Goal: Task Accomplishment & Management: Use online tool/utility

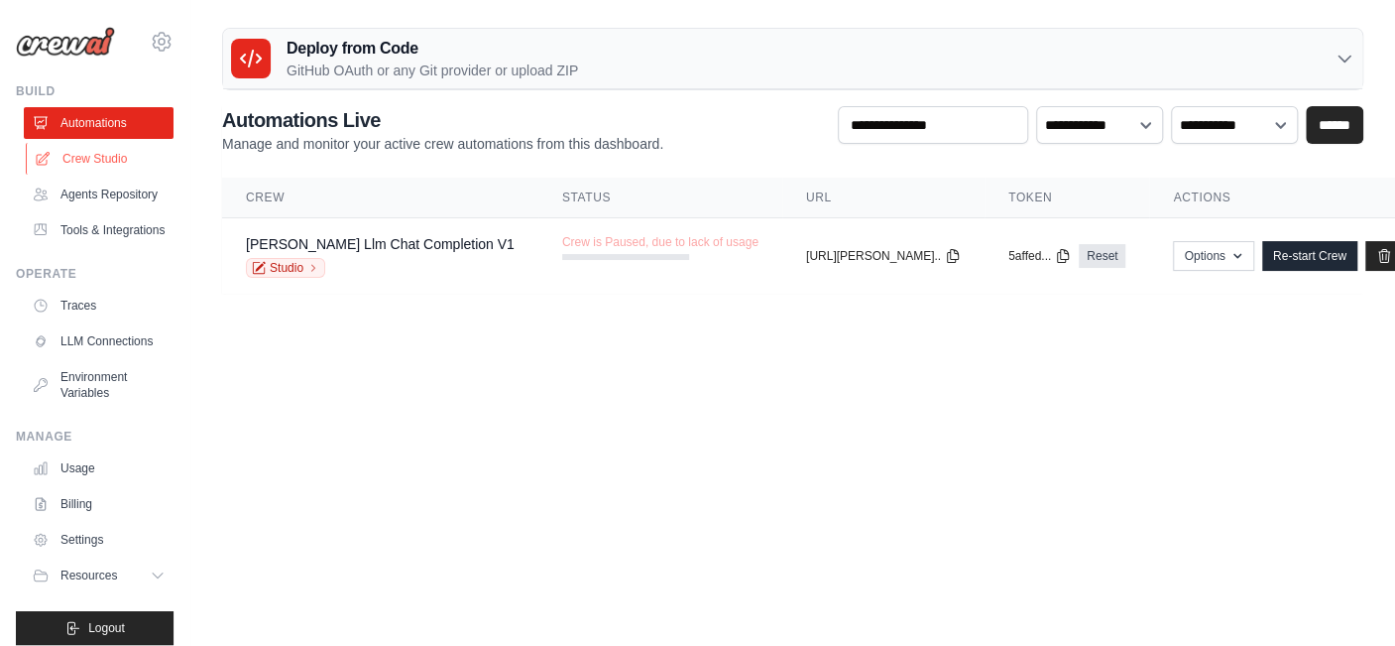
click at [103, 166] on link "Crew Studio" at bounding box center [101, 159] width 150 height 32
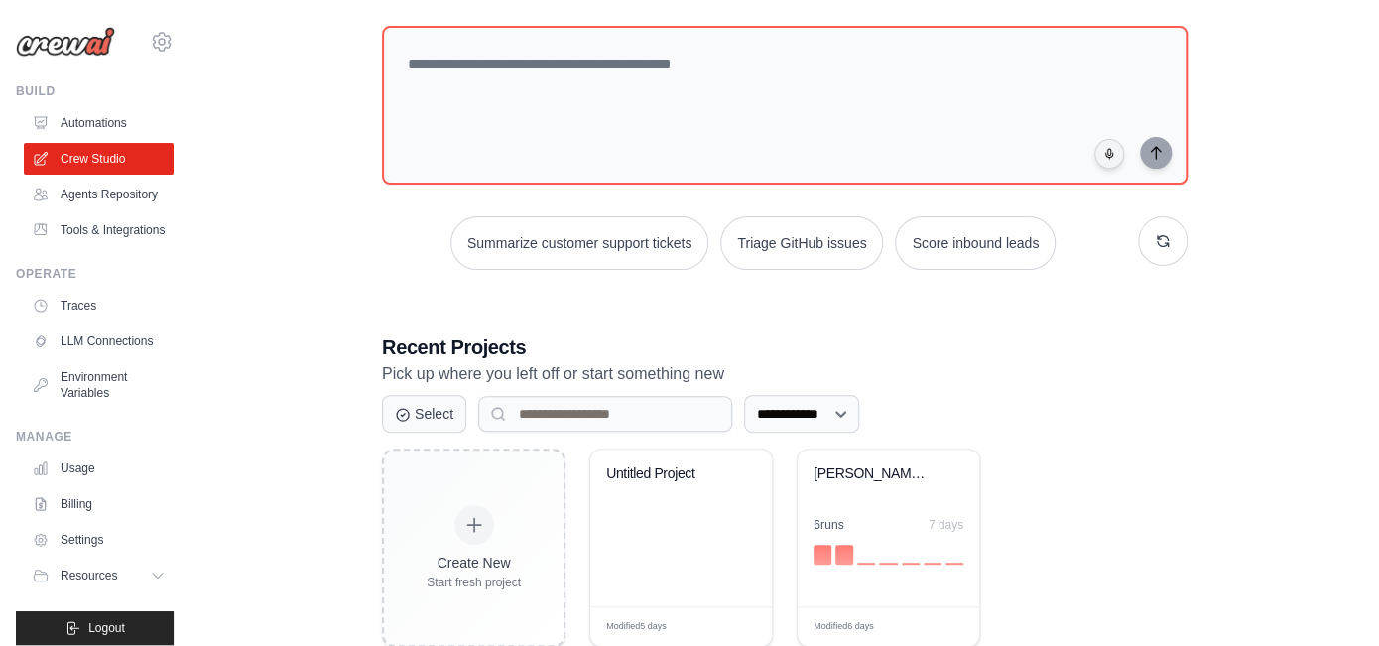
scroll to position [152, 0]
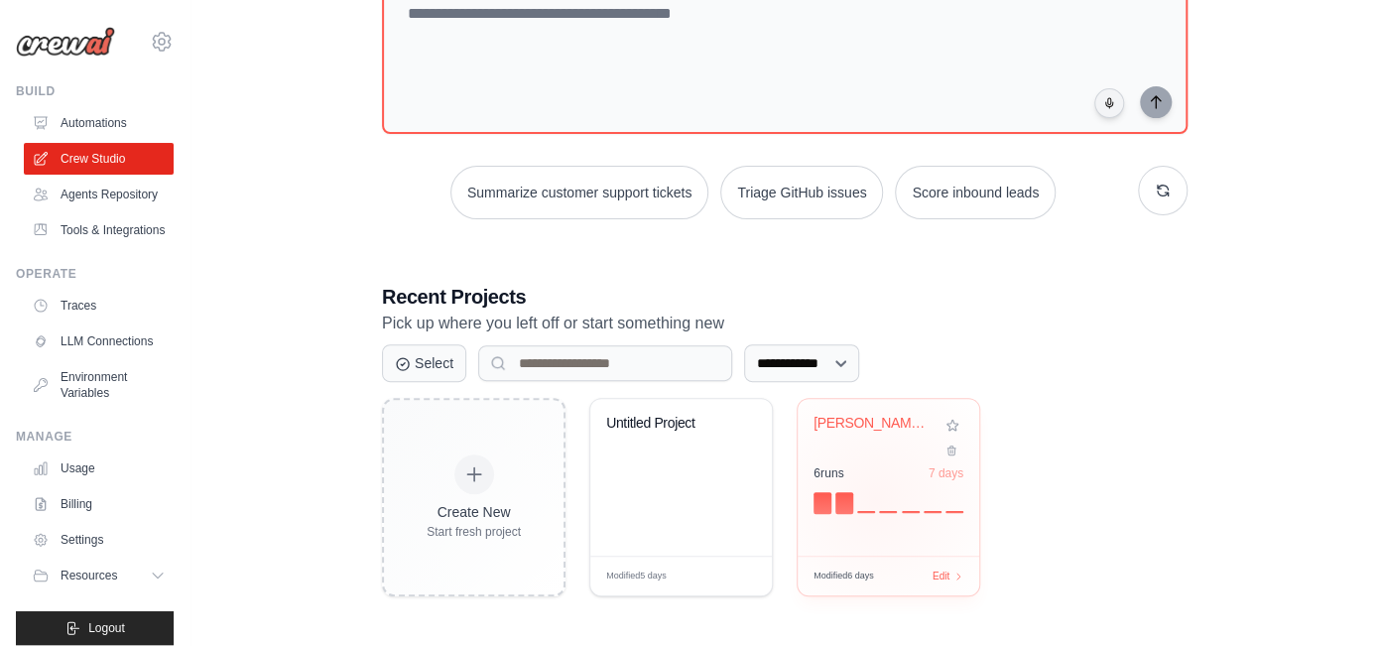
click at [875, 498] on div at bounding box center [888, 501] width 150 height 24
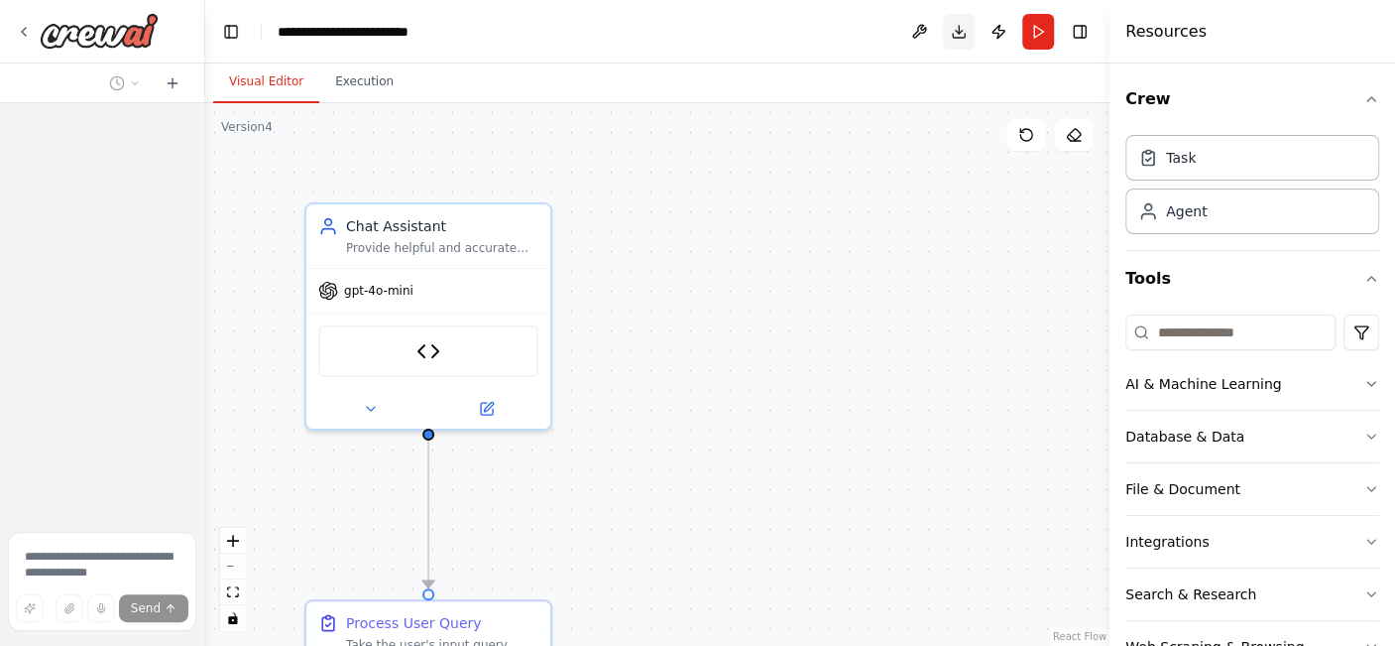
click at [960, 39] on button "Download" at bounding box center [959, 32] width 32 height 36
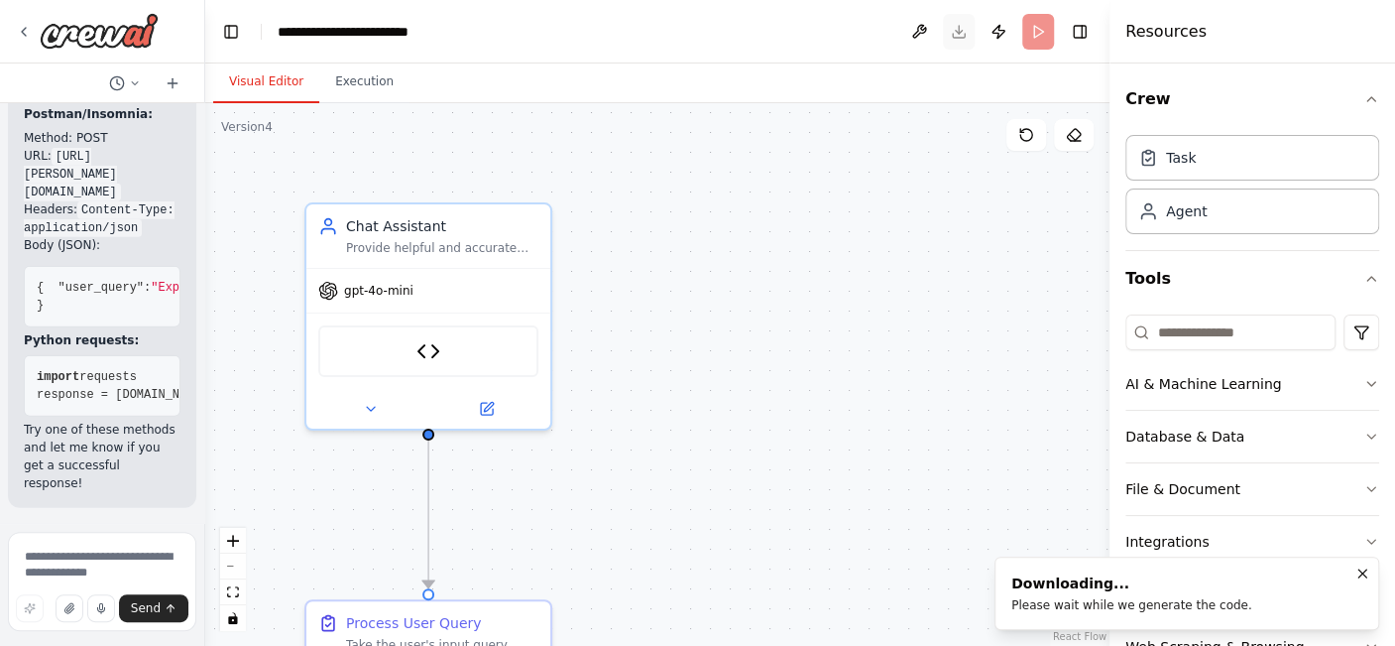
scroll to position [11331, 0]
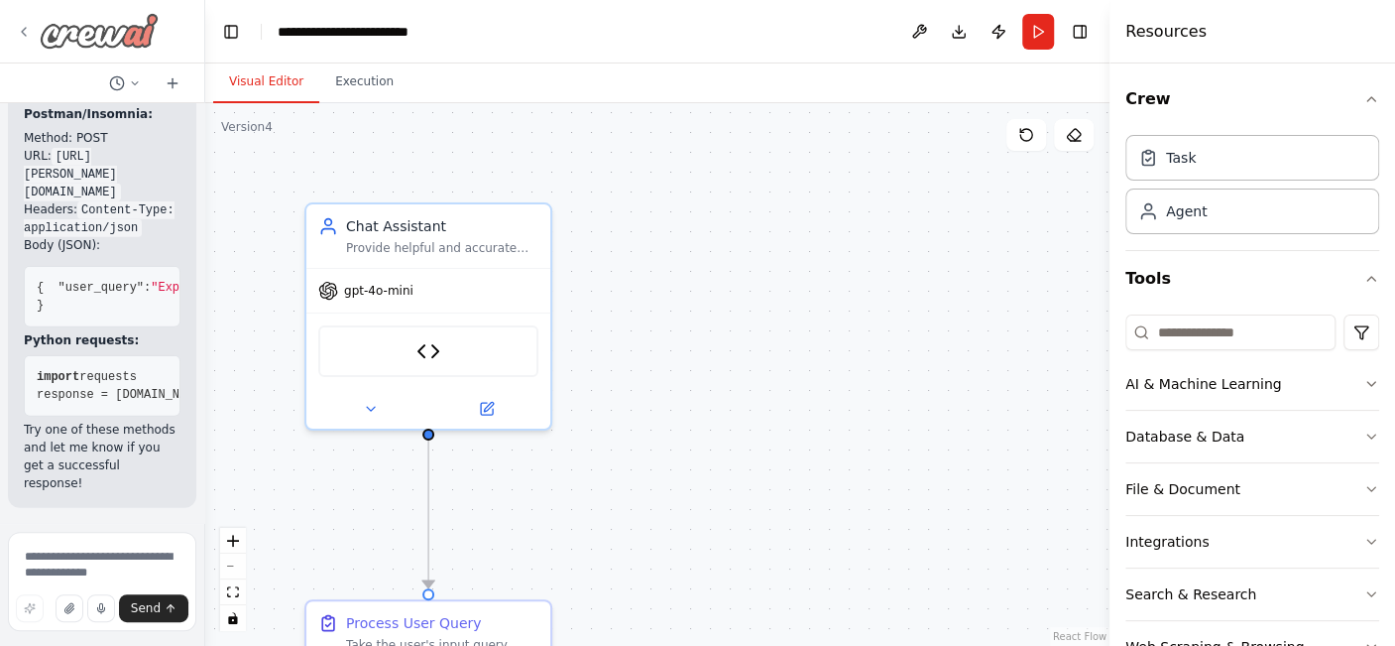
click at [85, 30] on img at bounding box center [99, 31] width 119 height 36
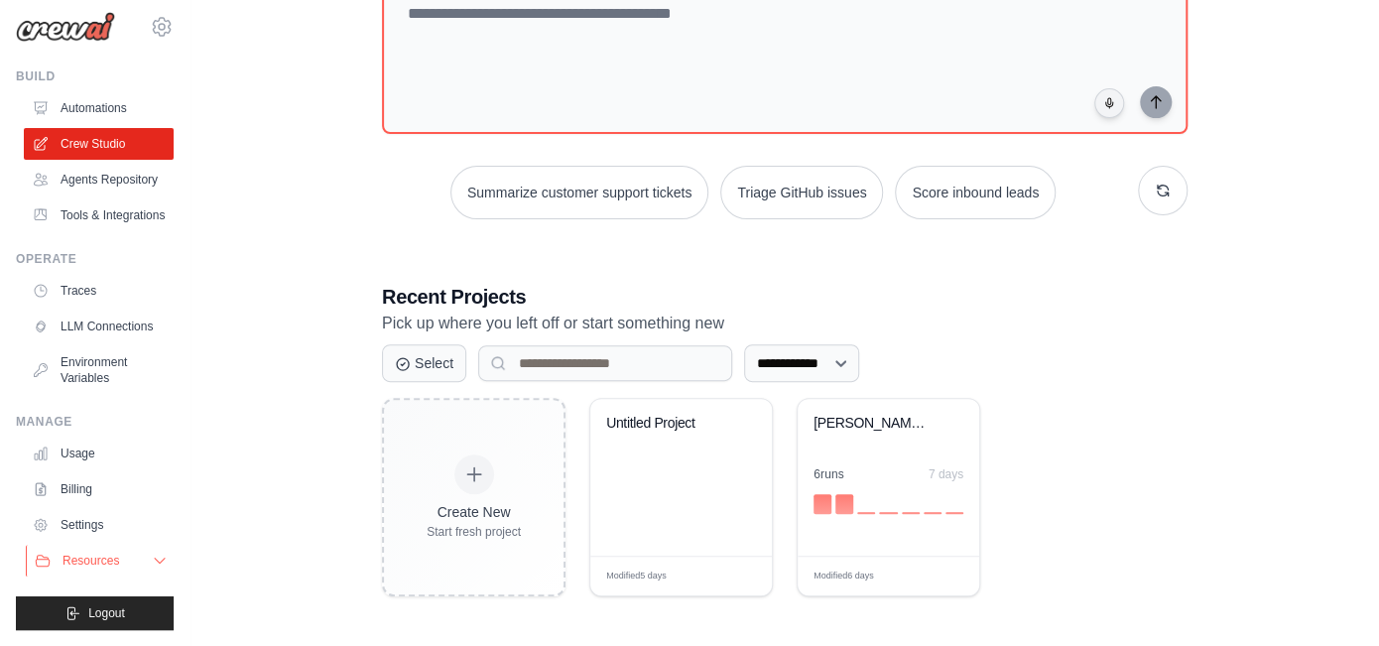
click at [96, 559] on span "Resources" at bounding box center [90, 560] width 57 height 16
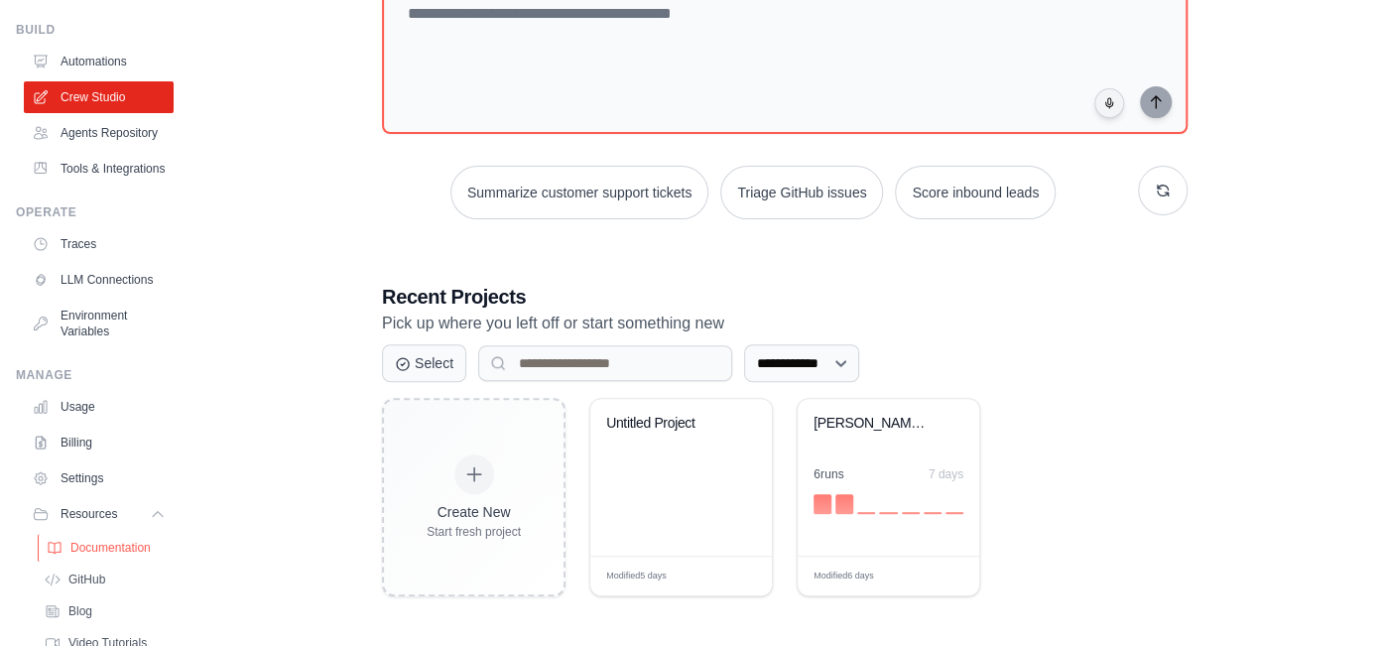
click at [103, 555] on span "Documentation" at bounding box center [110, 548] width 80 height 16
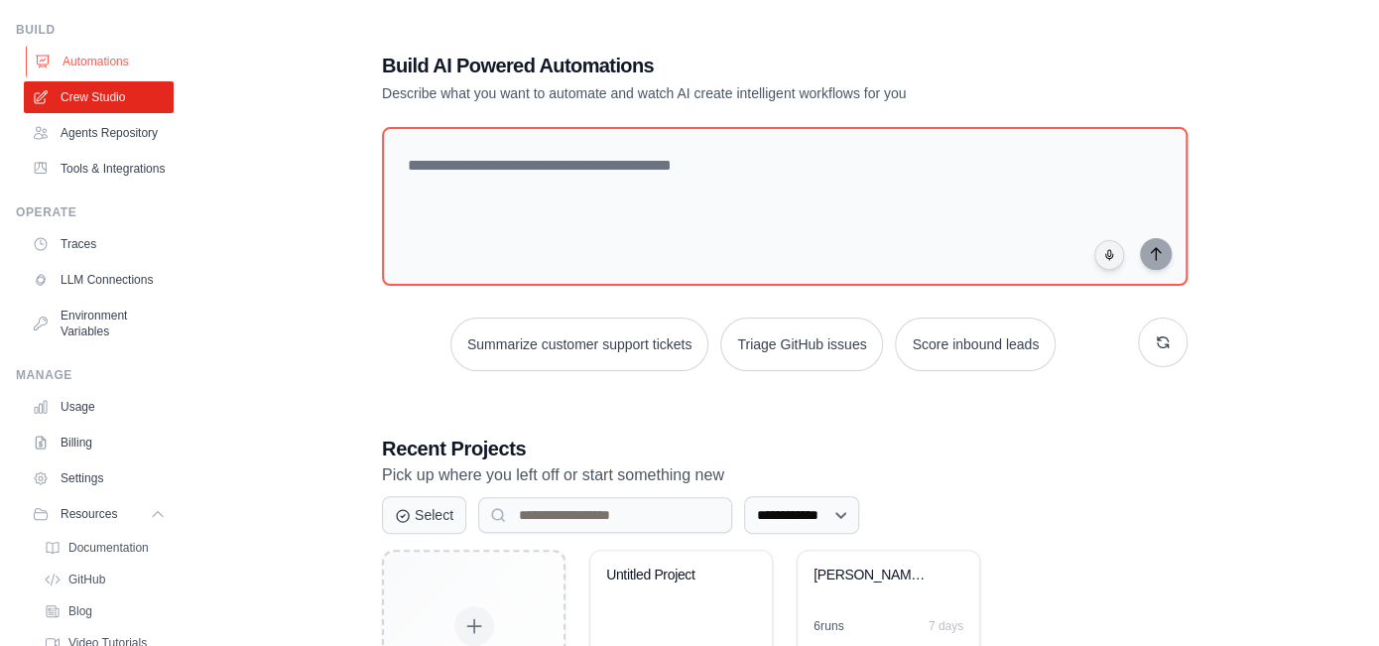
click at [90, 55] on link "Automations" at bounding box center [101, 62] width 150 height 32
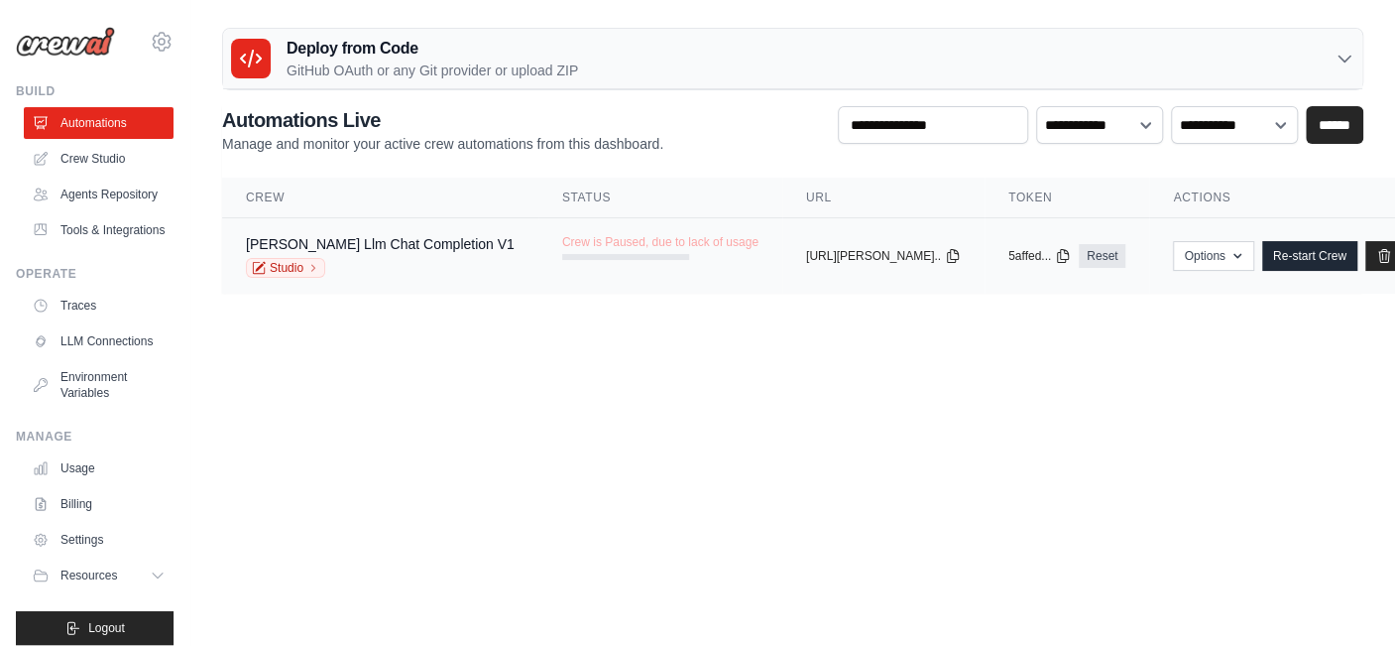
click at [782, 273] on td "copied https://asimov-l..." at bounding box center [883, 256] width 202 height 76
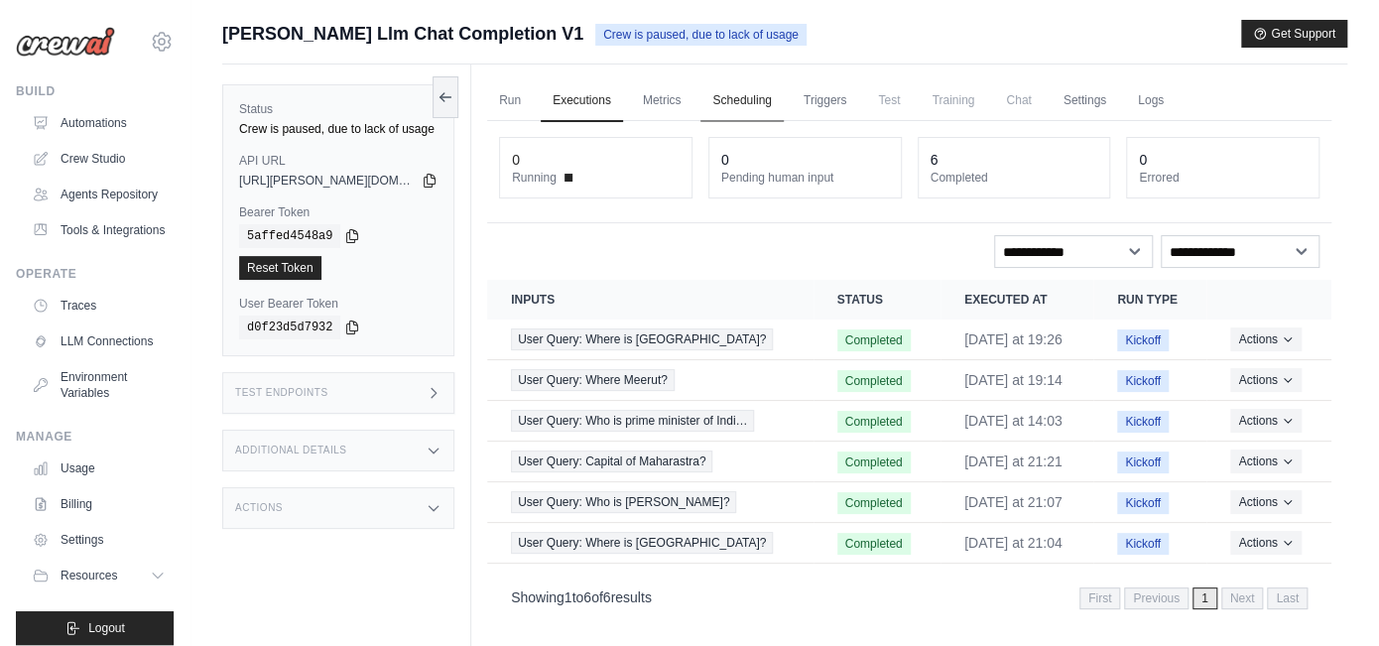
click at [739, 97] on link "Scheduling" at bounding box center [741, 101] width 82 height 42
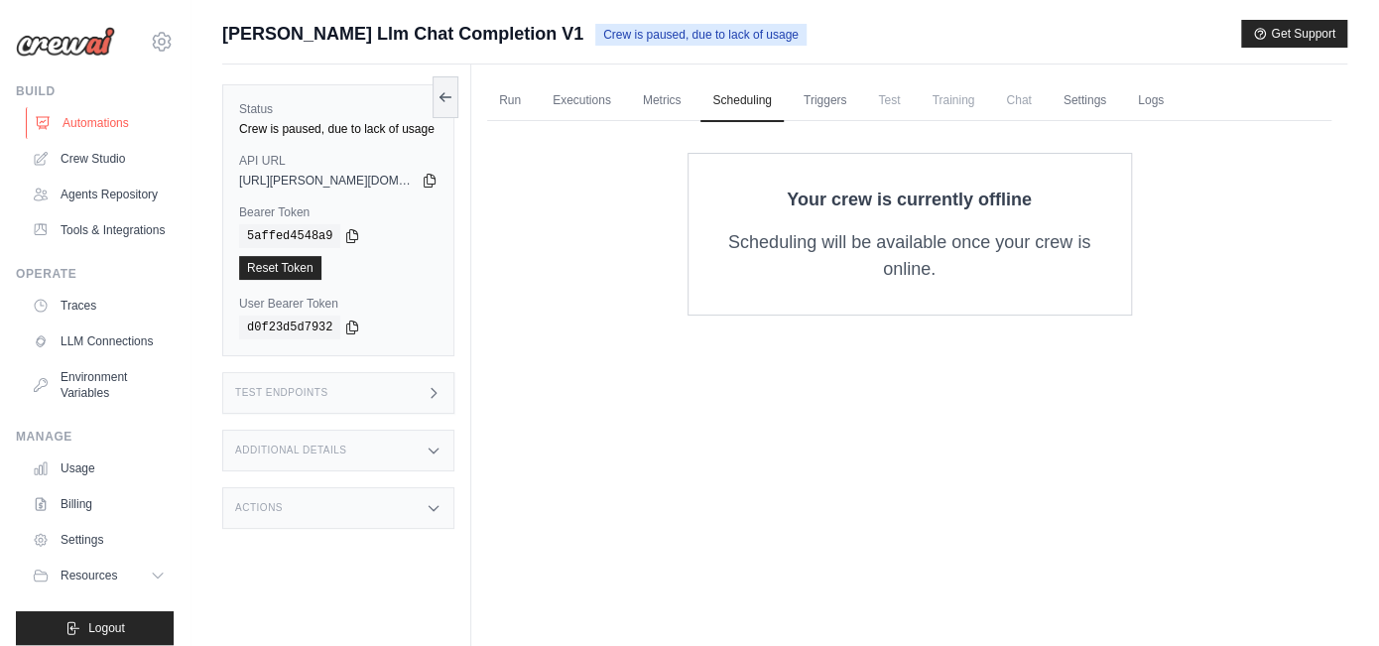
click at [111, 129] on link "Automations" at bounding box center [101, 123] width 150 height 32
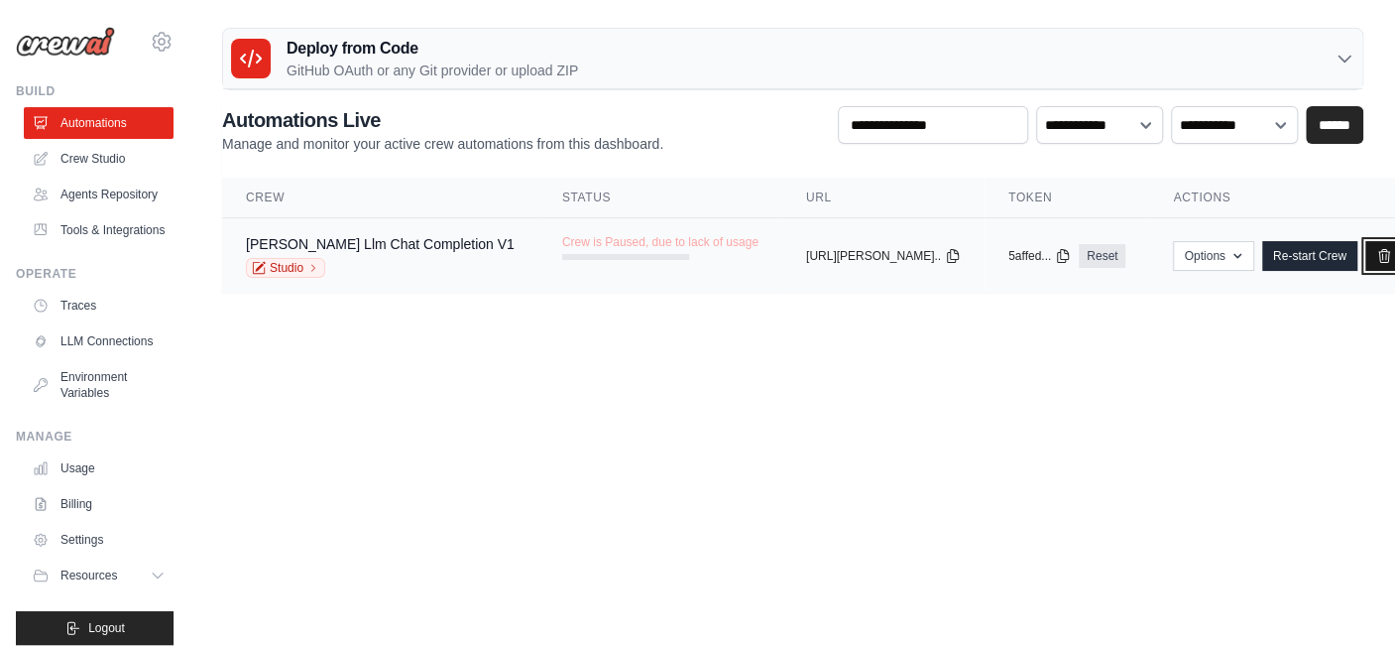
click at [1366, 251] on link "Delete" at bounding box center [1404, 256] width 76 height 30
click at [1366, 248] on link "Delete" at bounding box center [1404, 256] width 76 height 30
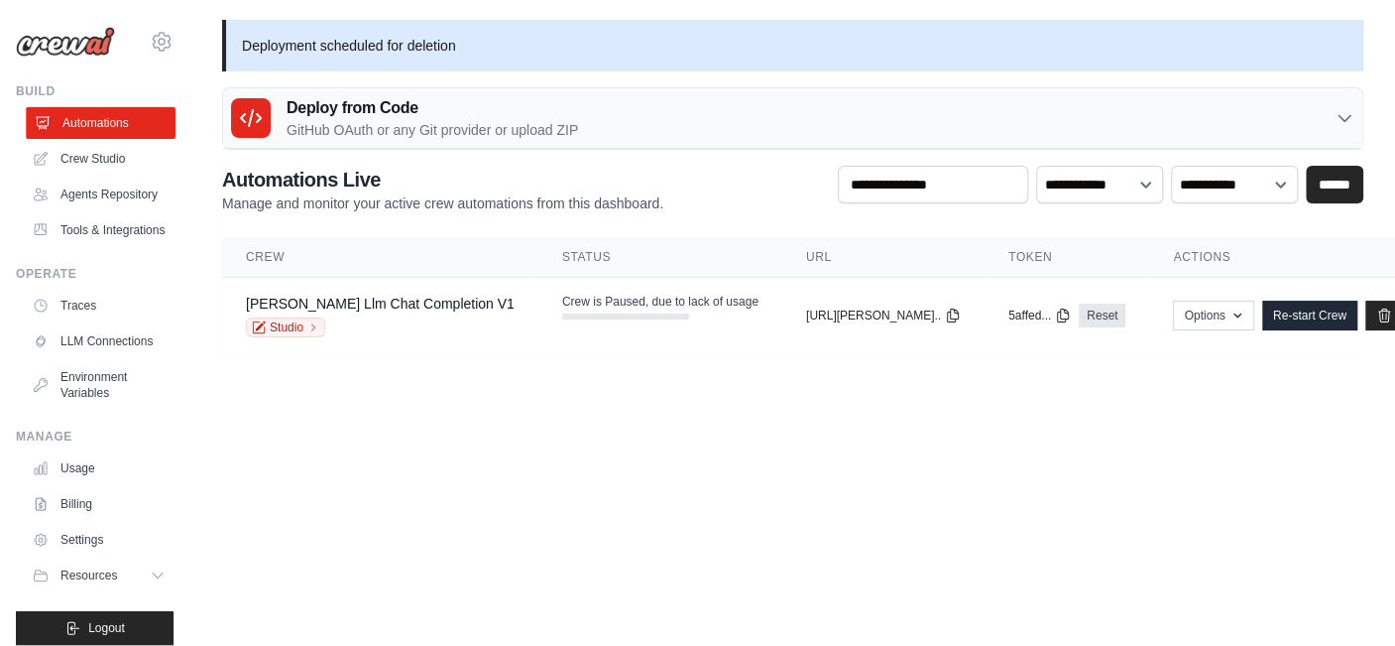
click at [107, 123] on link "Automations" at bounding box center [101, 123] width 150 height 32
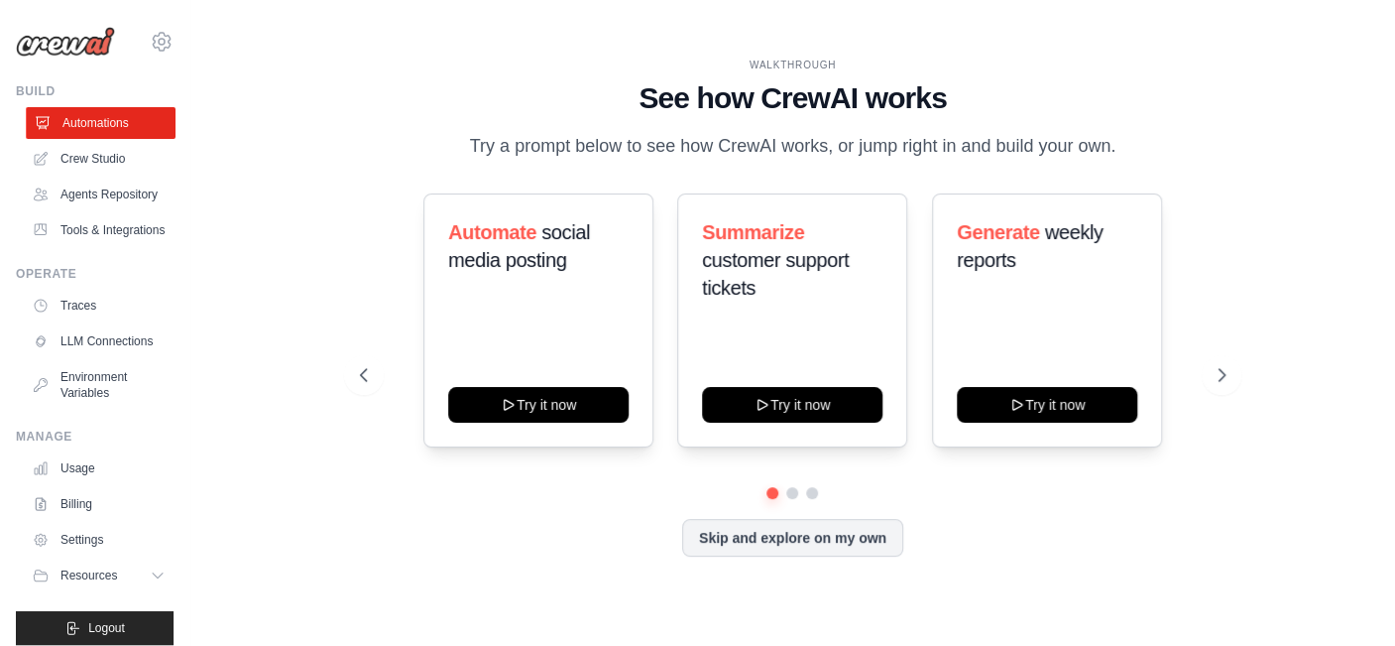
click at [107, 116] on link "Automations" at bounding box center [101, 123] width 150 height 32
click at [842, 540] on button "Skip and explore on my own" at bounding box center [792, 536] width 221 height 38
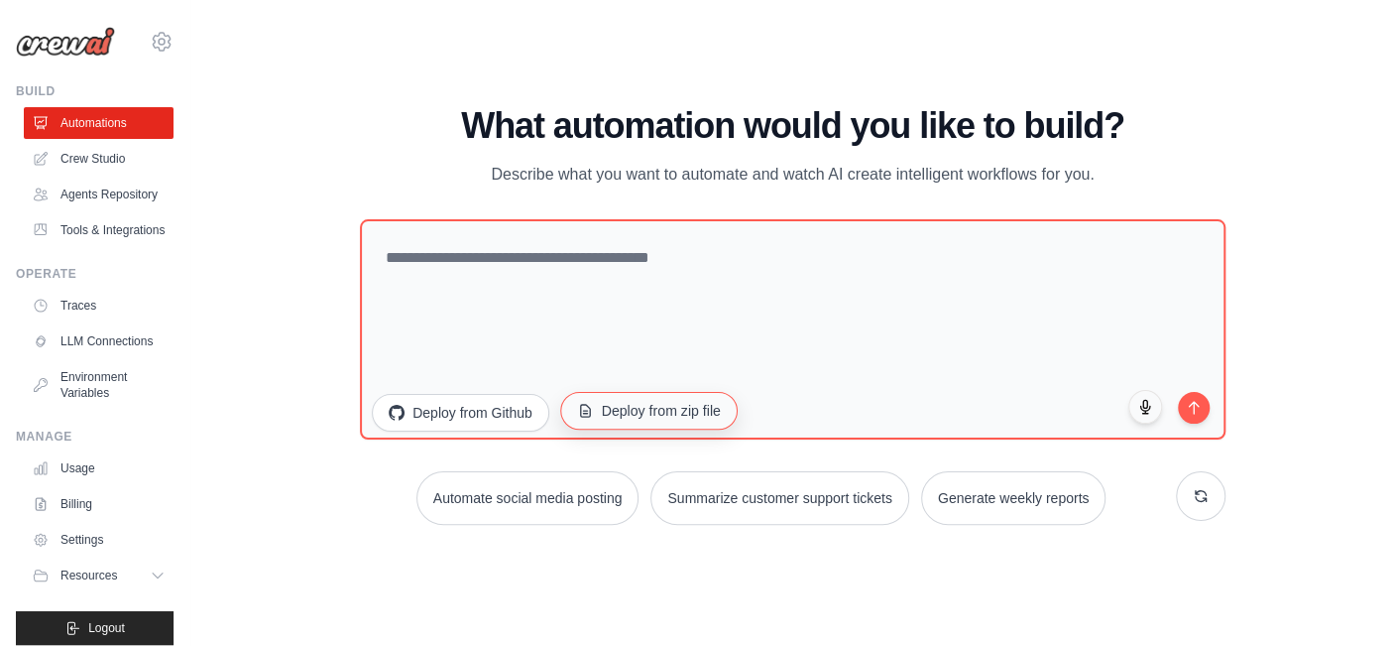
click at [691, 408] on button "Deploy from zip file" at bounding box center [649, 410] width 178 height 38
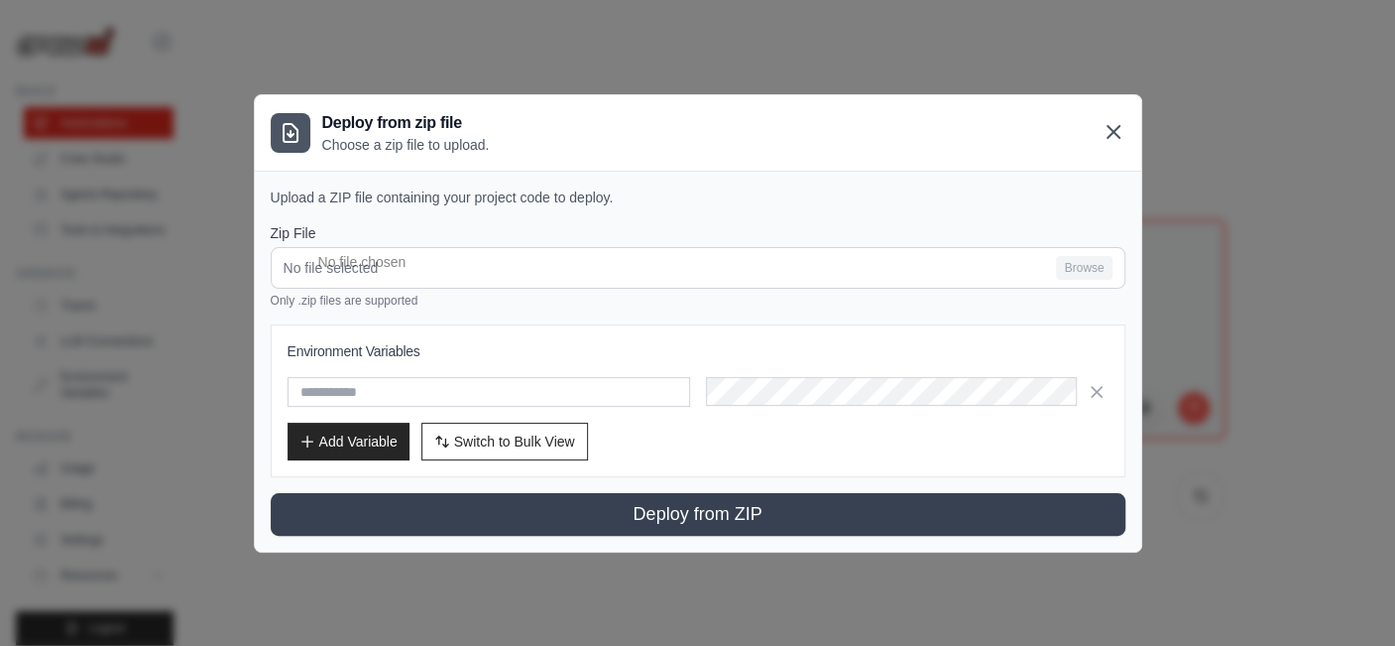
click at [1108, 127] on icon at bounding box center [1114, 132] width 12 height 12
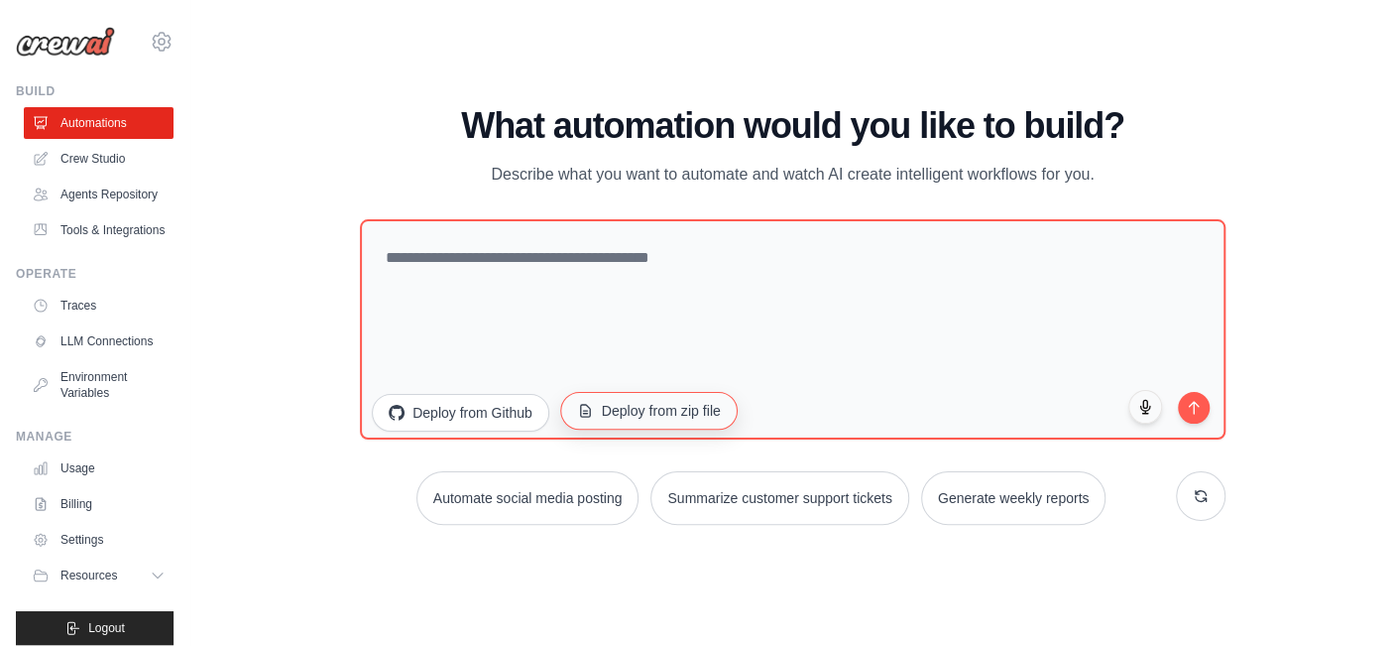
click at [659, 412] on button "Deploy from zip file" at bounding box center [649, 410] width 178 height 38
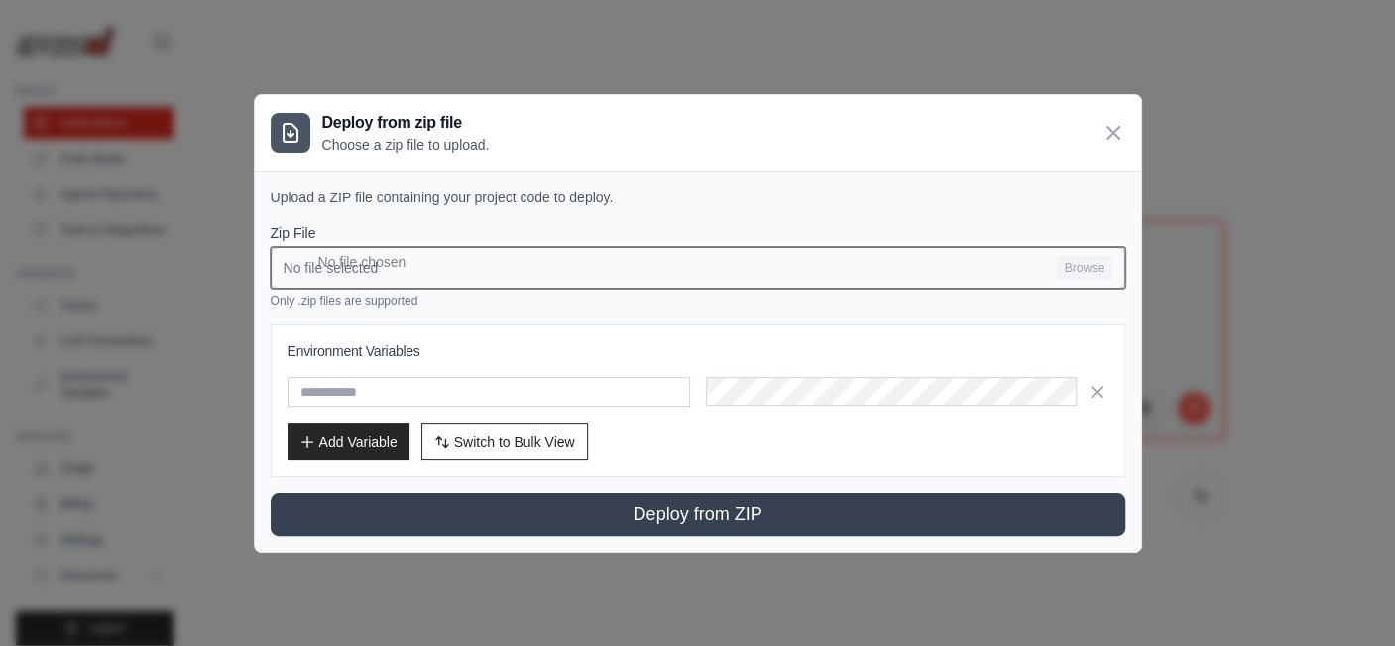
click at [1088, 261] on input "No file selected Browse" at bounding box center [698, 268] width 855 height 42
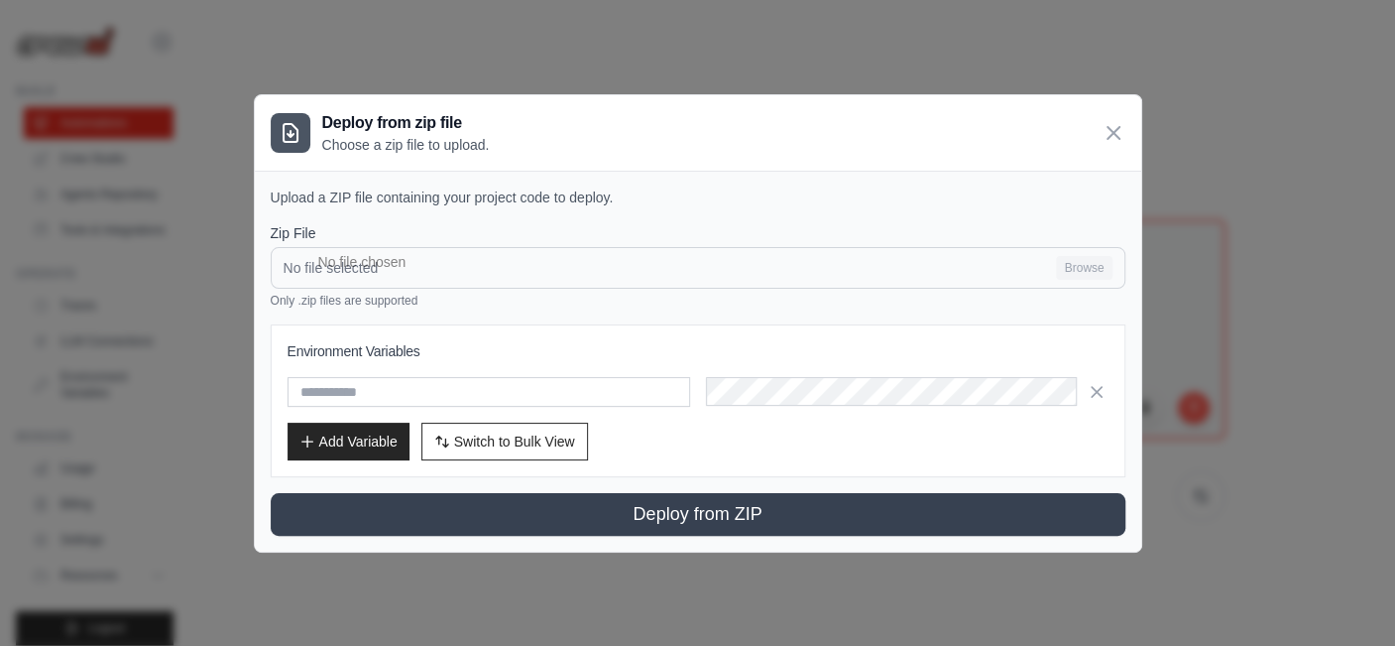
type input "**********"
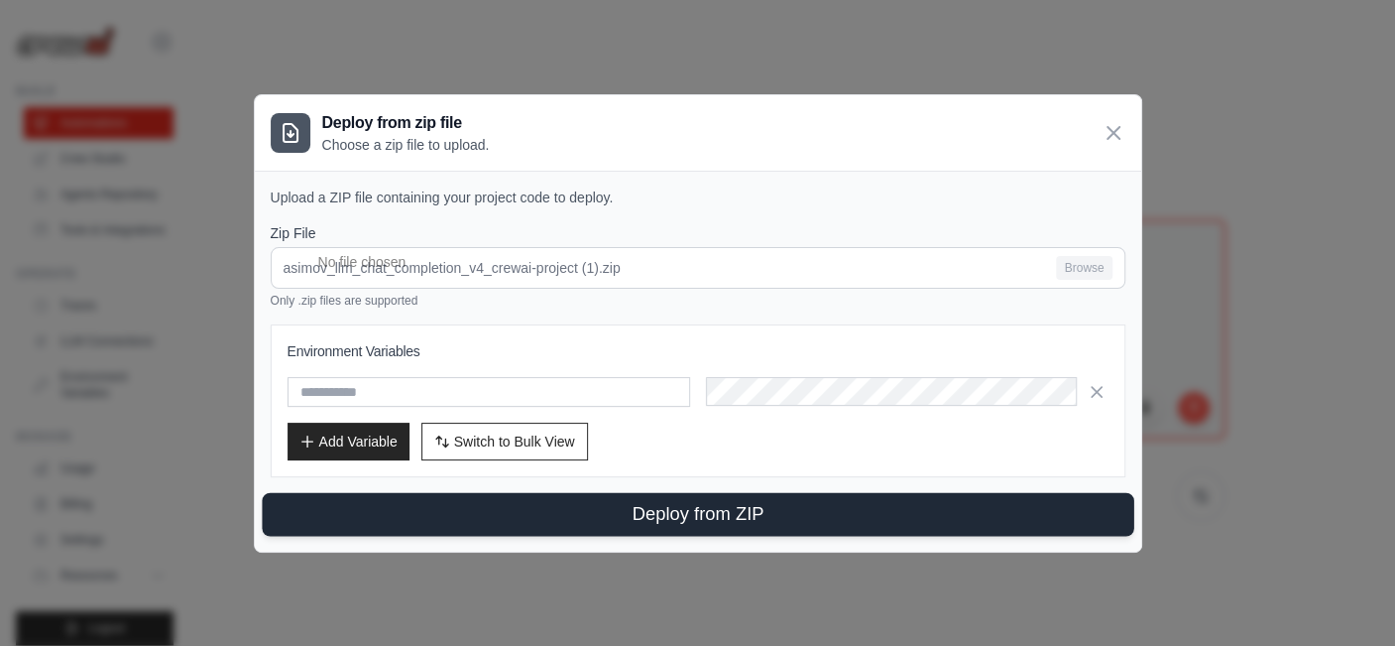
click at [694, 511] on button "Deploy from ZIP" at bounding box center [698, 514] width 872 height 44
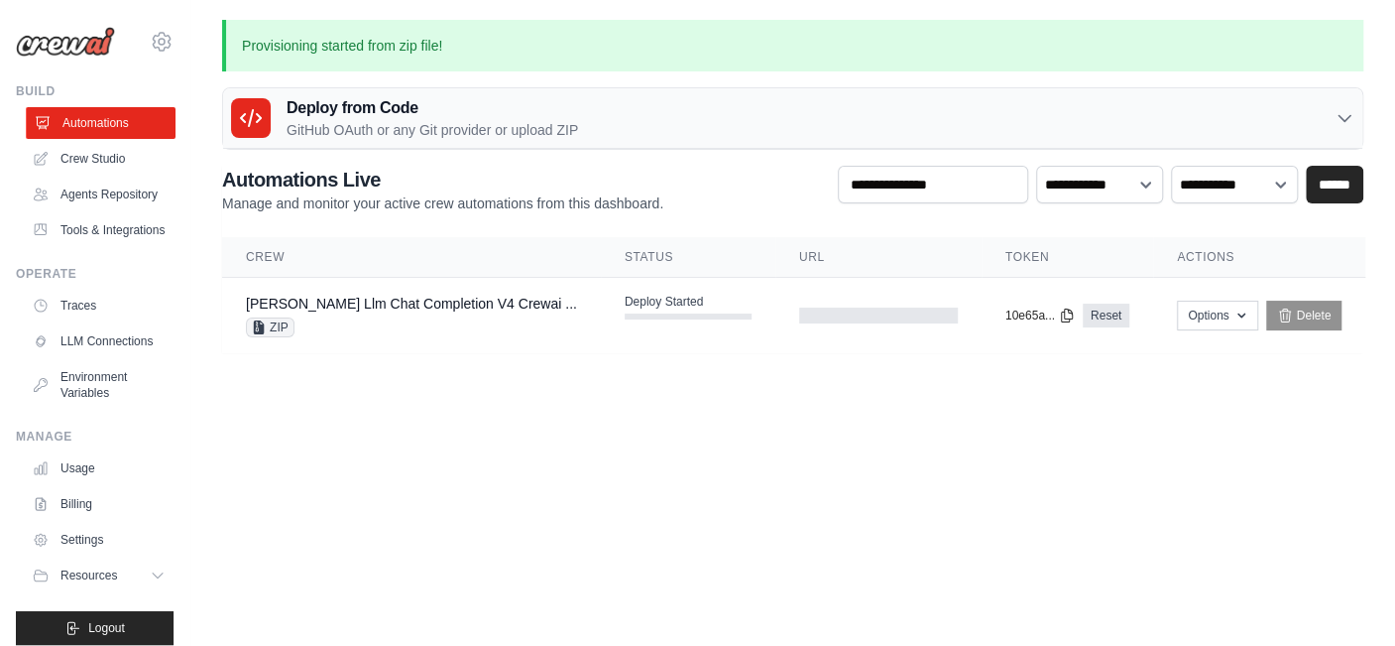
click at [91, 120] on link "Automations" at bounding box center [101, 123] width 150 height 32
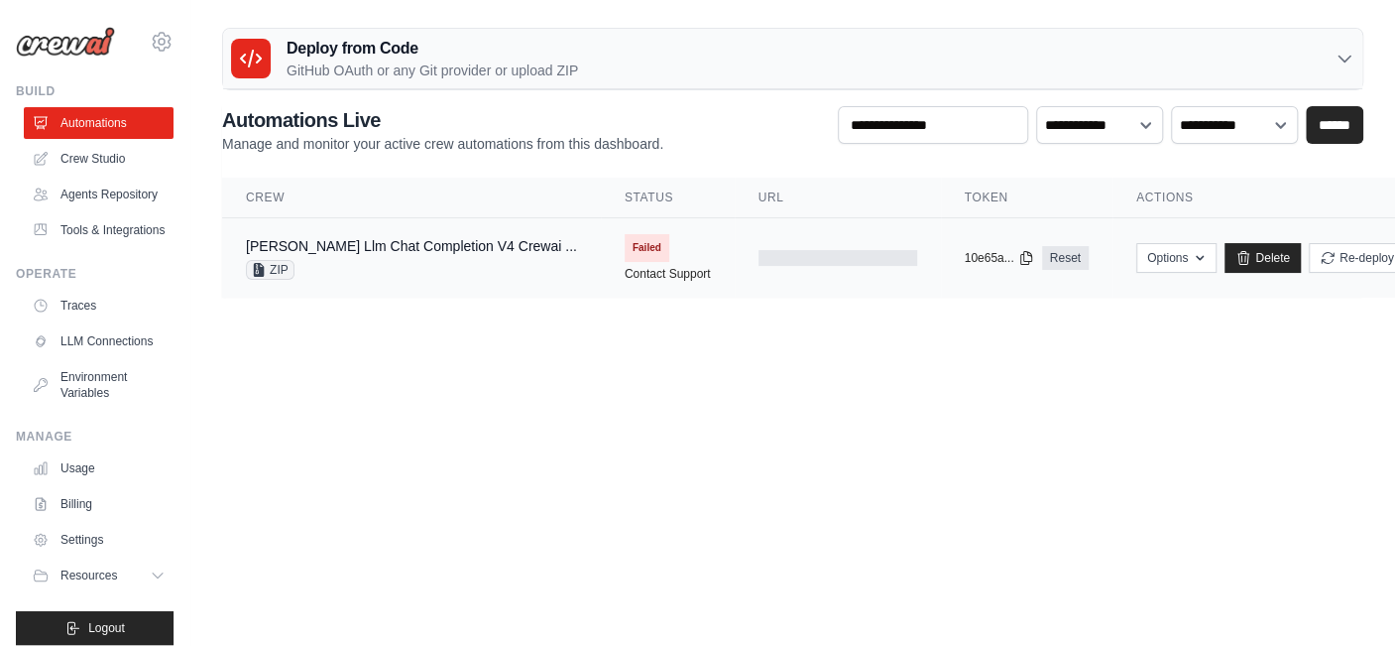
click at [625, 254] on span "Failed" at bounding box center [647, 248] width 45 height 28
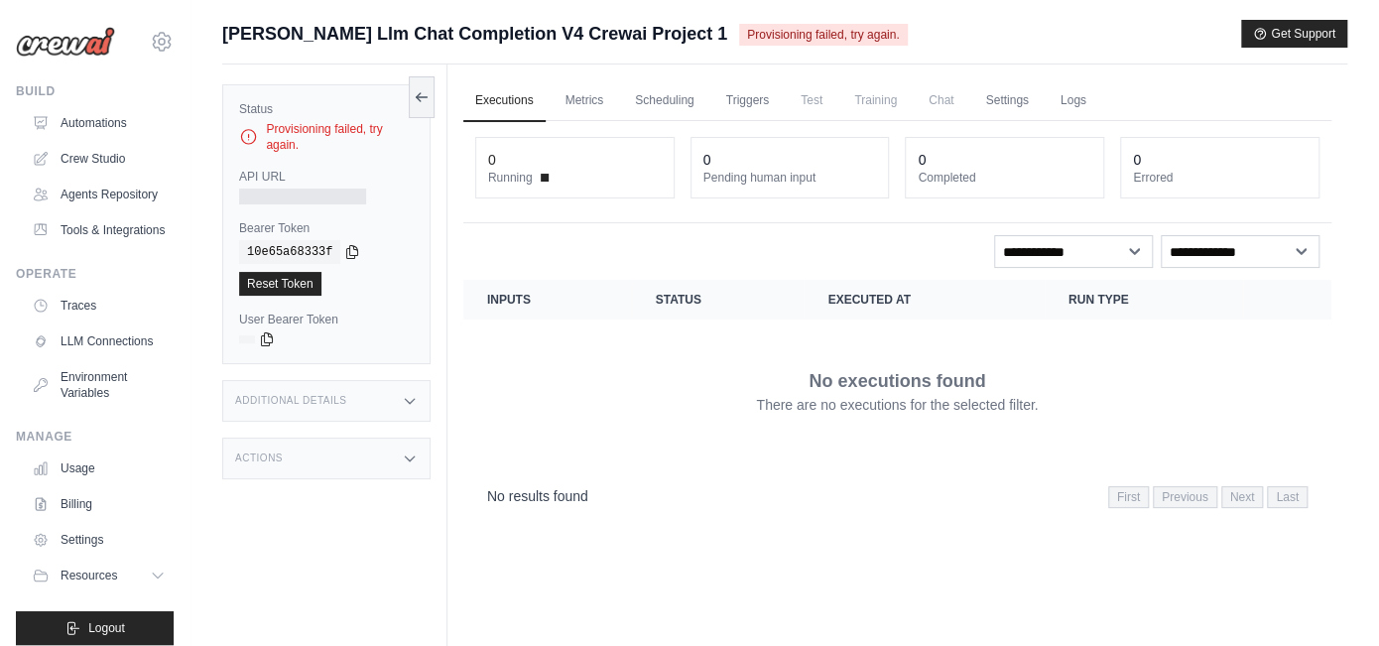
click at [800, 36] on span "Provisioning failed, try again." at bounding box center [823, 35] width 168 height 22
click at [589, 100] on link "Metrics" at bounding box center [584, 101] width 62 height 42
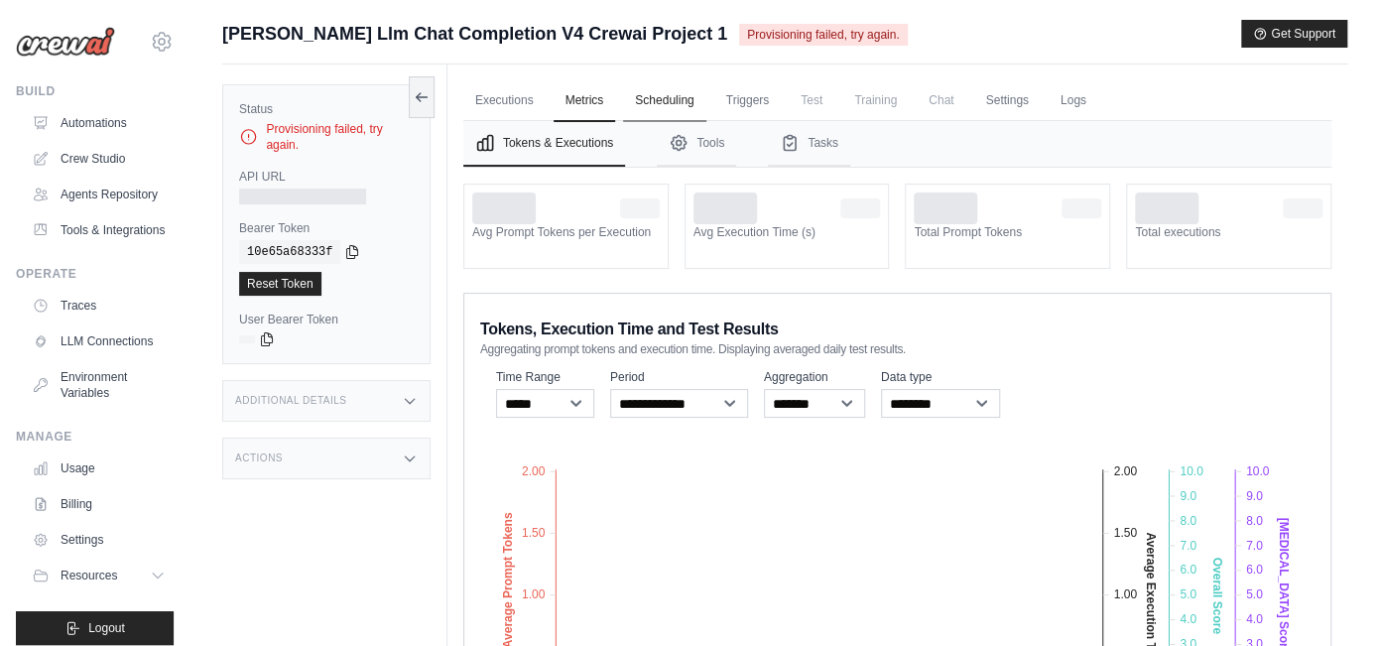
click at [660, 105] on link "Scheduling" at bounding box center [664, 101] width 82 height 42
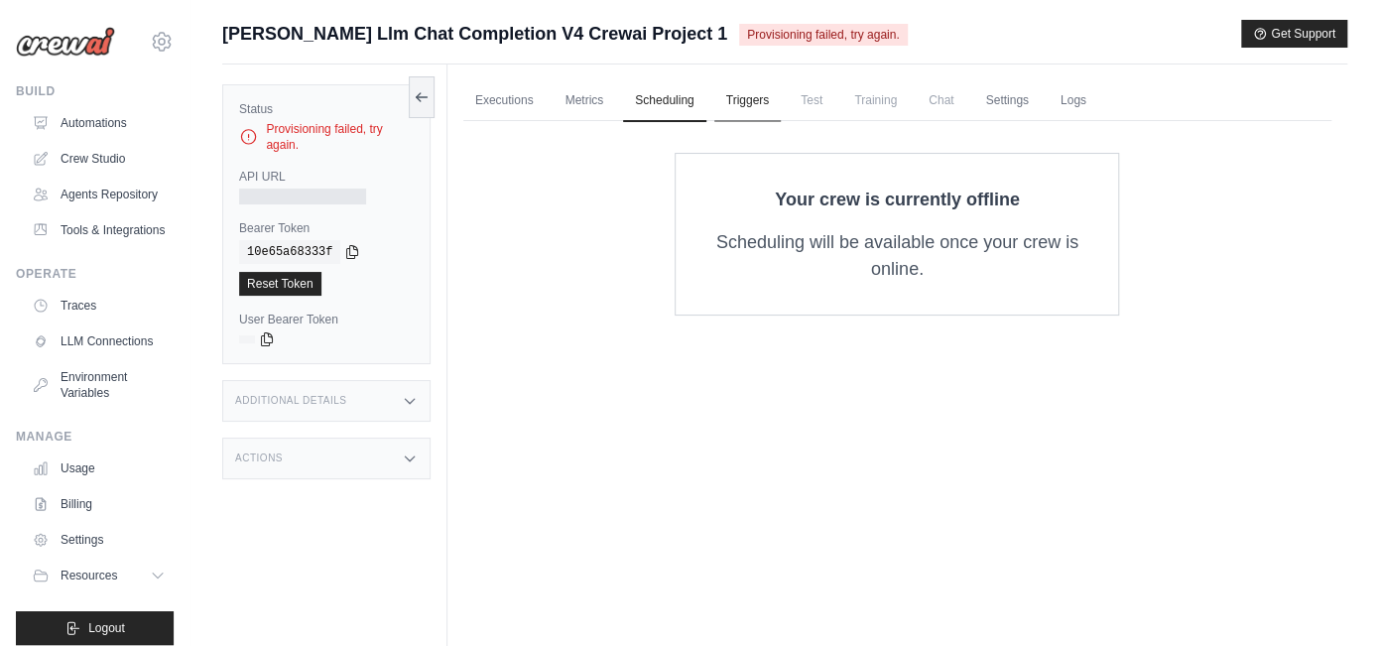
click at [748, 100] on link "Triggers" at bounding box center [747, 101] width 67 height 42
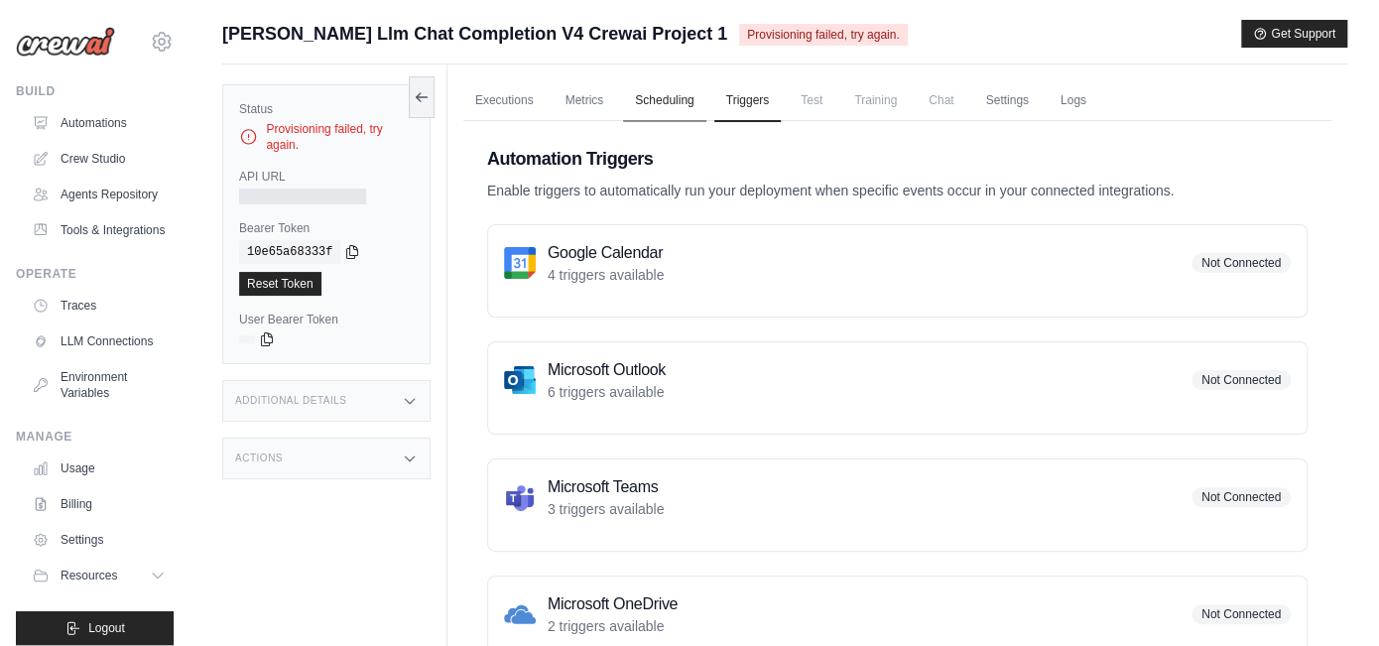
click at [673, 106] on link "Scheduling" at bounding box center [664, 101] width 82 height 42
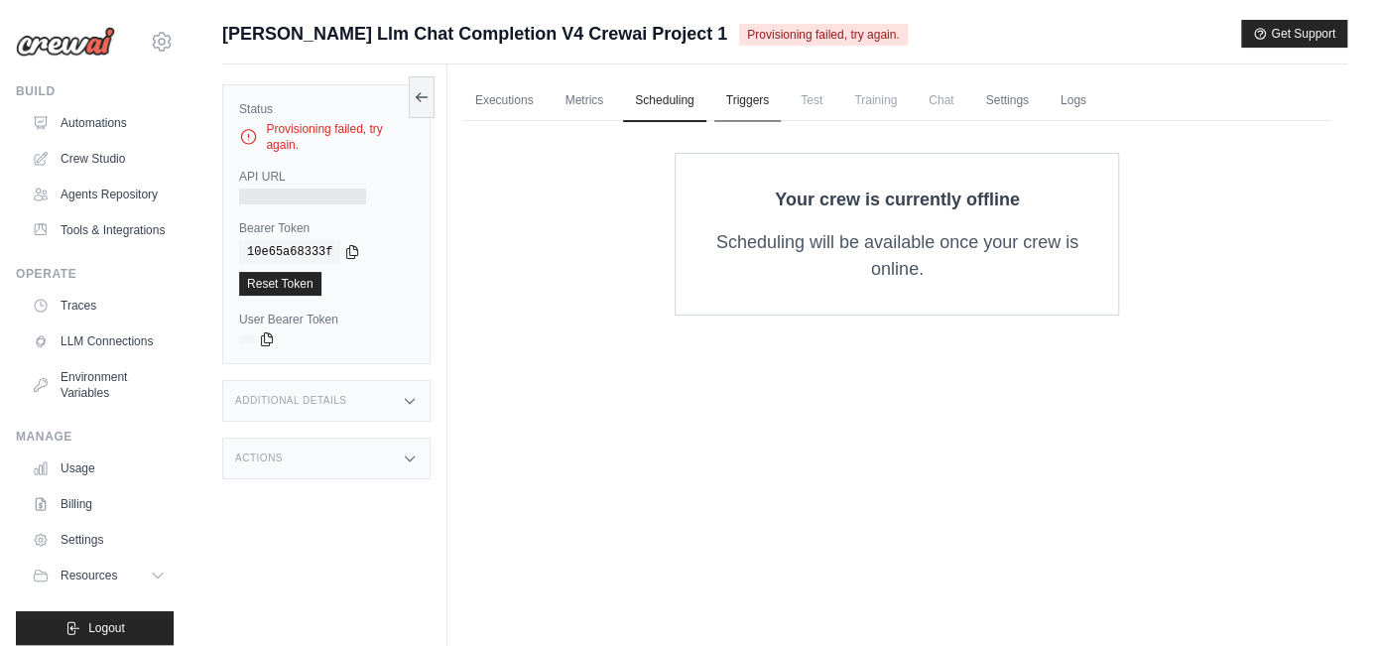
click at [742, 103] on link "Triggers" at bounding box center [747, 101] width 67 height 42
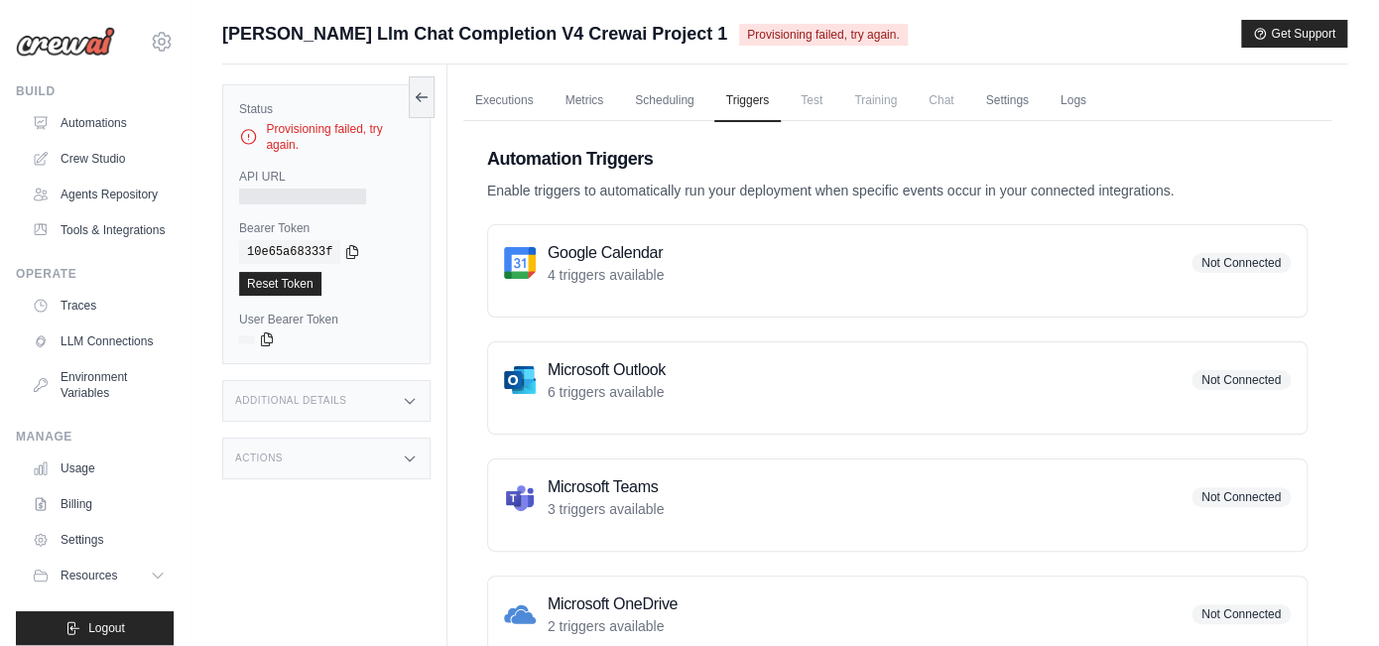
click at [802, 107] on span "Test" at bounding box center [811, 100] width 46 height 40
click at [1020, 105] on link "Settings" at bounding box center [1006, 101] width 66 height 42
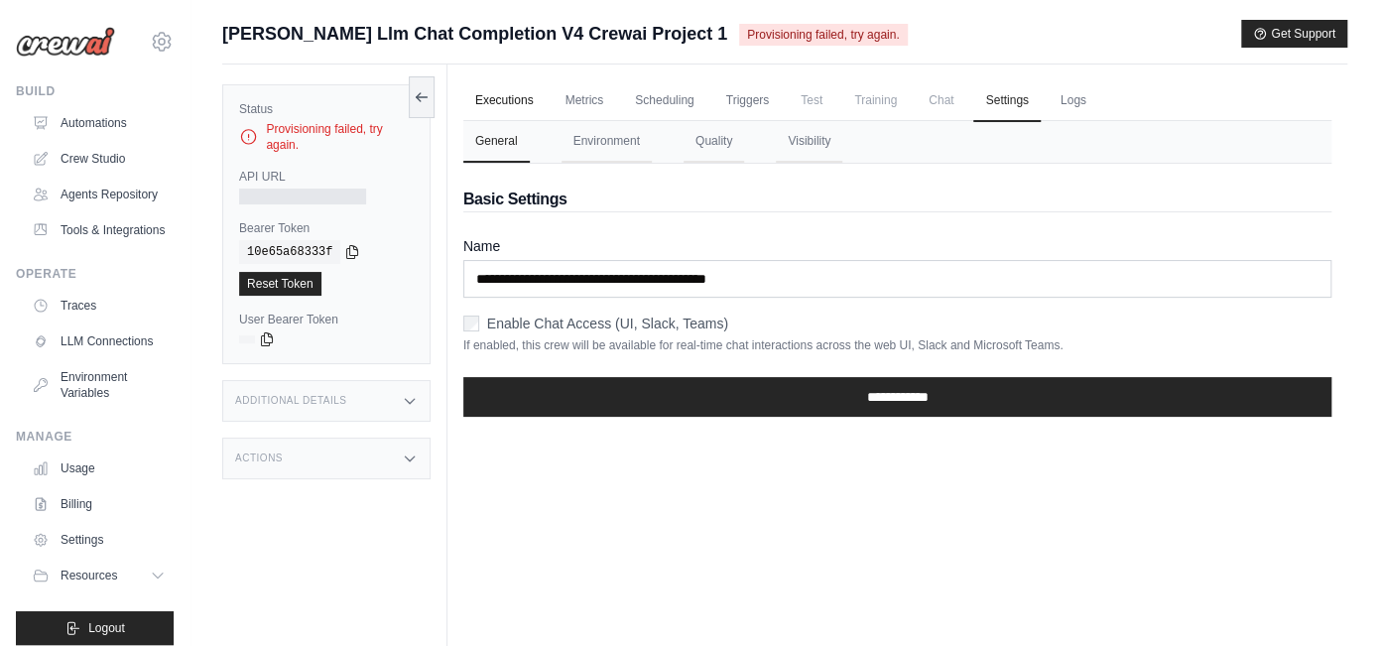
click at [496, 113] on link "Executions" at bounding box center [504, 101] width 82 height 42
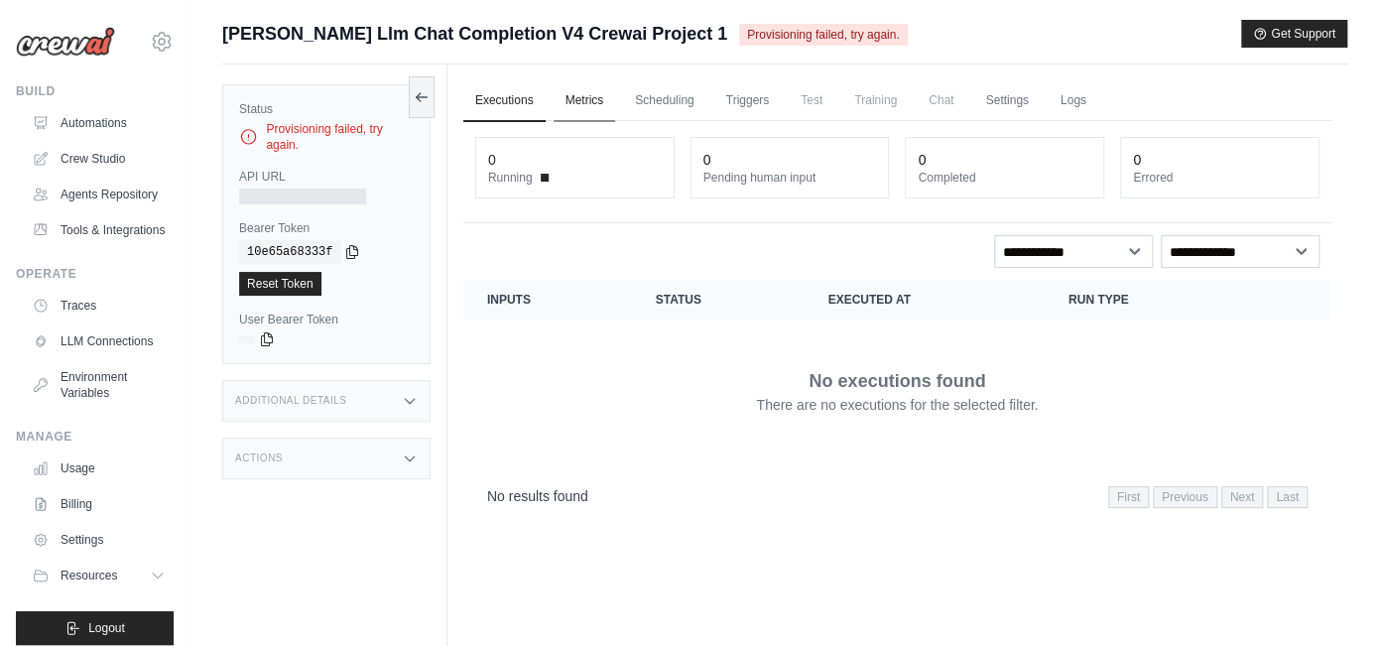
click at [592, 102] on link "Metrics" at bounding box center [584, 101] width 62 height 42
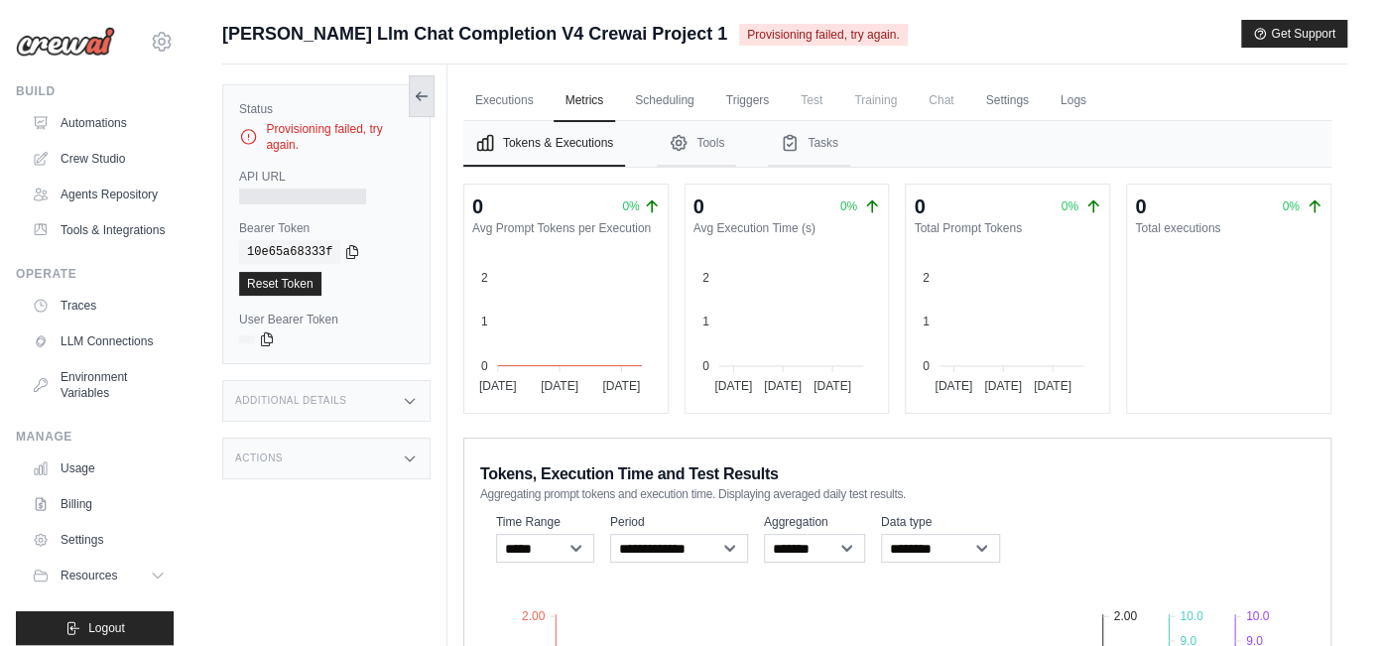
click at [427, 97] on icon at bounding box center [422, 96] width 16 height 16
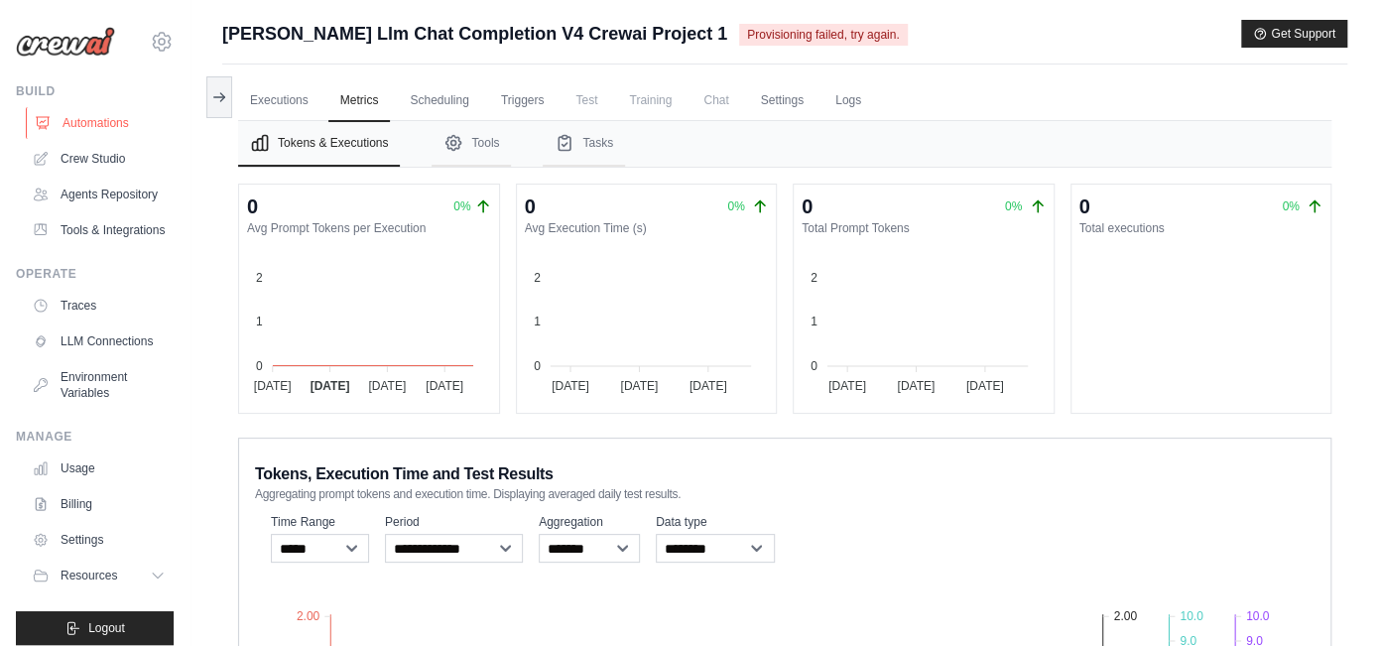
click at [122, 118] on link "Automations" at bounding box center [101, 123] width 150 height 32
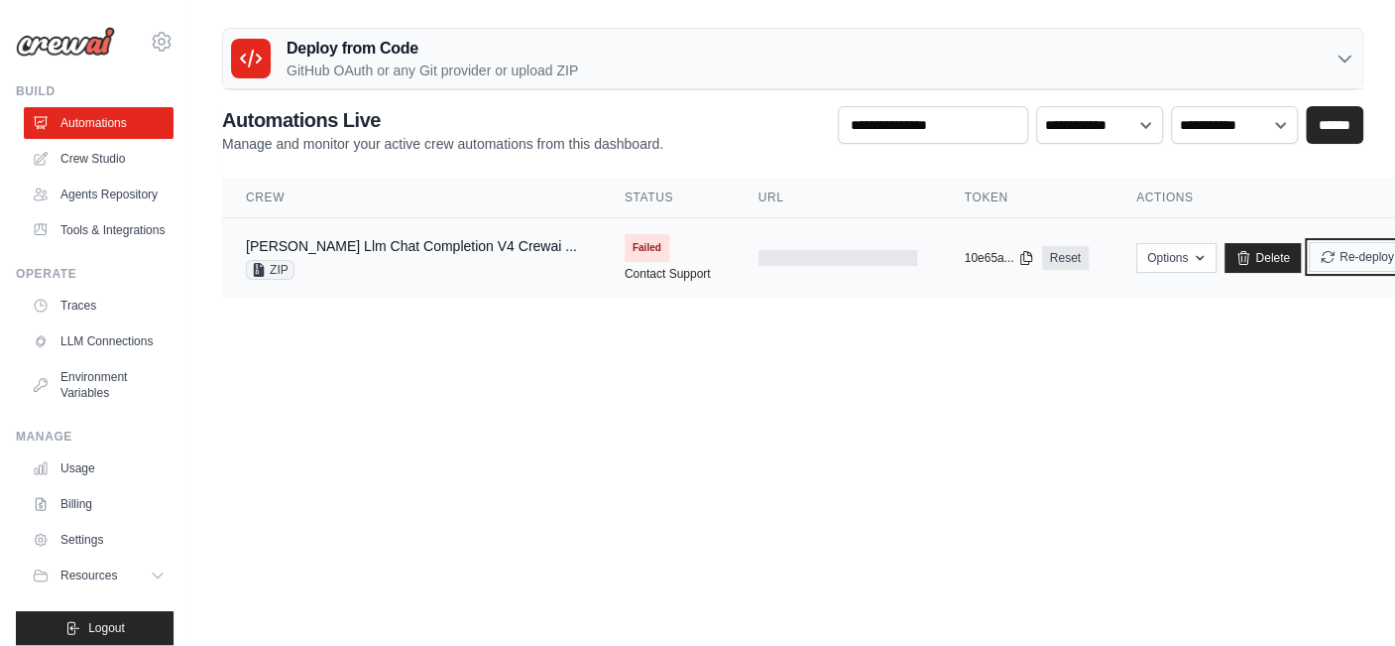
click at [1309, 249] on button "Re-deploy" at bounding box center [1357, 257] width 96 height 30
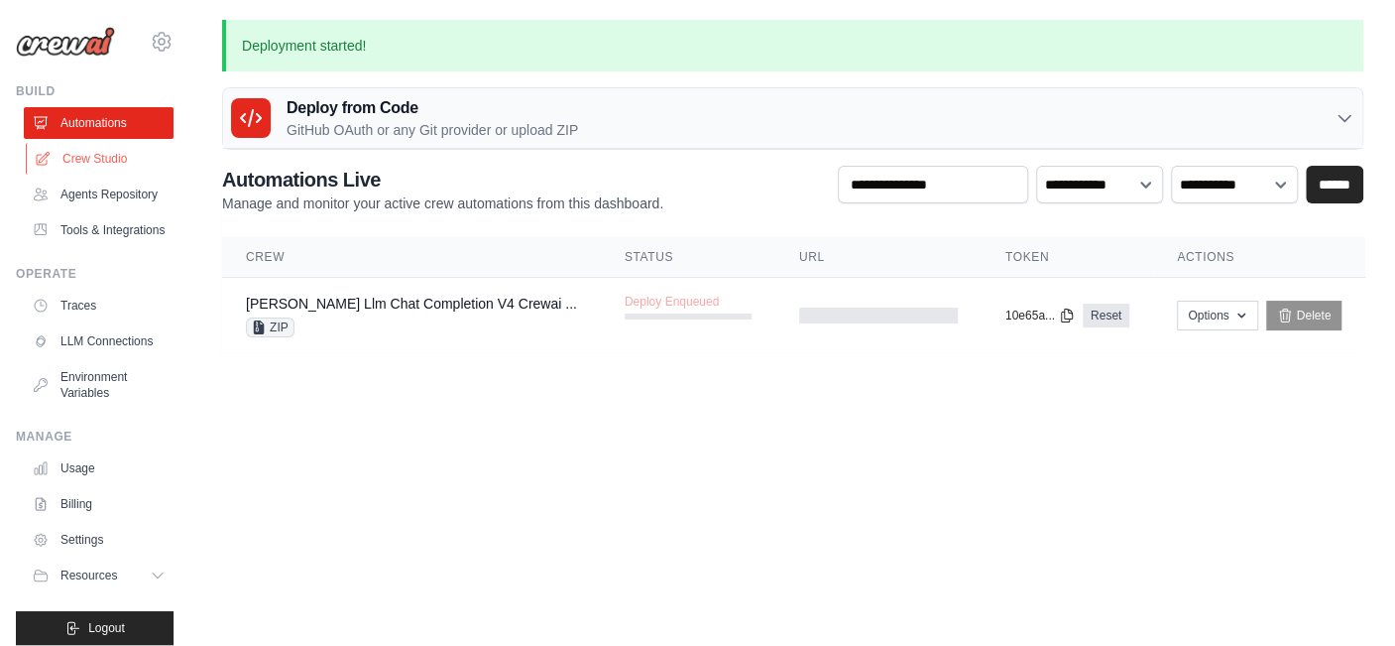
click at [121, 151] on link "Crew Studio" at bounding box center [101, 159] width 150 height 32
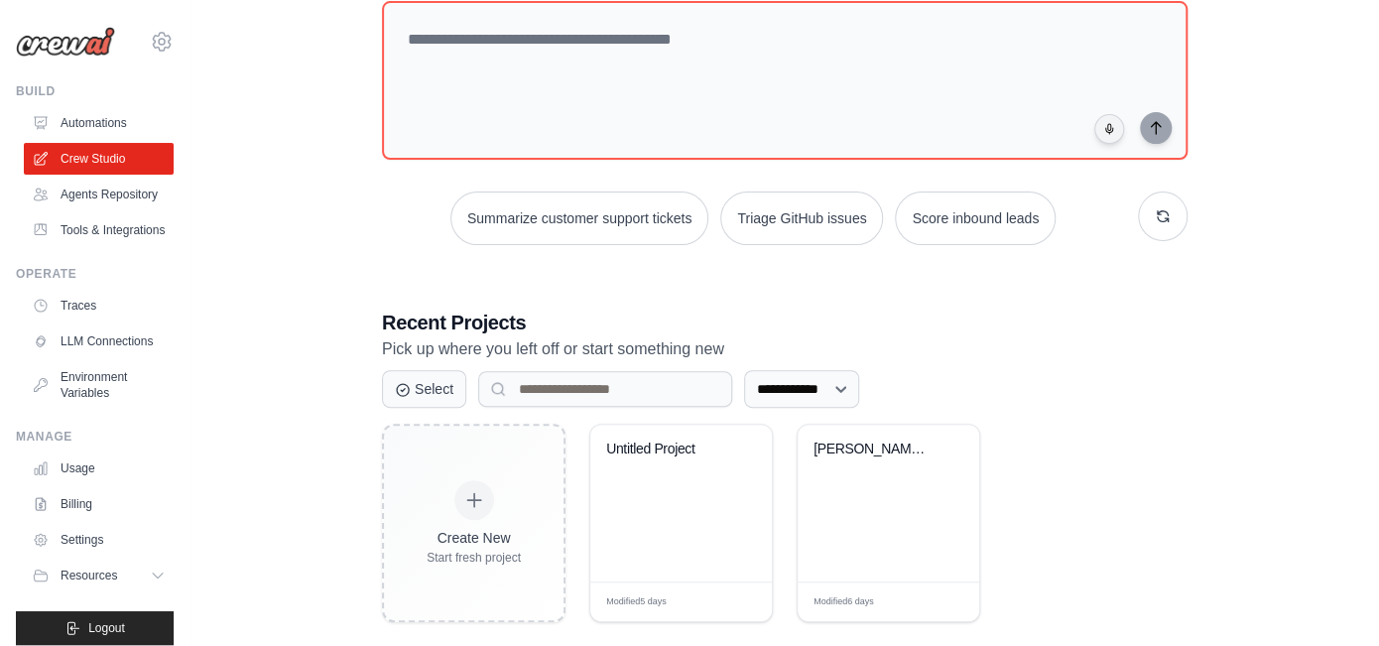
scroll to position [152, 0]
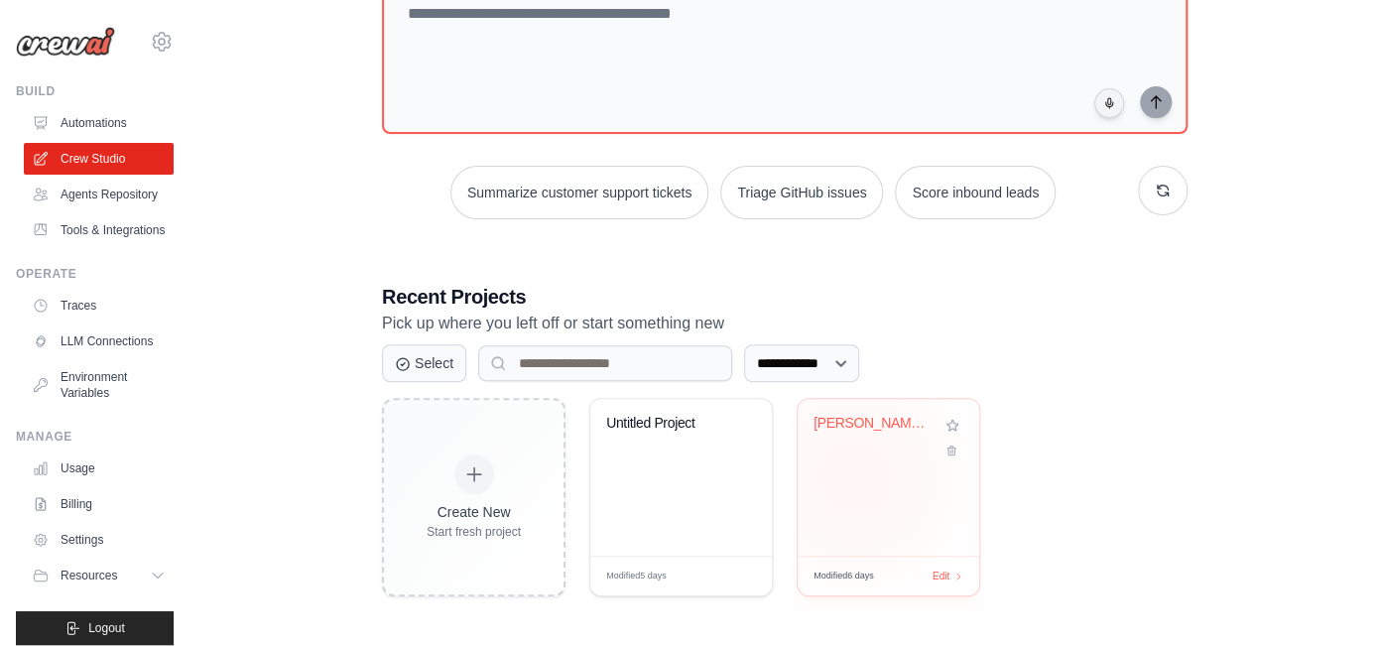
click at [855, 474] on div "[PERSON_NAME] LLM Chat Completion" at bounding box center [887, 477] width 181 height 157
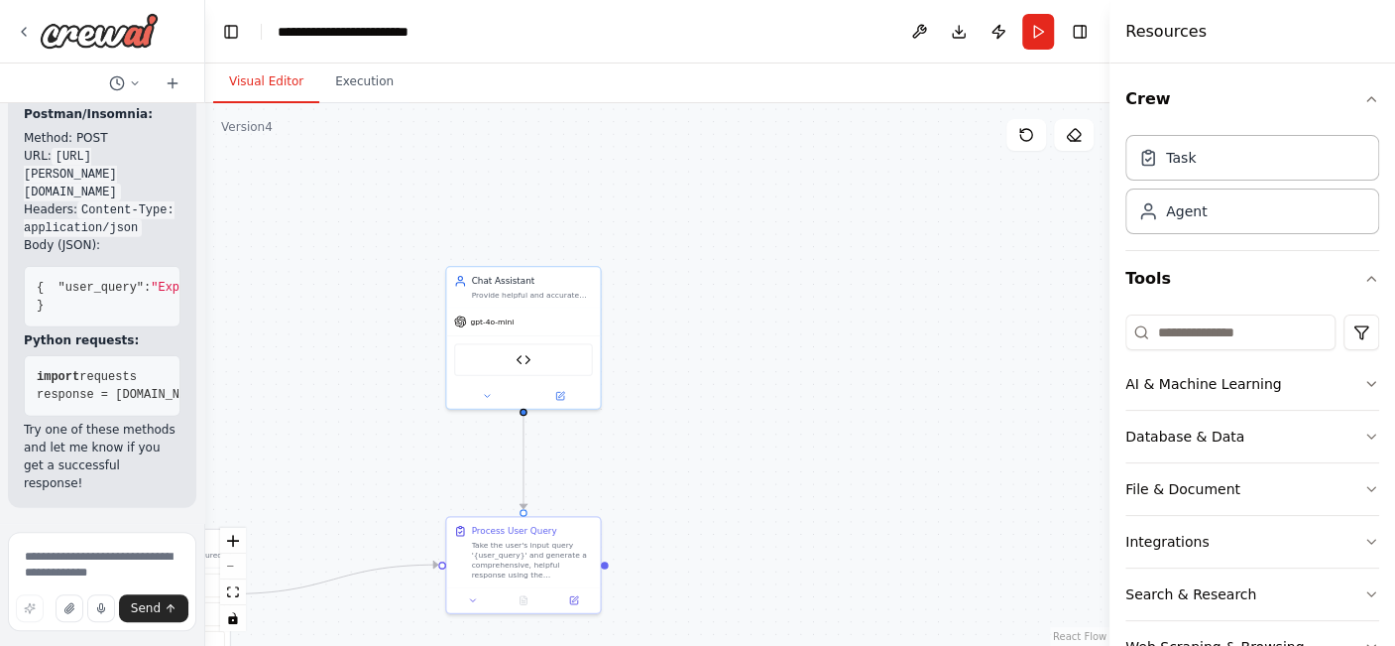
scroll to position [11331, 0]
click at [119, 24] on img at bounding box center [99, 31] width 119 height 36
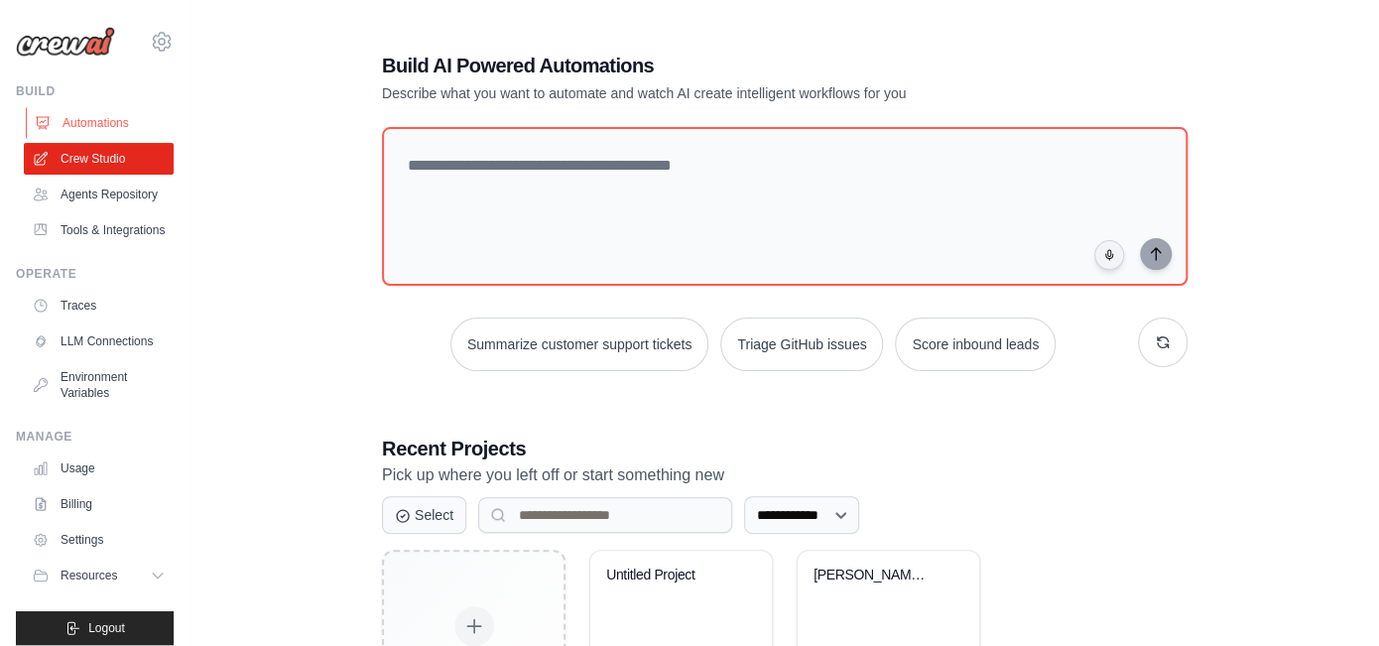
click at [91, 121] on link "Automations" at bounding box center [101, 123] width 150 height 32
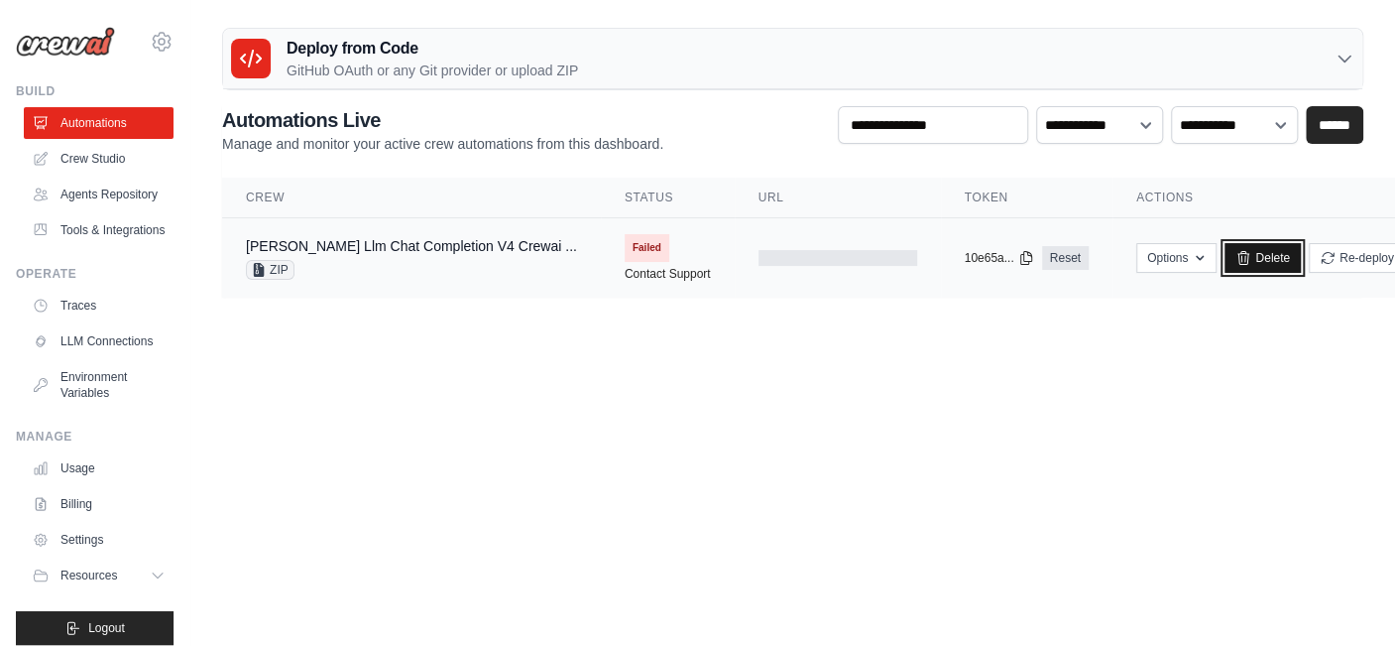
click at [1225, 248] on link "Delete" at bounding box center [1263, 258] width 76 height 30
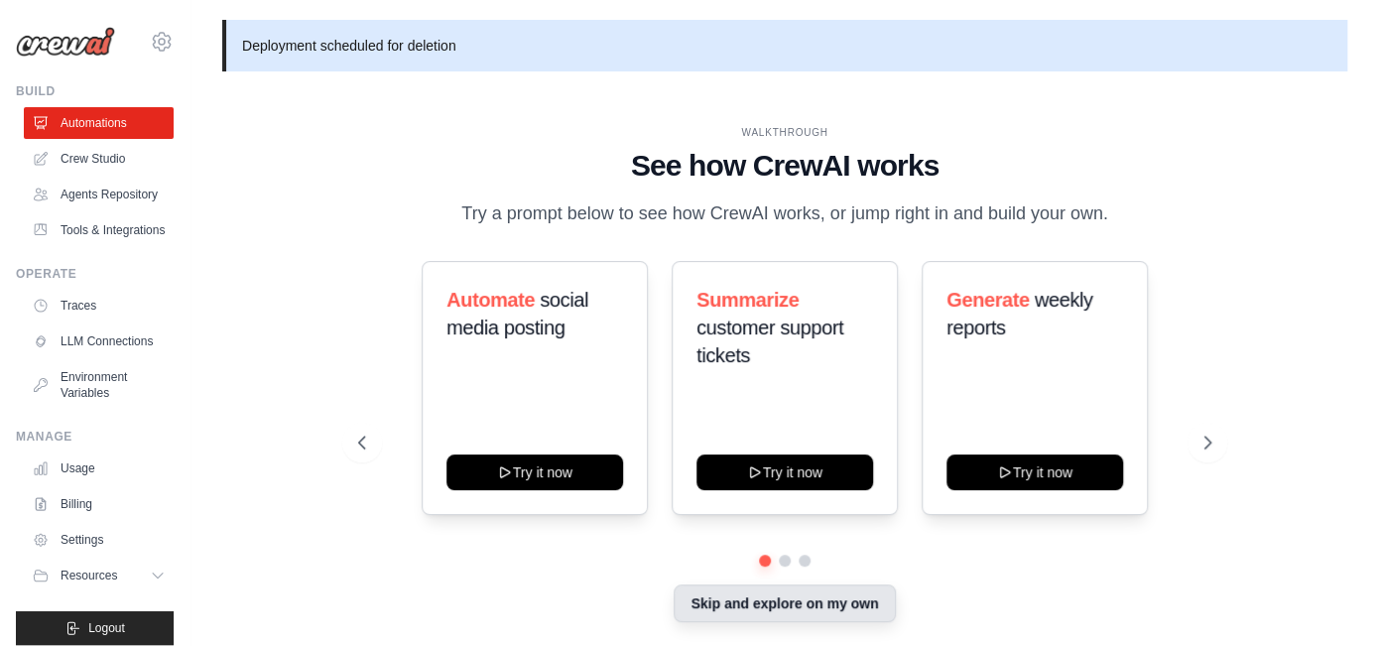
click at [781, 610] on button "Skip and explore on my own" at bounding box center [783, 603] width 221 height 38
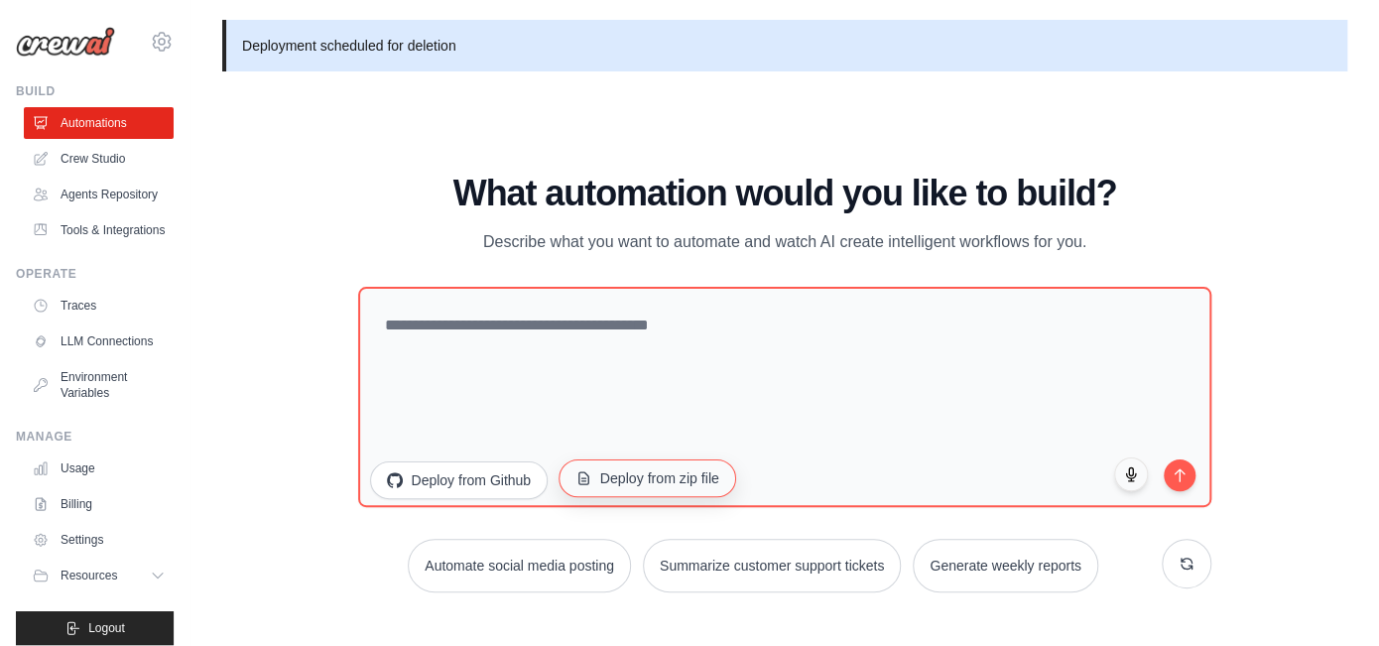
click at [668, 476] on button "Deploy from zip file" at bounding box center [647, 477] width 178 height 38
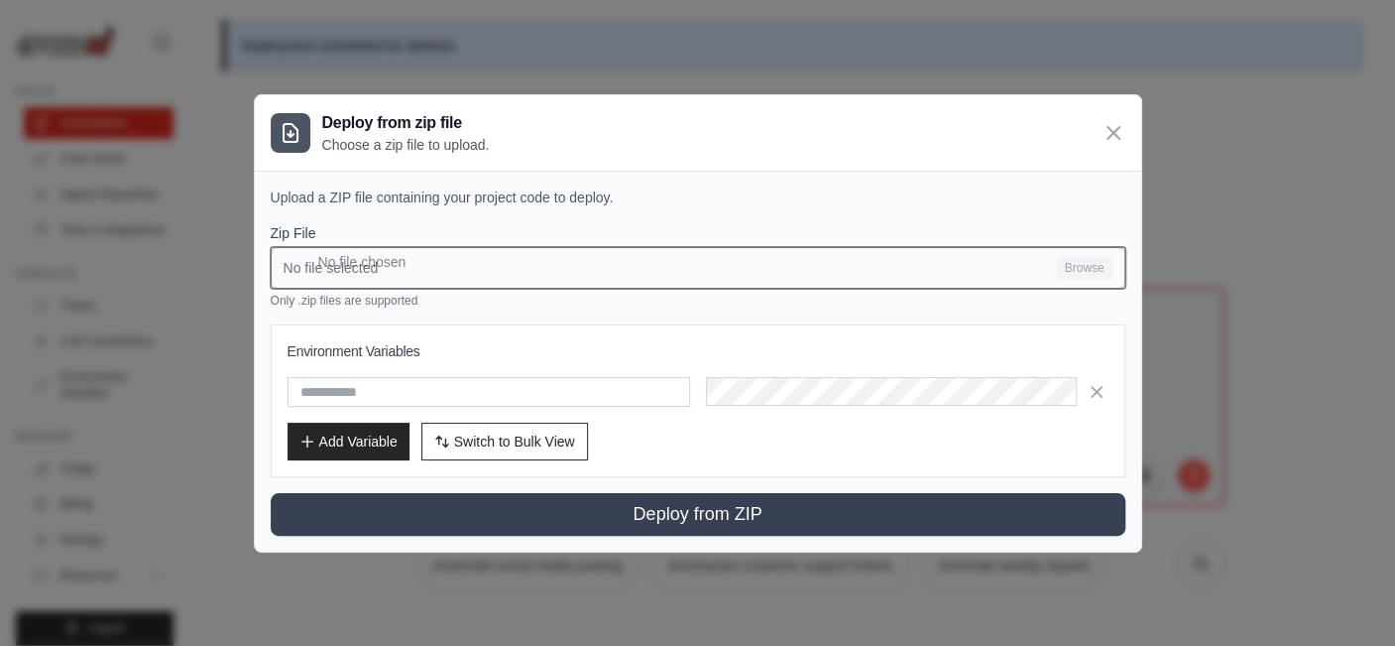
click at [595, 276] on input "No file selected Browse" at bounding box center [698, 268] width 855 height 42
type input "**********"
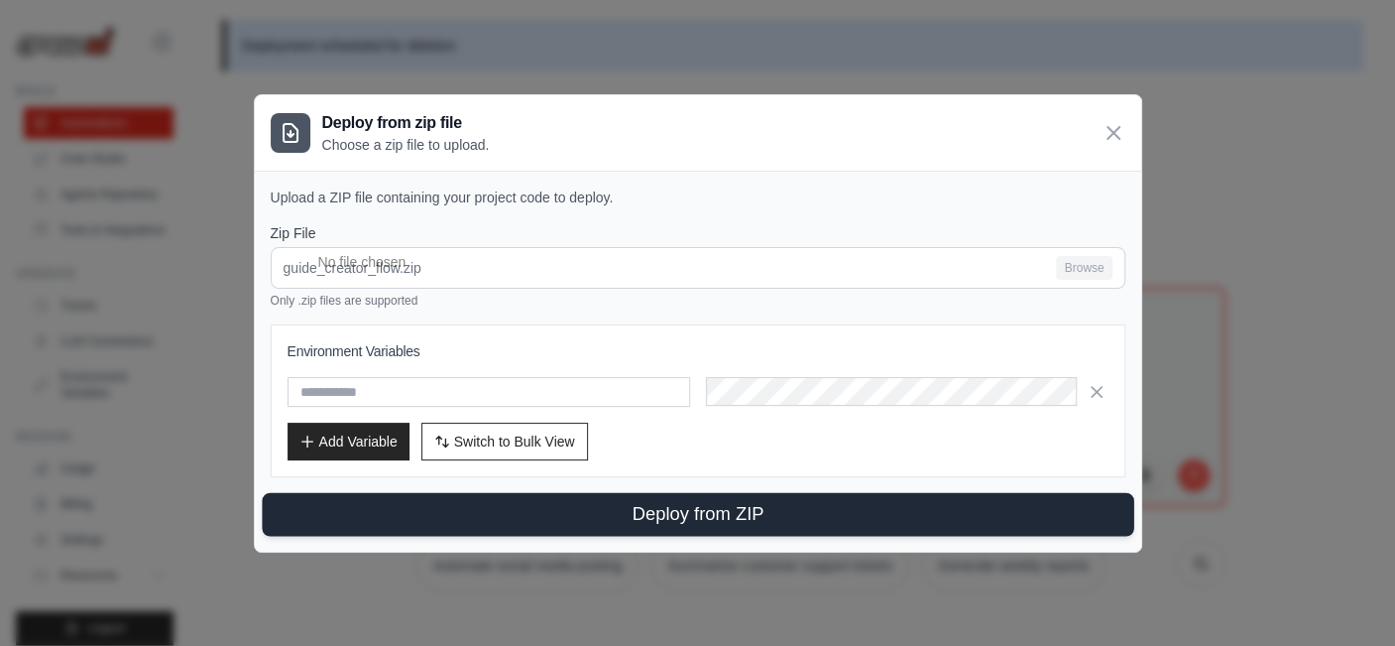
click at [615, 508] on button "Deploy from ZIP" at bounding box center [698, 514] width 872 height 44
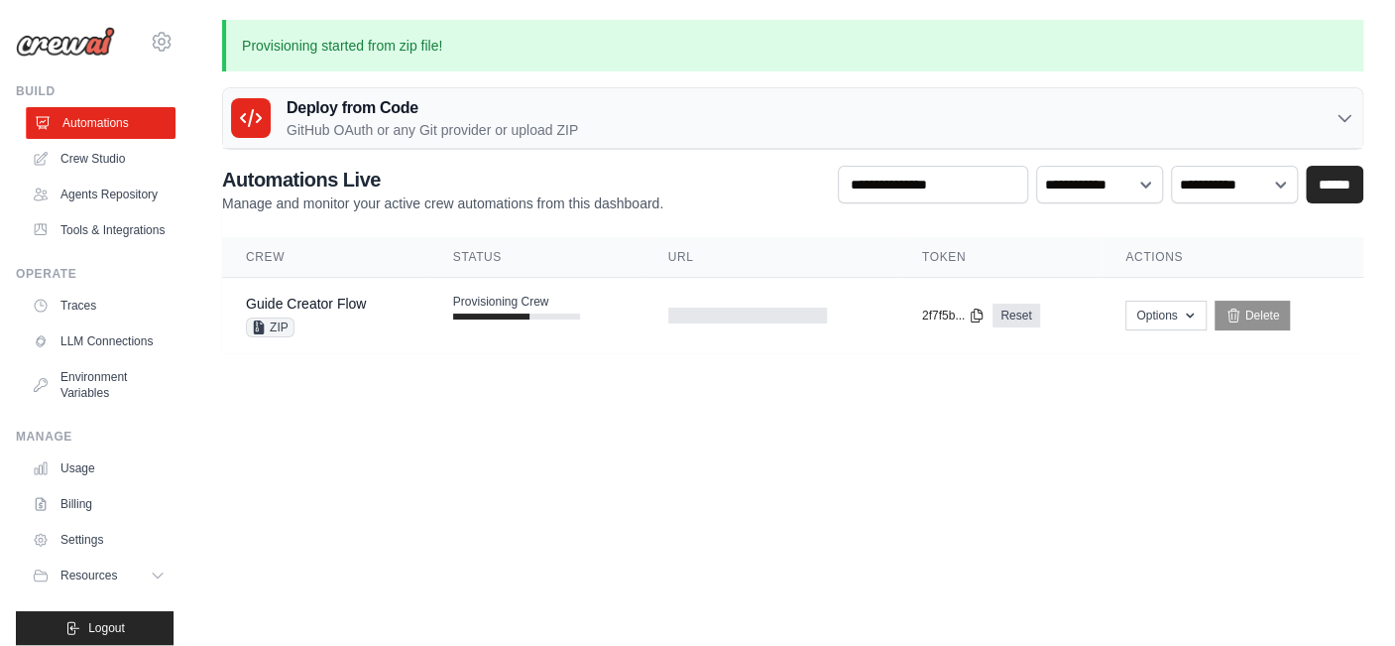
click at [87, 116] on link "Automations" at bounding box center [101, 123] width 150 height 32
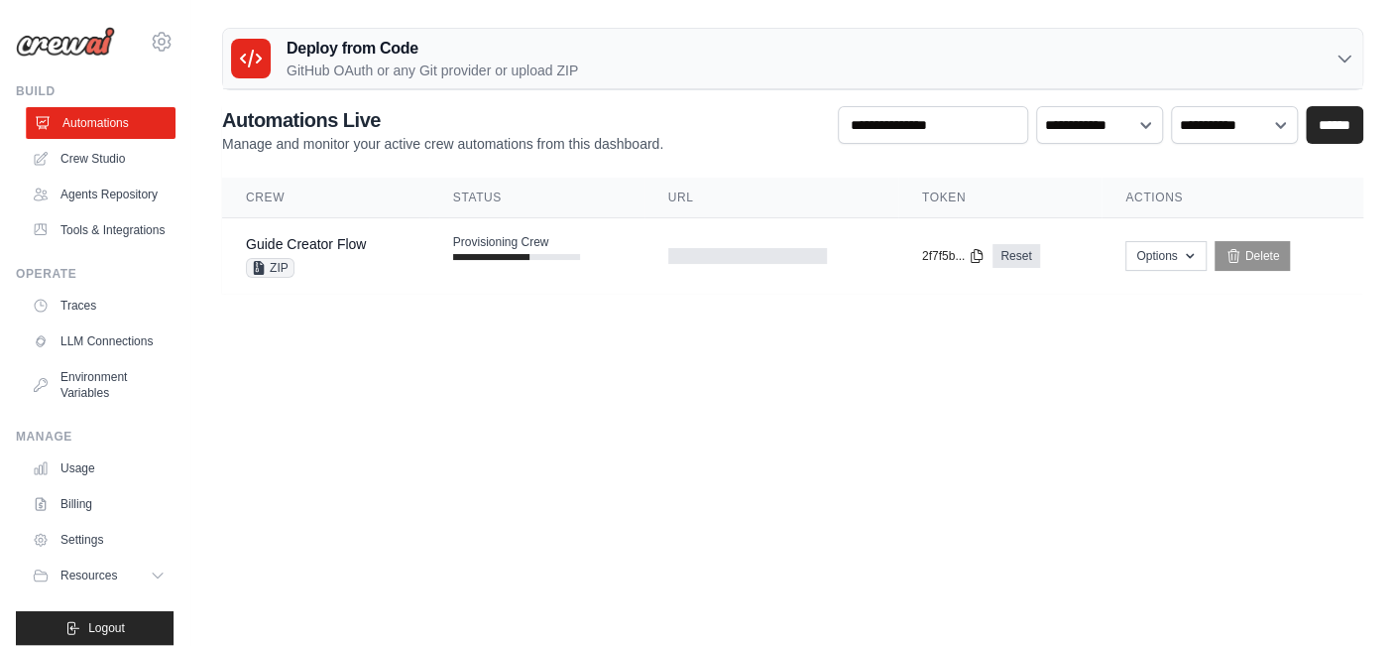
click at [81, 124] on link "Automations" at bounding box center [101, 123] width 150 height 32
click at [92, 125] on link "Automations" at bounding box center [101, 123] width 150 height 32
click at [117, 120] on link "Automations" at bounding box center [101, 123] width 150 height 32
click at [102, 126] on link "Automations" at bounding box center [101, 123] width 150 height 32
click at [101, 117] on link "Automations" at bounding box center [101, 123] width 150 height 32
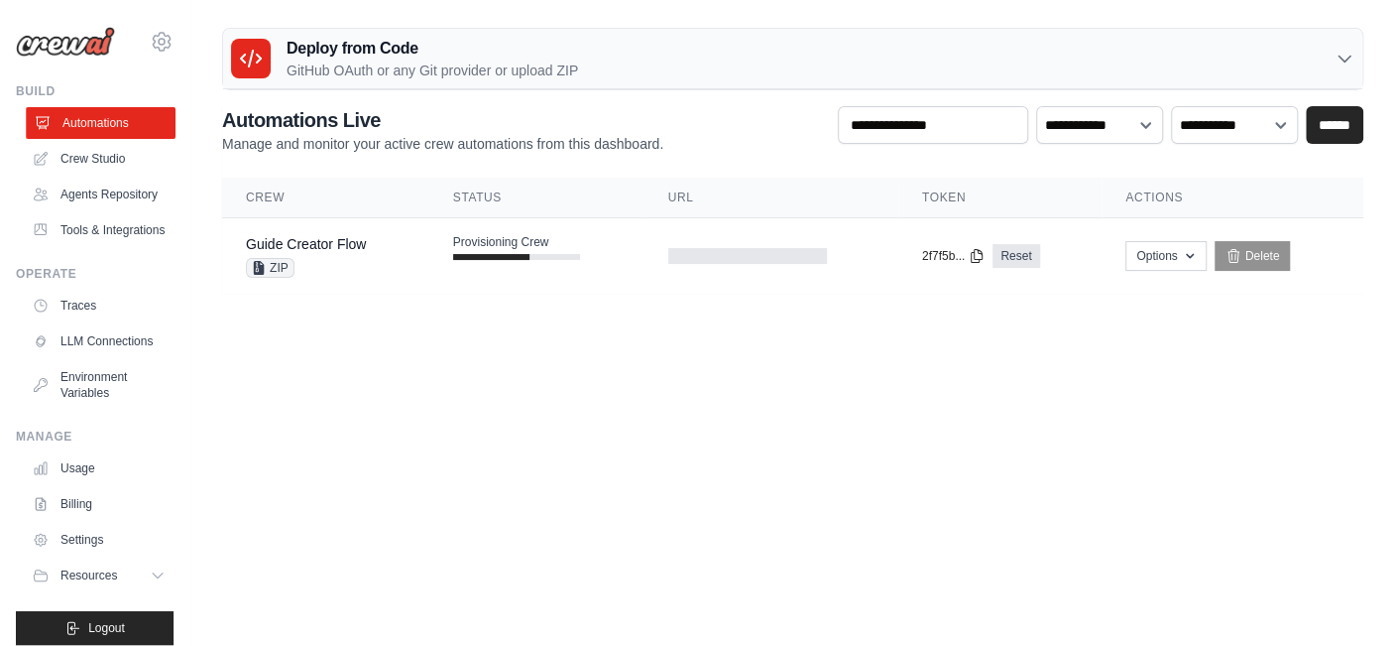
click at [101, 111] on link "Automations" at bounding box center [101, 123] width 150 height 32
click at [518, 260] on td "Provisioning Crew" at bounding box center [536, 247] width 215 height 58
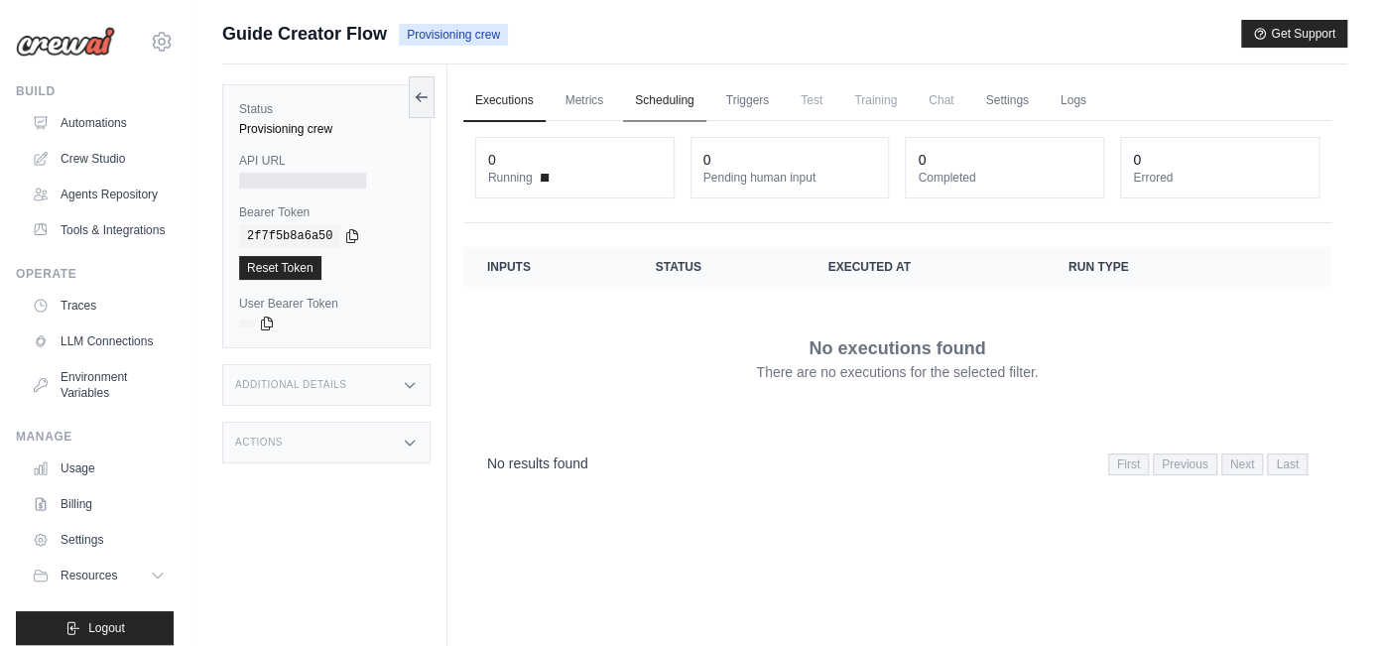
click at [671, 101] on link "Scheduling" at bounding box center [664, 101] width 82 height 42
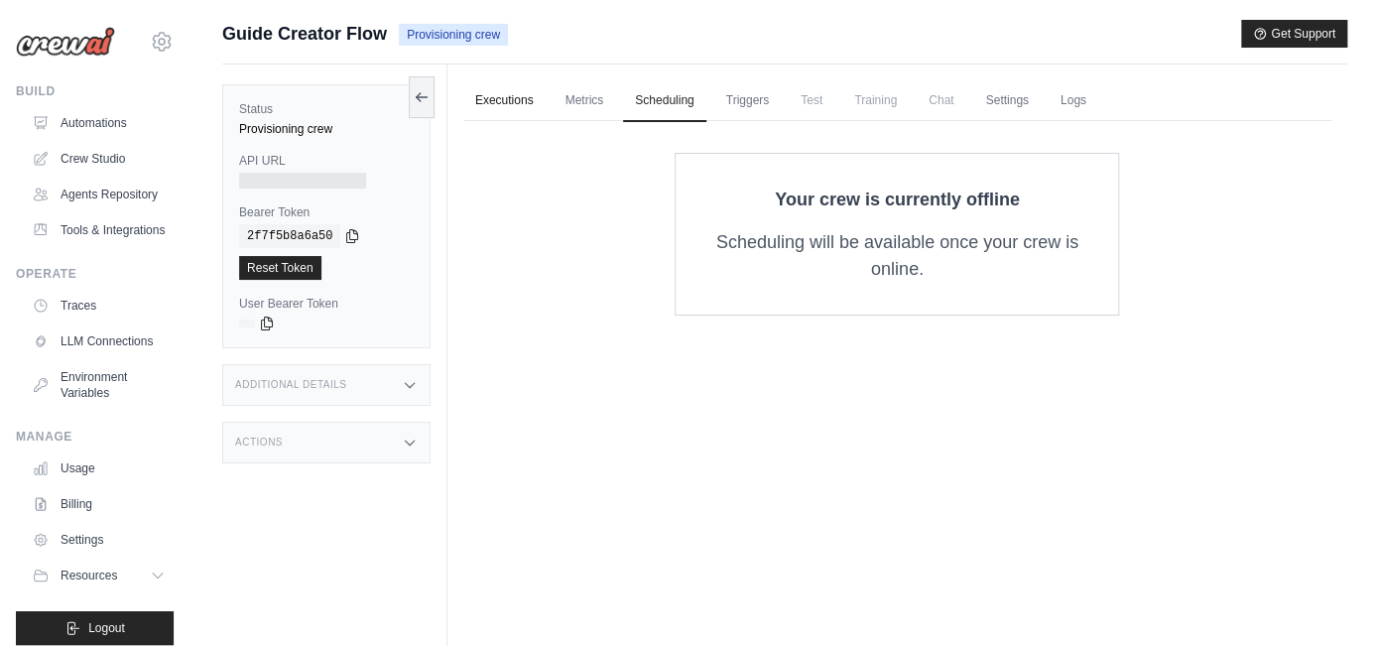
click at [507, 106] on link "Executions" at bounding box center [504, 101] width 82 height 42
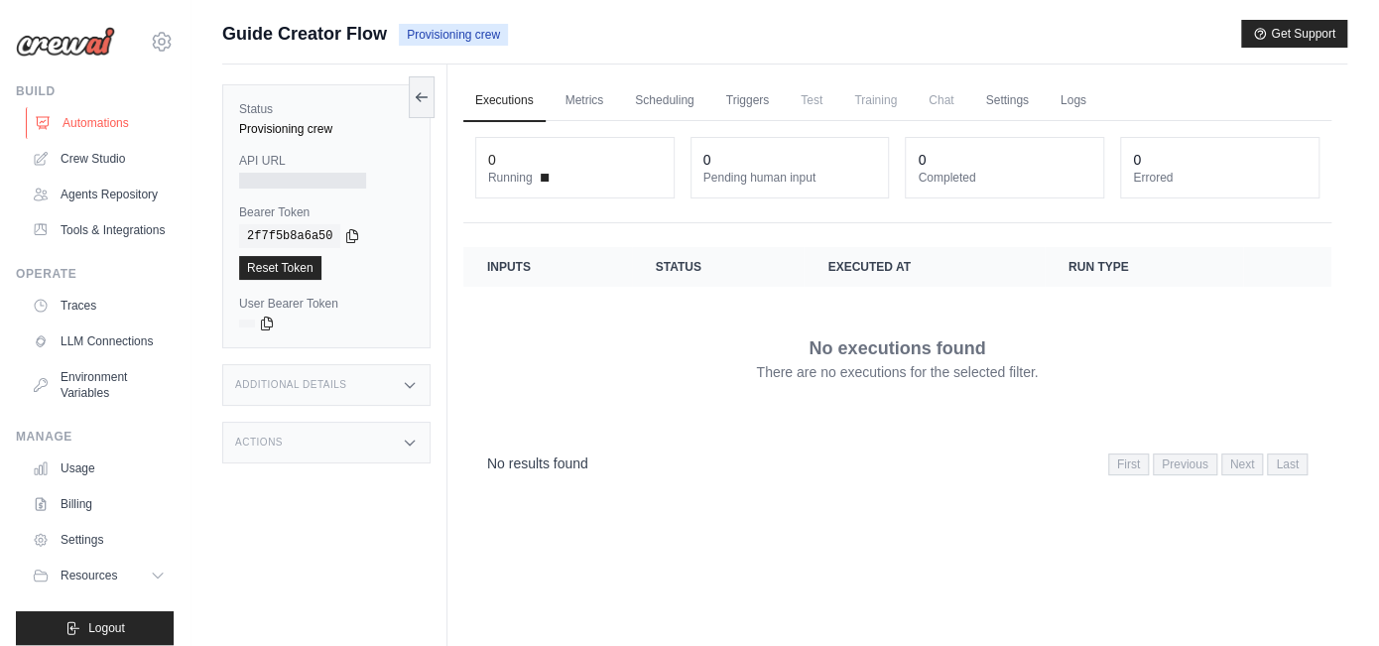
click at [119, 126] on link "Automations" at bounding box center [101, 123] width 150 height 32
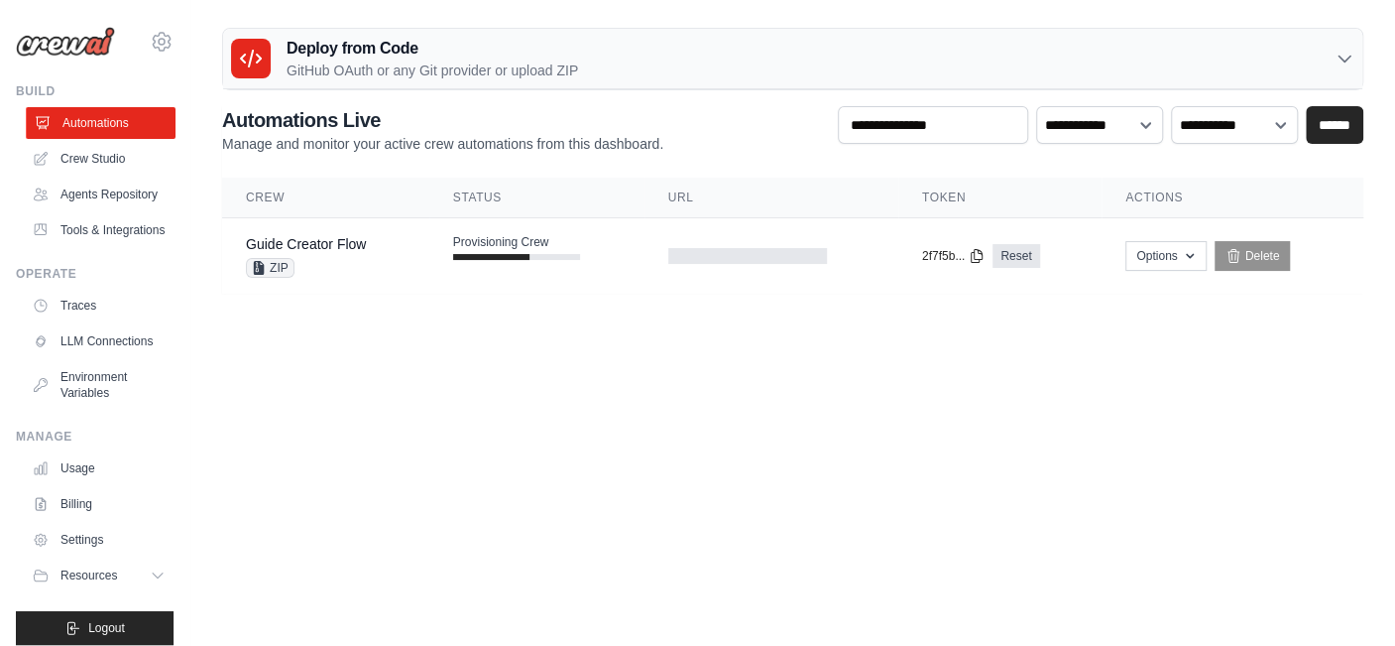
click at [85, 128] on link "Automations" at bounding box center [101, 123] width 150 height 32
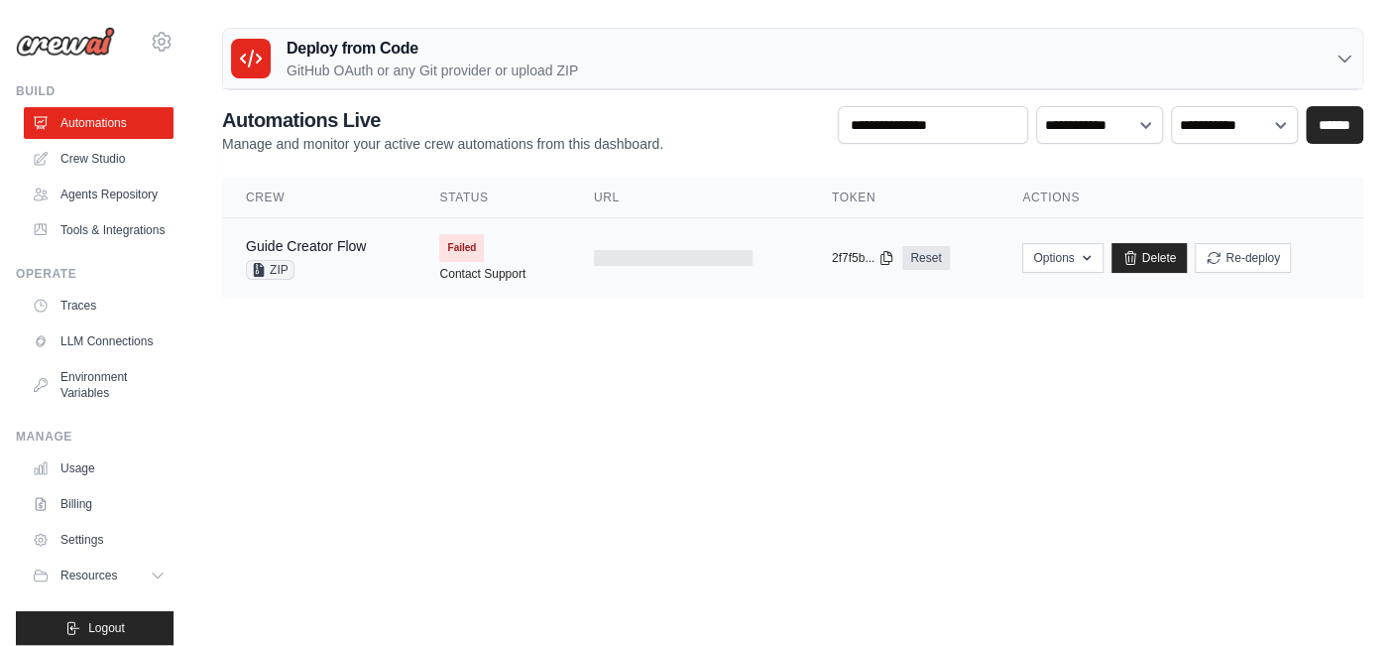
click at [469, 248] on span "Failed" at bounding box center [461, 248] width 45 height 28
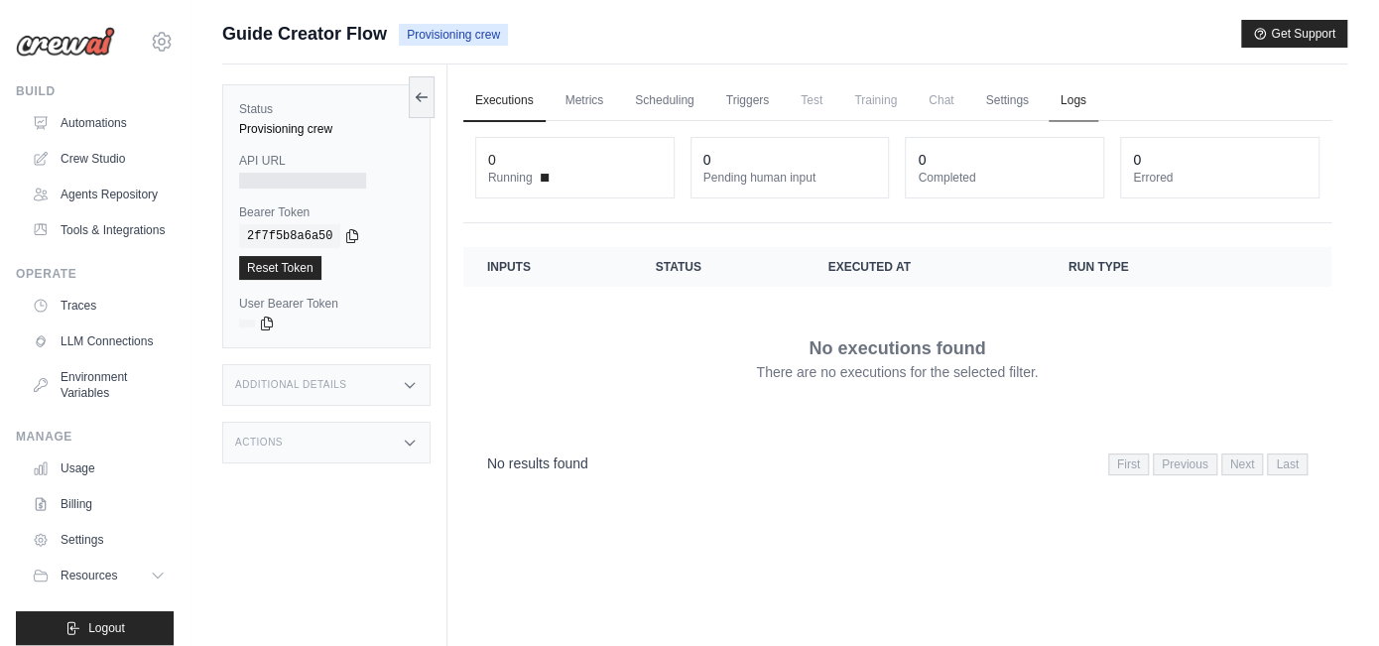
click at [1071, 99] on link "Logs" at bounding box center [1073, 101] width 50 height 42
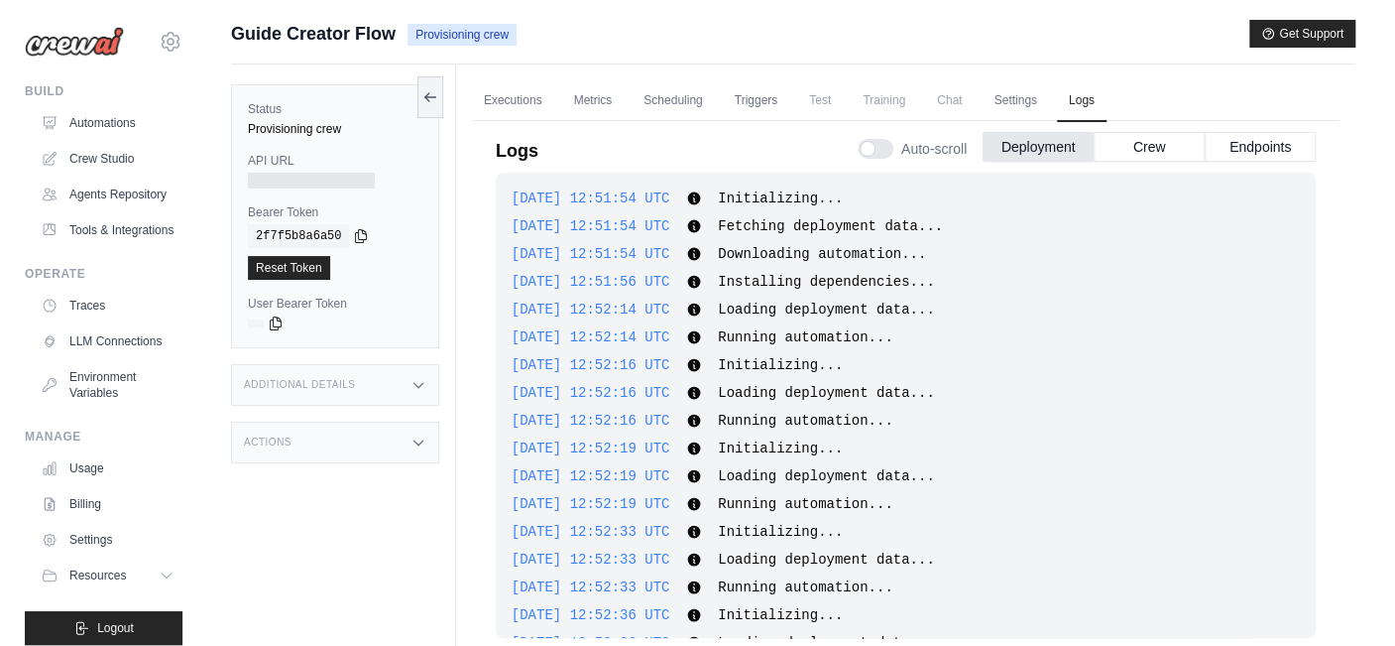
scroll to position [1335, 0]
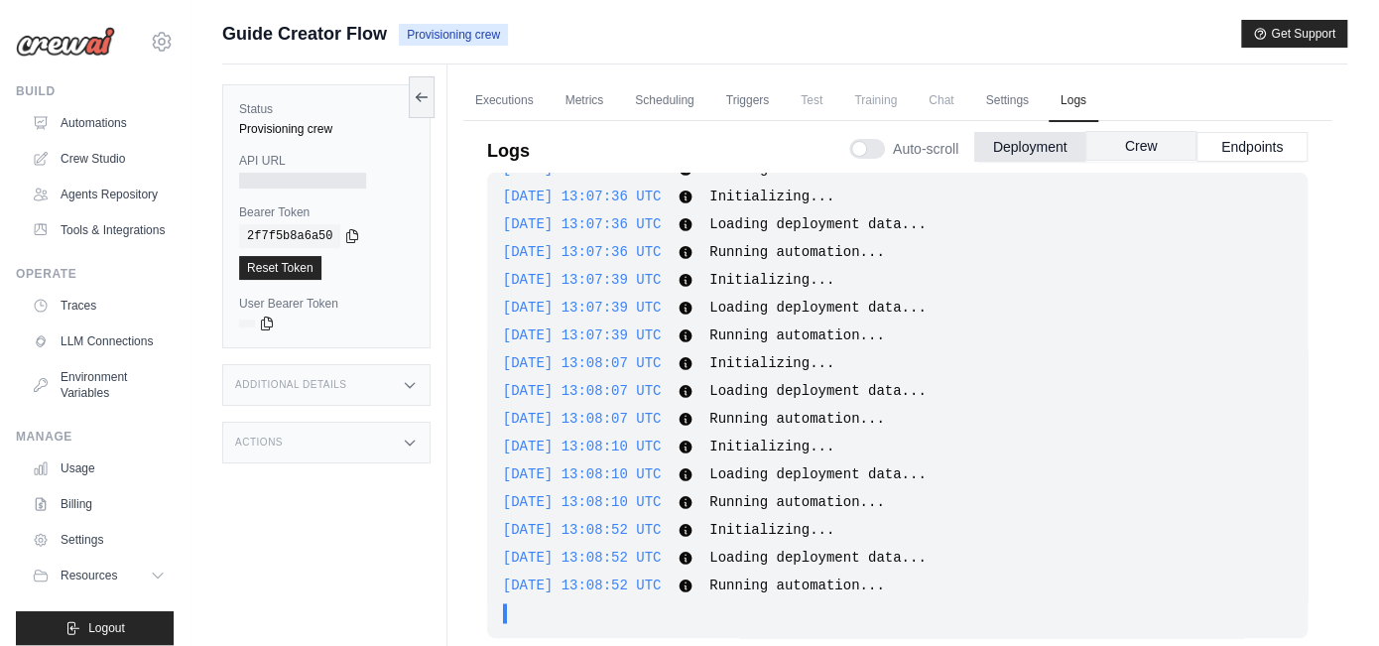
click at [1164, 150] on button "Crew" at bounding box center [1140, 146] width 111 height 30
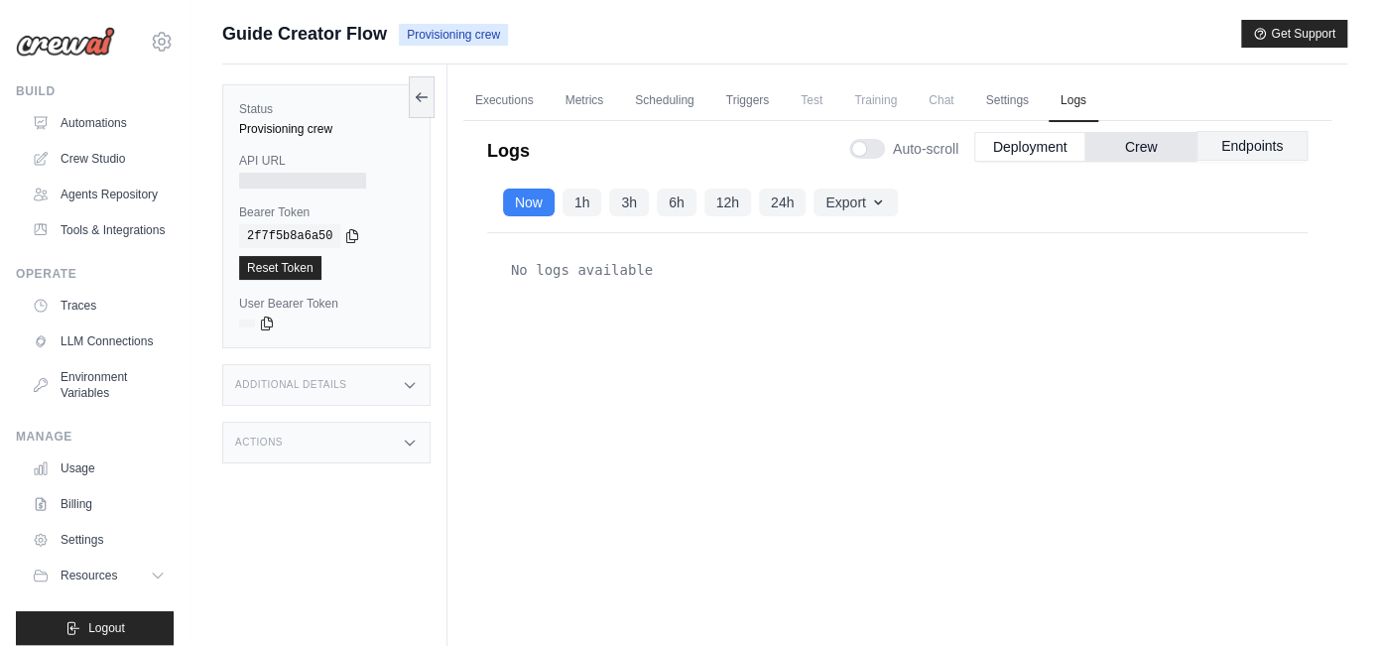
click at [1255, 147] on button "Endpoints" at bounding box center [1251, 146] width 111 height 30
click at [514, 97] on link "Executions" at bounding box center [504, 101] width 82 height 42
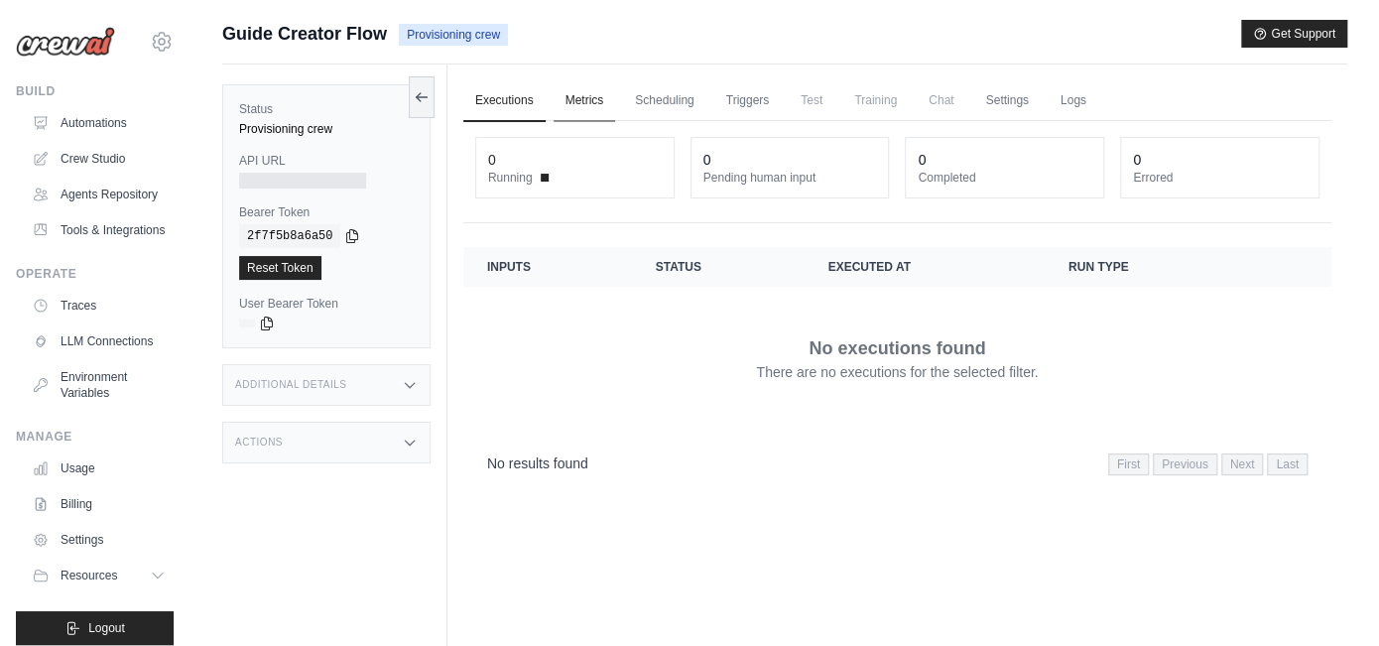
click at [579, 103] on link "Metrics" at bounding box center [584, 101] width 62 height 42
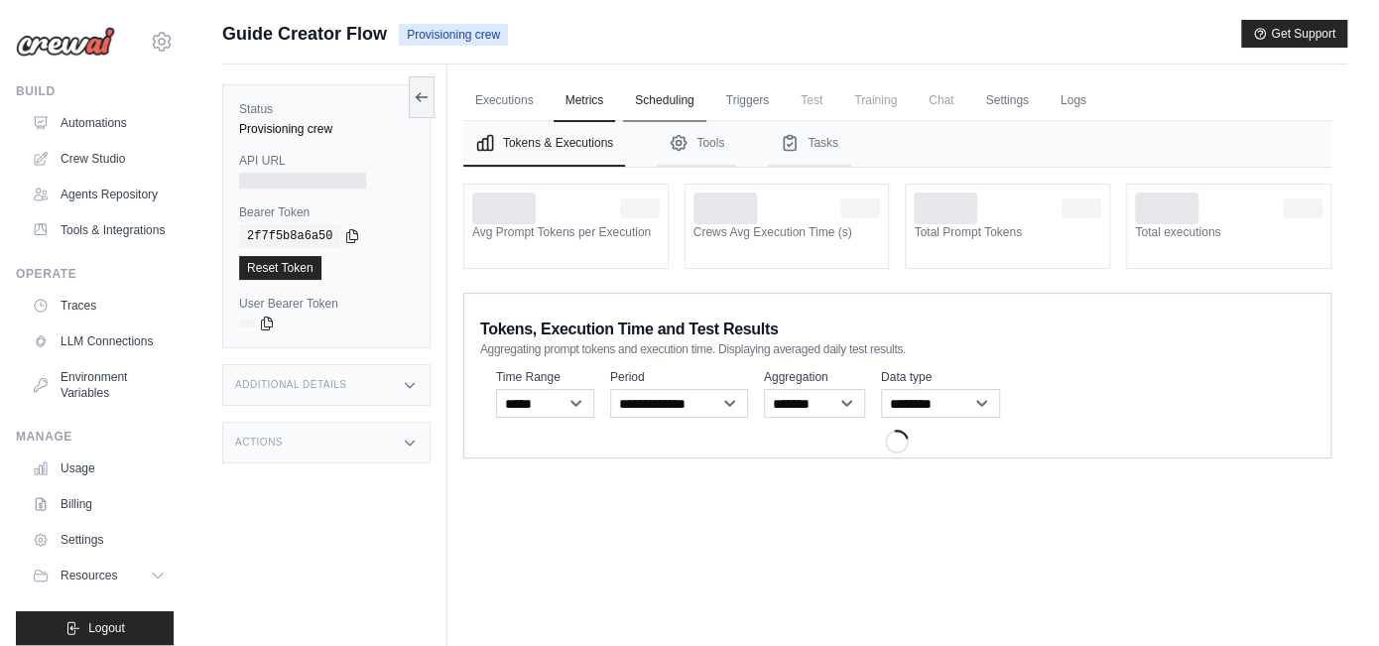
click at [658, 108] on link "Scheduling" at bounding box center [664, 101] width 82 height 42
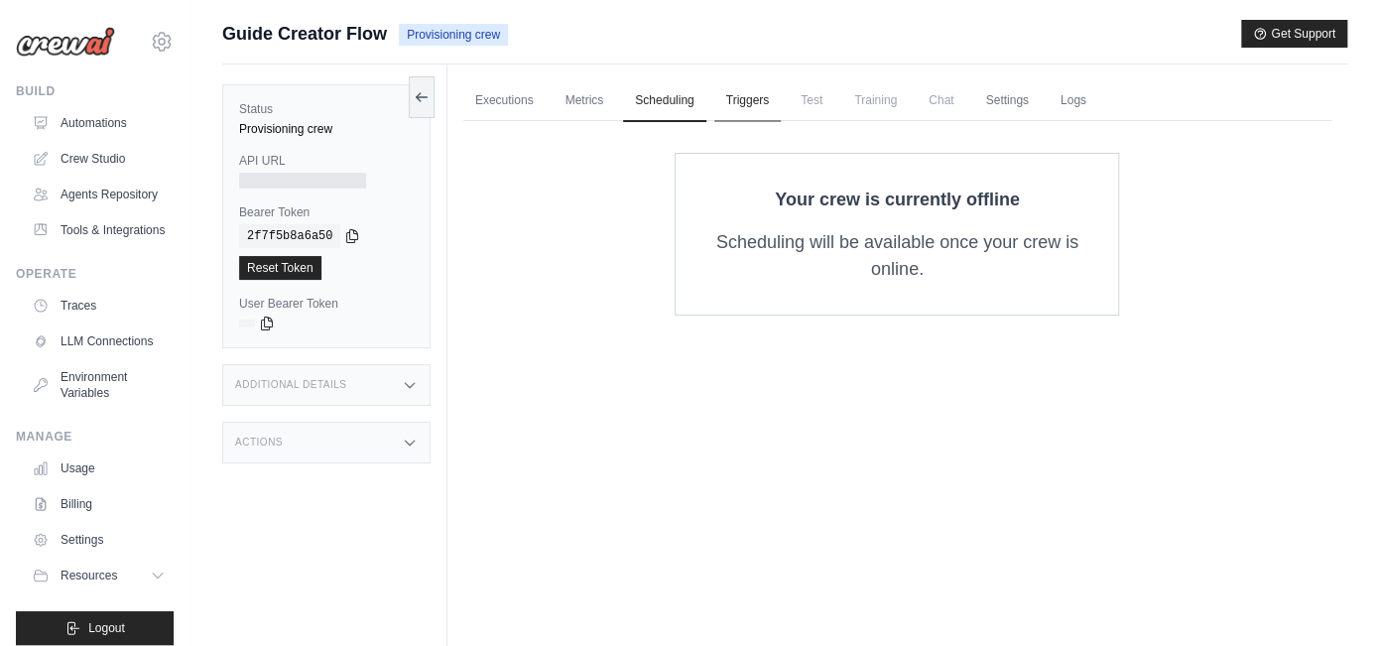
click at [739, 89] on link "Triggers" at bounding box center [747, 101] width 67 height 42
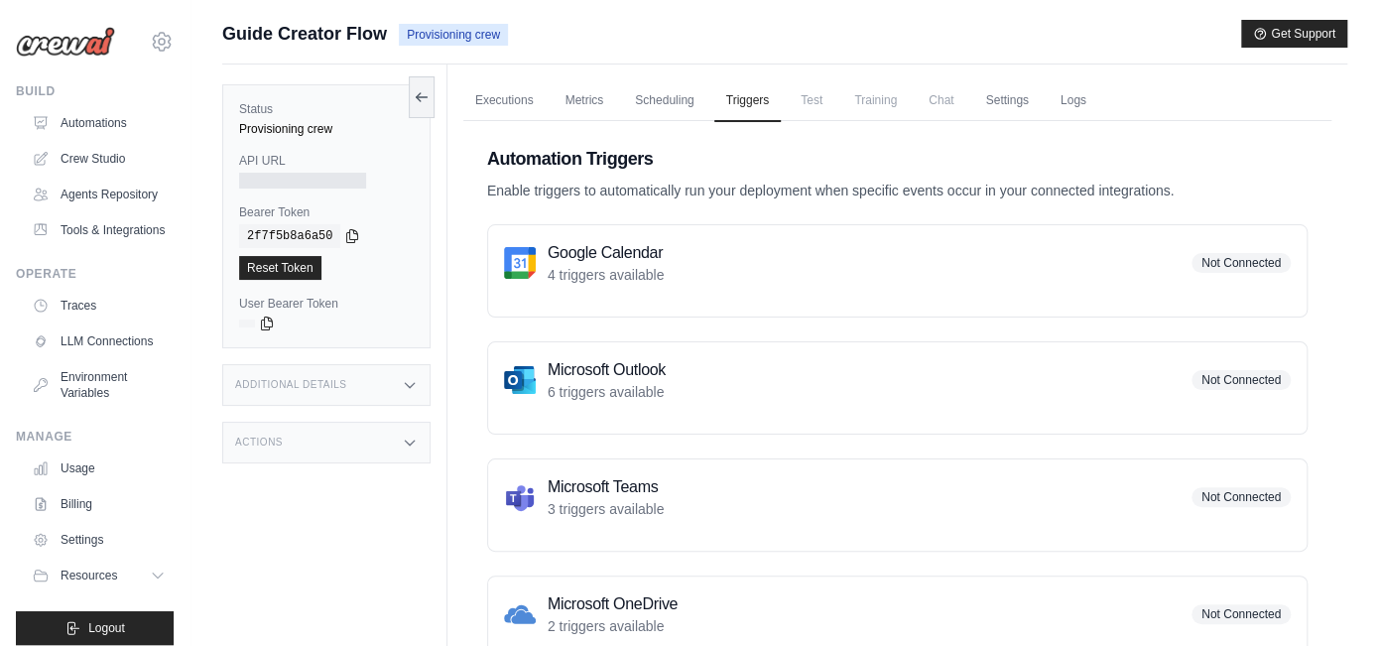
click at [812, 100] on span "Test" at bounding box center [811, 100] width 46 height 40
click at [424, 93] on icon at bounding box center [422, 96] width 16 height 16
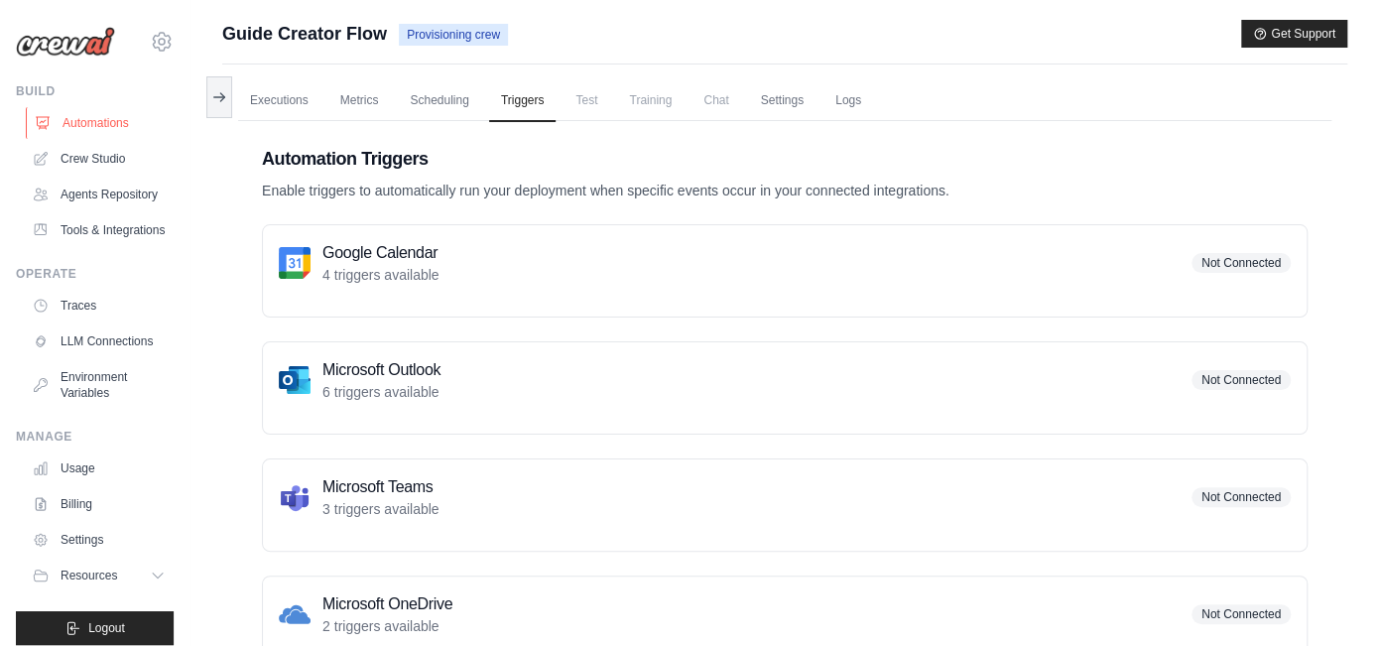
click at [74, 126] on link "Automations" at bounding box center [101, 123] width 150 height 32
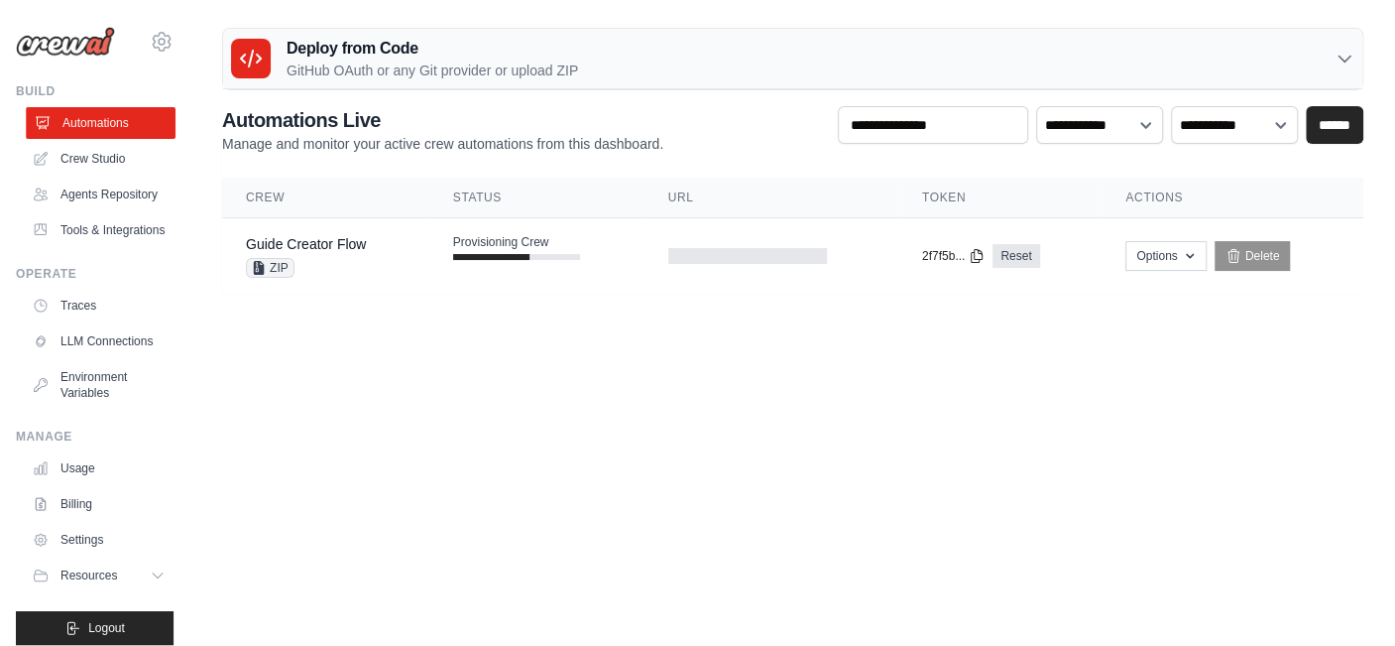
click at [123, 124] on link "Automations" at bounding box center [101, 123] width 150 height 32
click at [492, 254] on div at bounding box center [491, 257] width 76 height 6
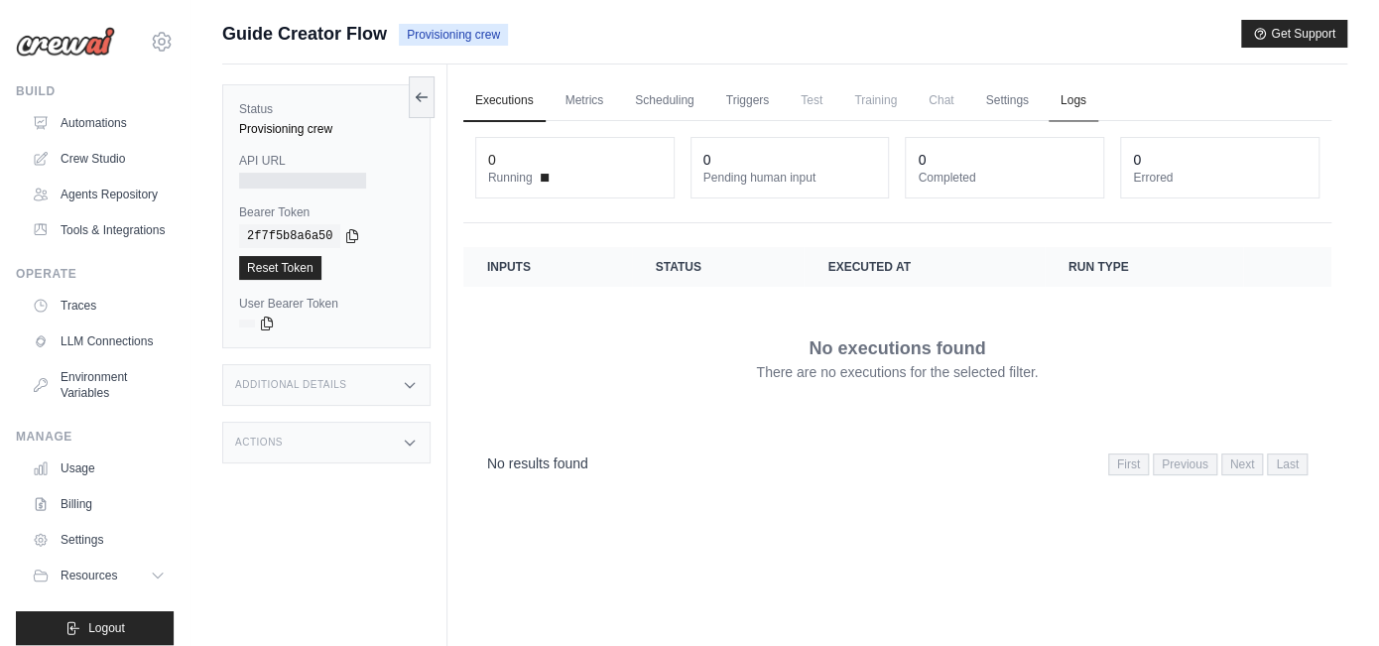
click at [1068, 110] on link "Logs" at bounding box center [1073, 101] width 50 height 42
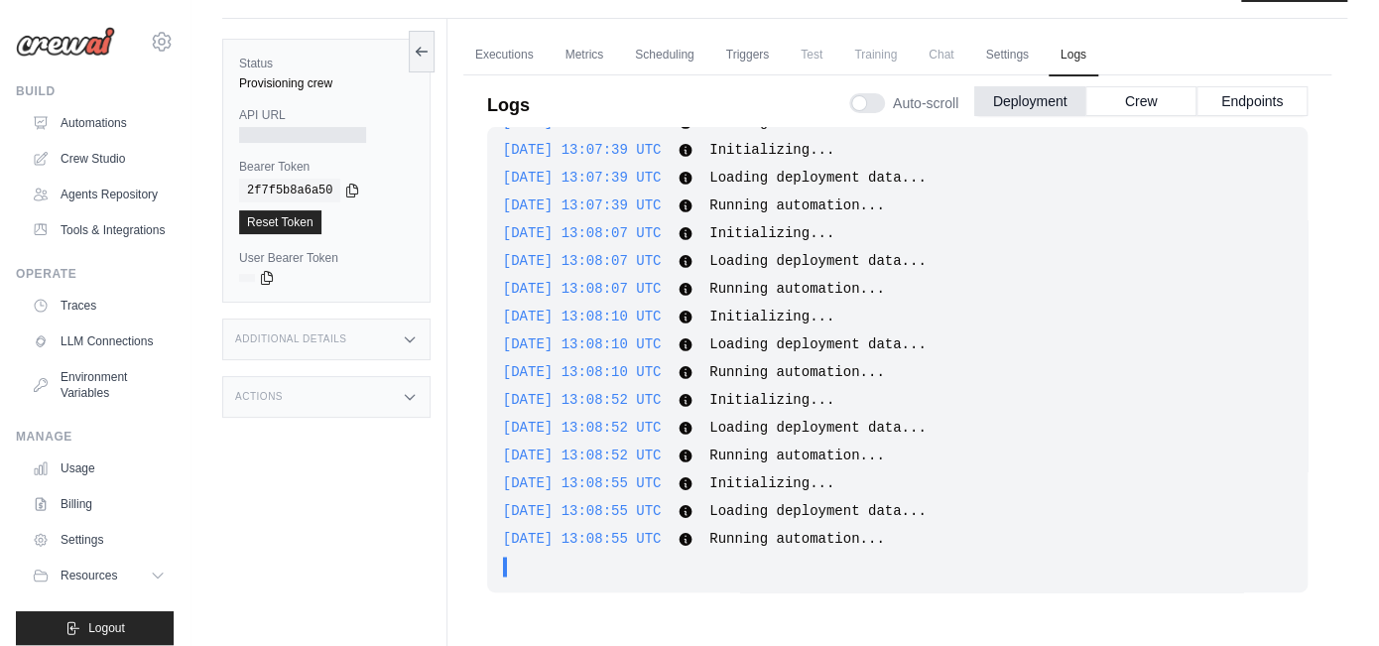
scroll to position [83, 0]
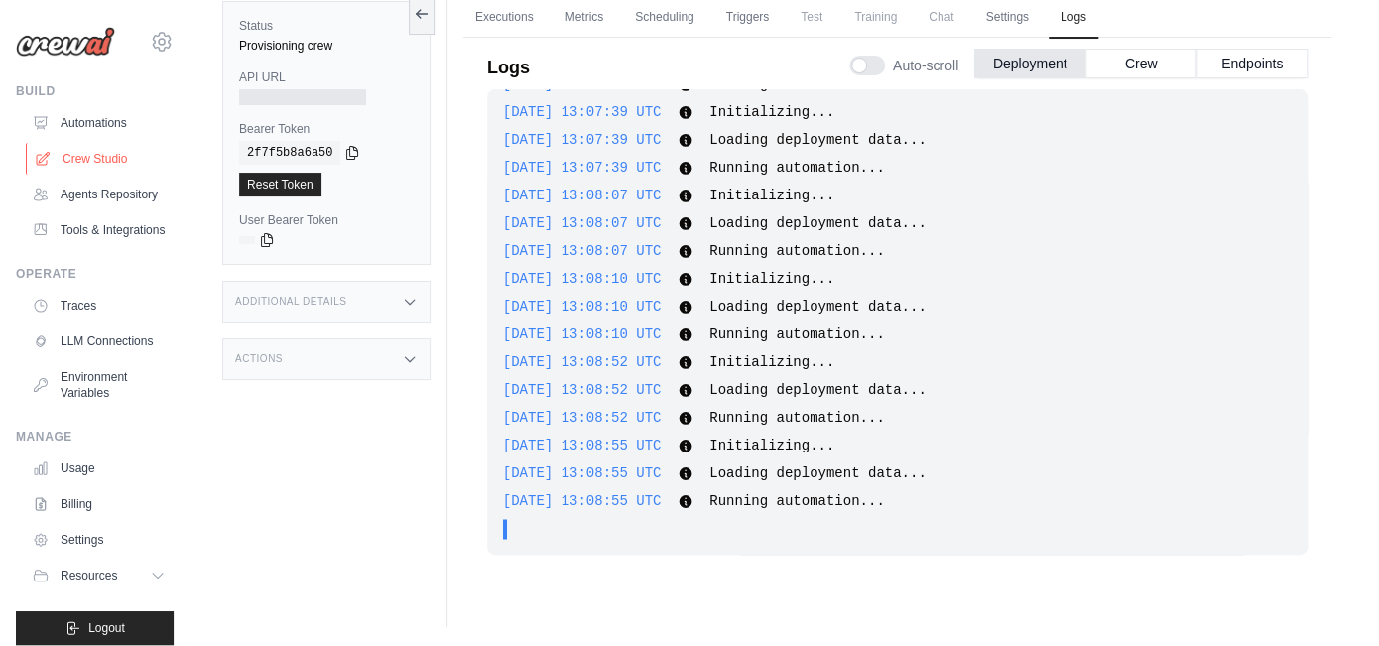
click at [85, 153] on link "Crew Studio" at bounding box center [101, 159] width 150 height 32
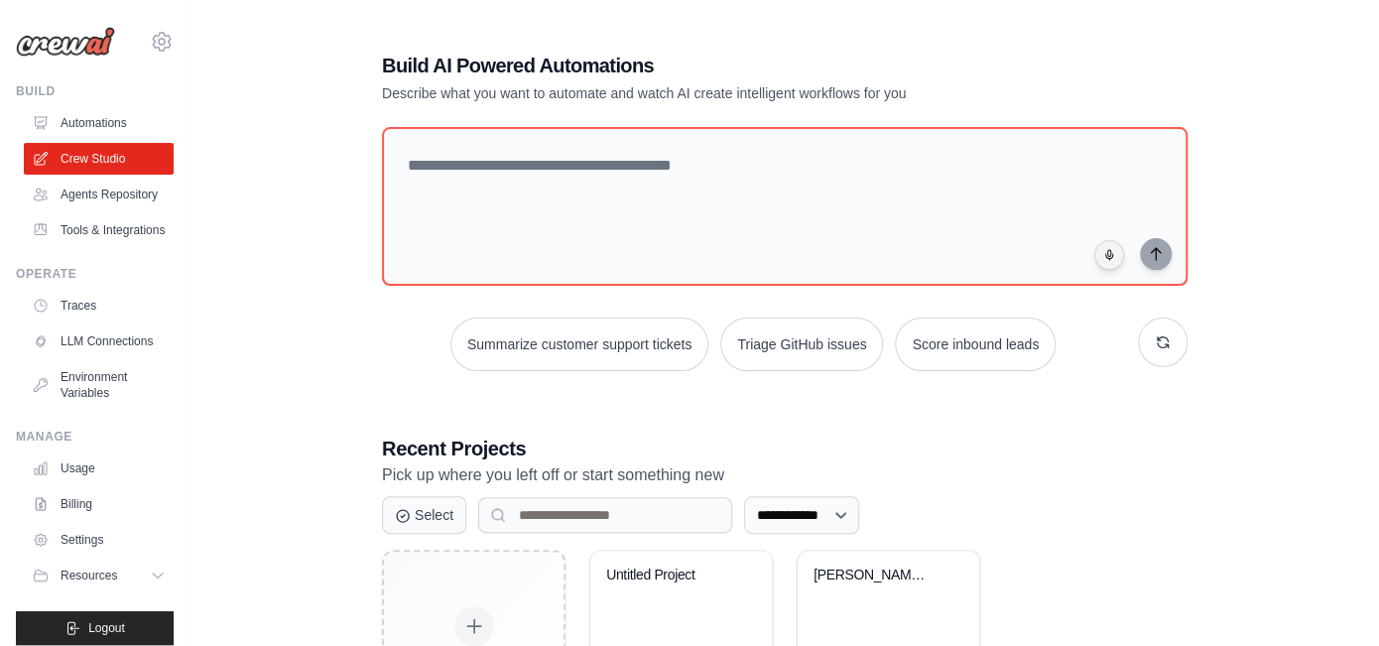
scroll to position [152, 0]
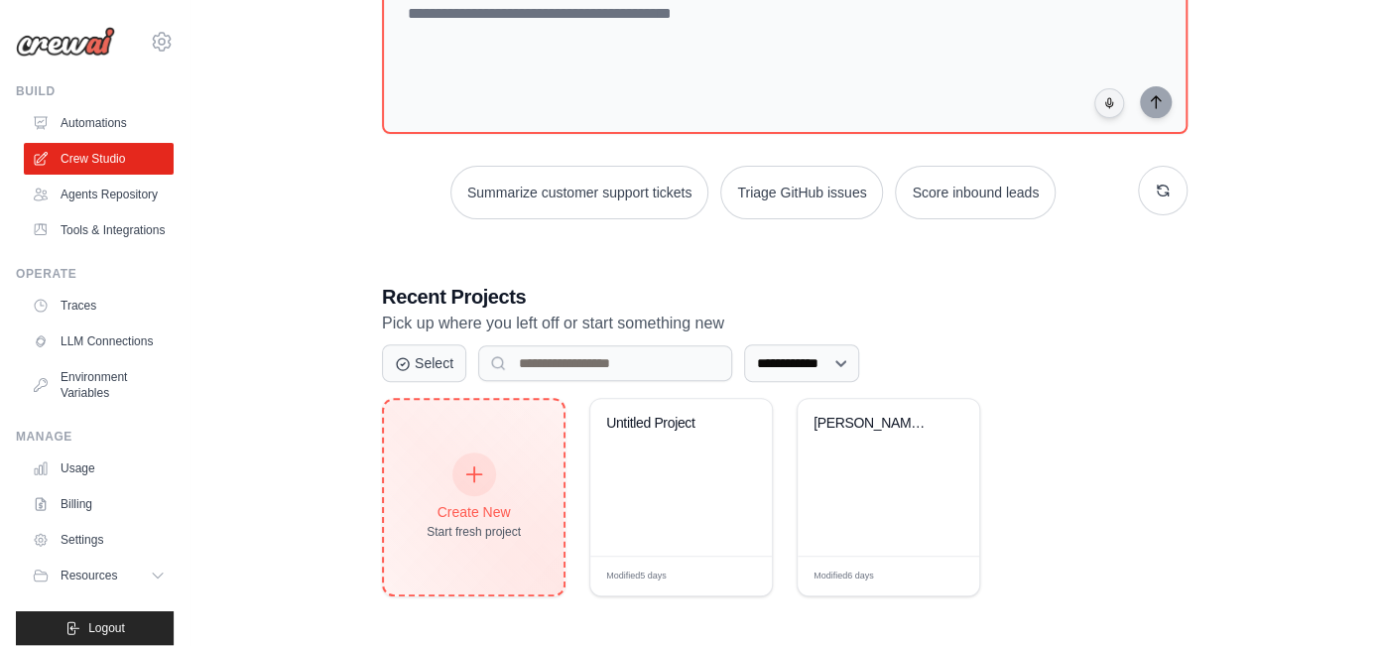
click at [467, 468] on icon at bounding box center [474, 474] width 22 height 22
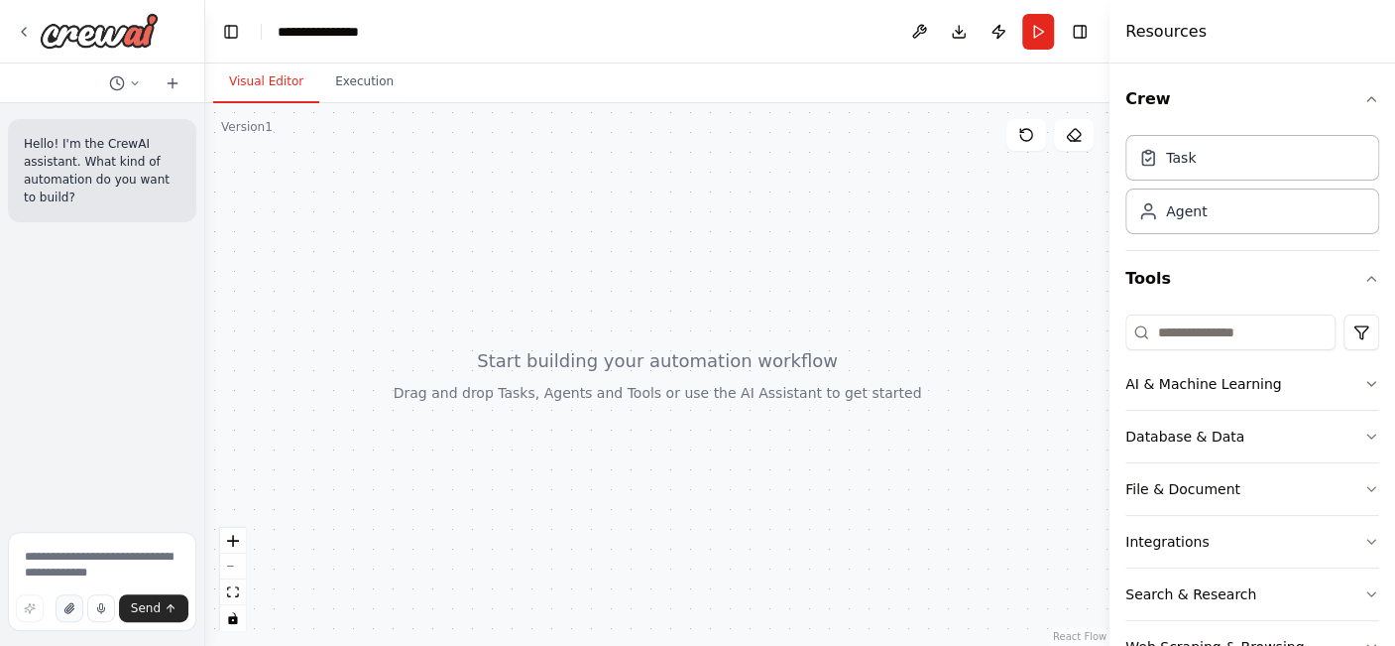
click at [79, 605] on button "button" at bounding box center [70, 608] width 28 height 28
click at [54, 561] on textarea at bounding box center [102, 581] width 188 height 99
type textarea "*"
type textarea "**********"
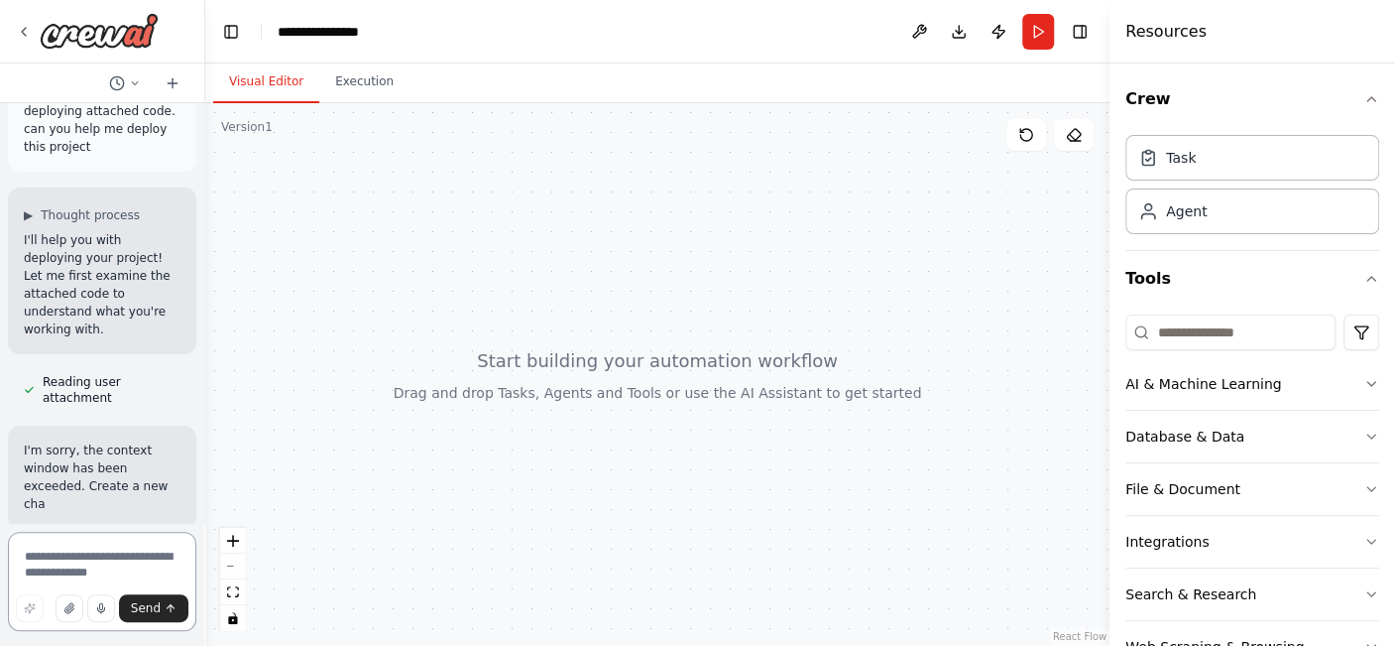
scroll to position [187, 0]
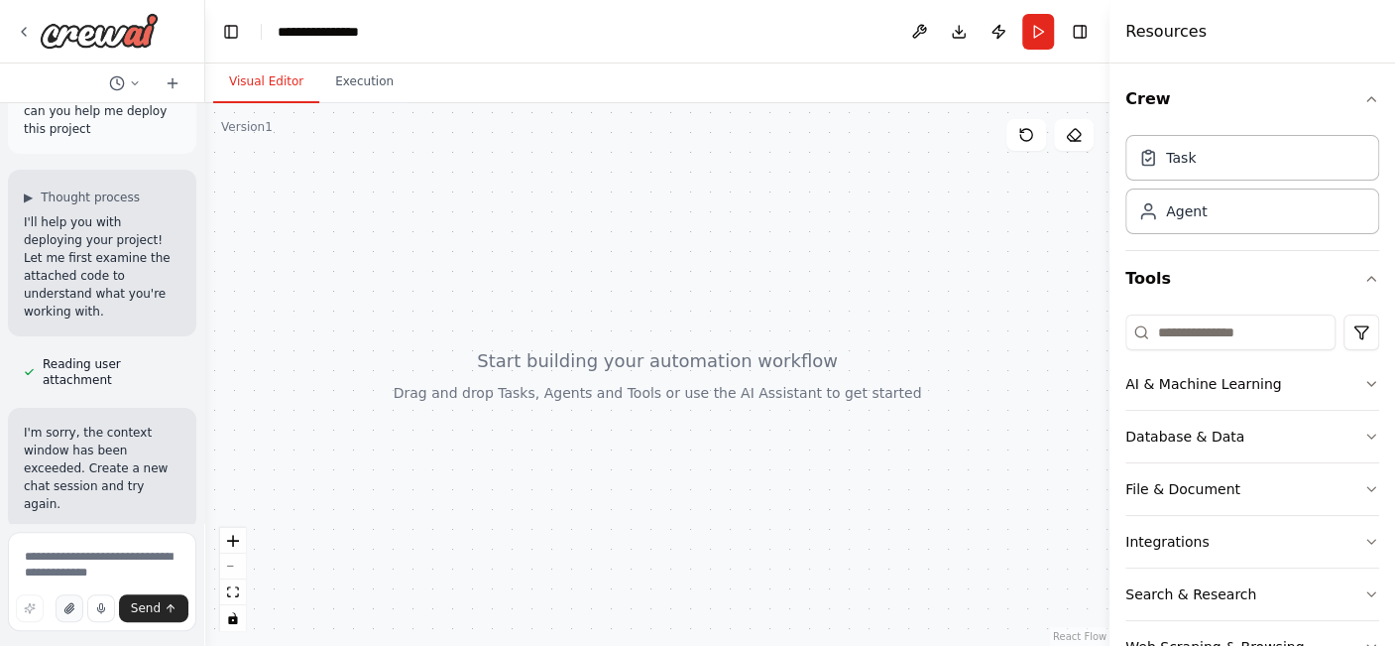
click at [79, 610] on button "button" at bounding box center [70, 608] width 28 height 28
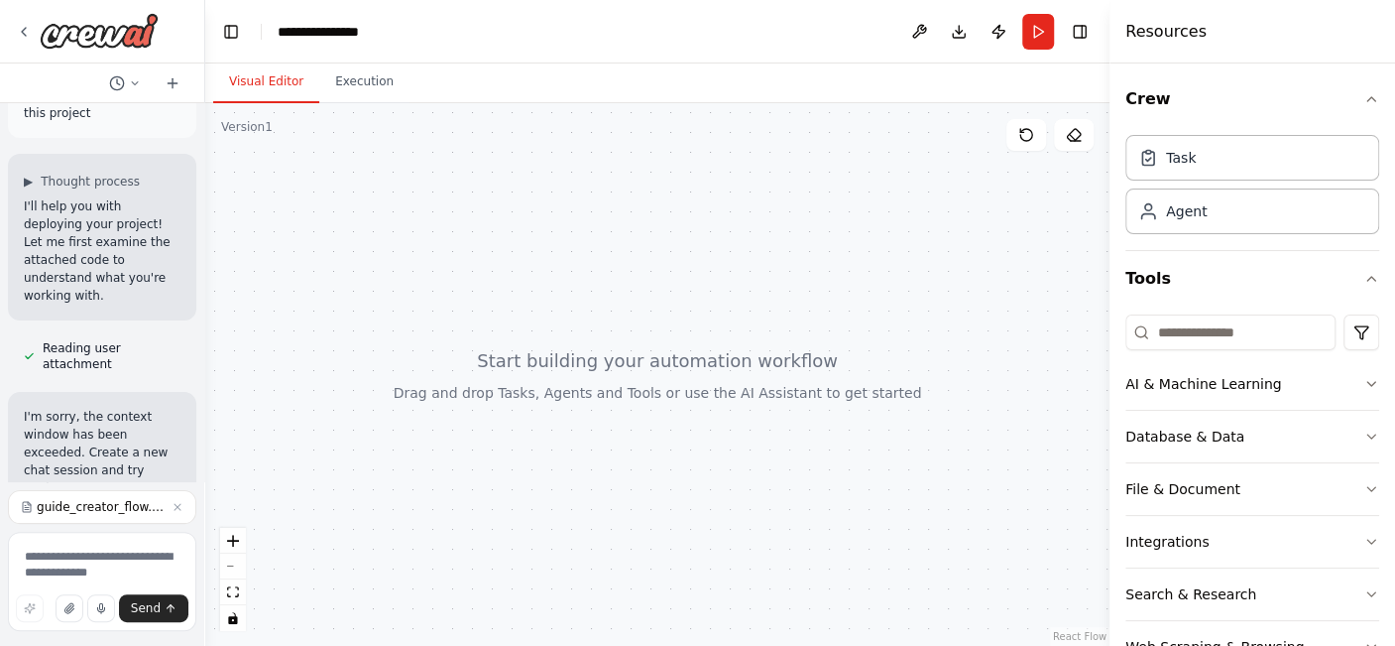
scroll to position [229, 0]
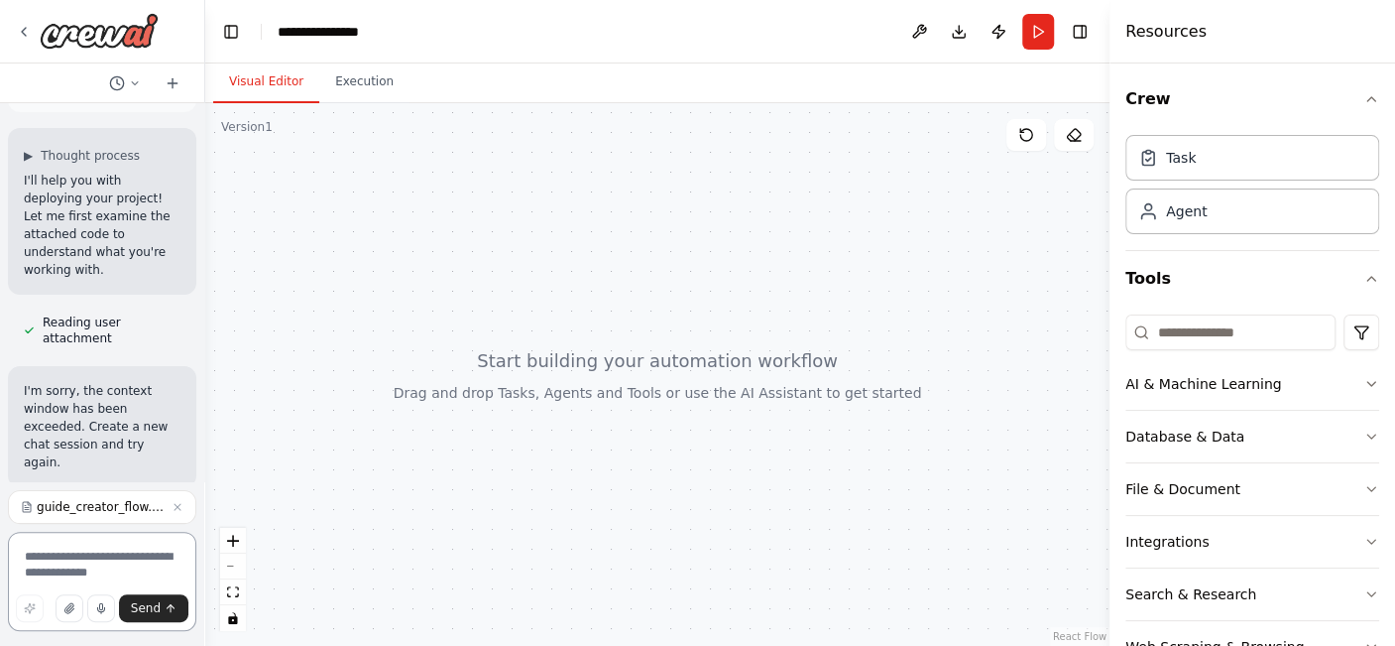
click at [81, 567] on textarea at bounding box center [102, 581] width 188 height 99
type textarea "**********"
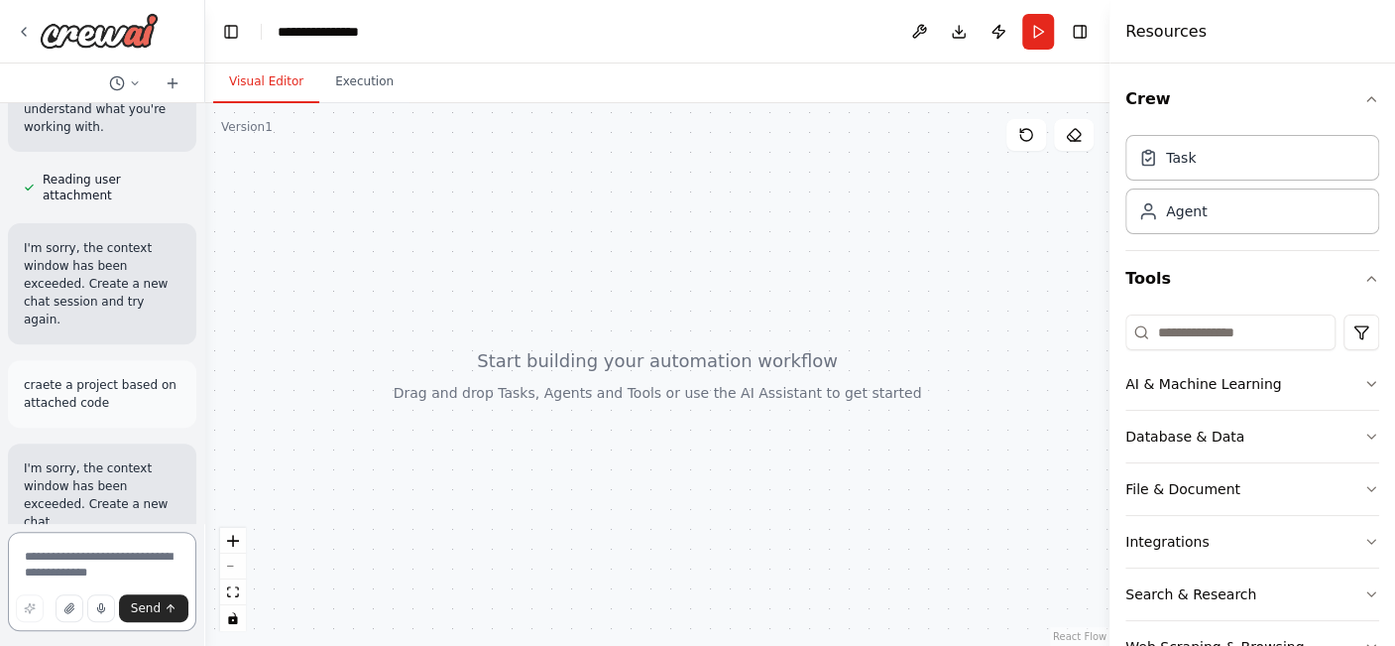
scroll to position [391, 0]
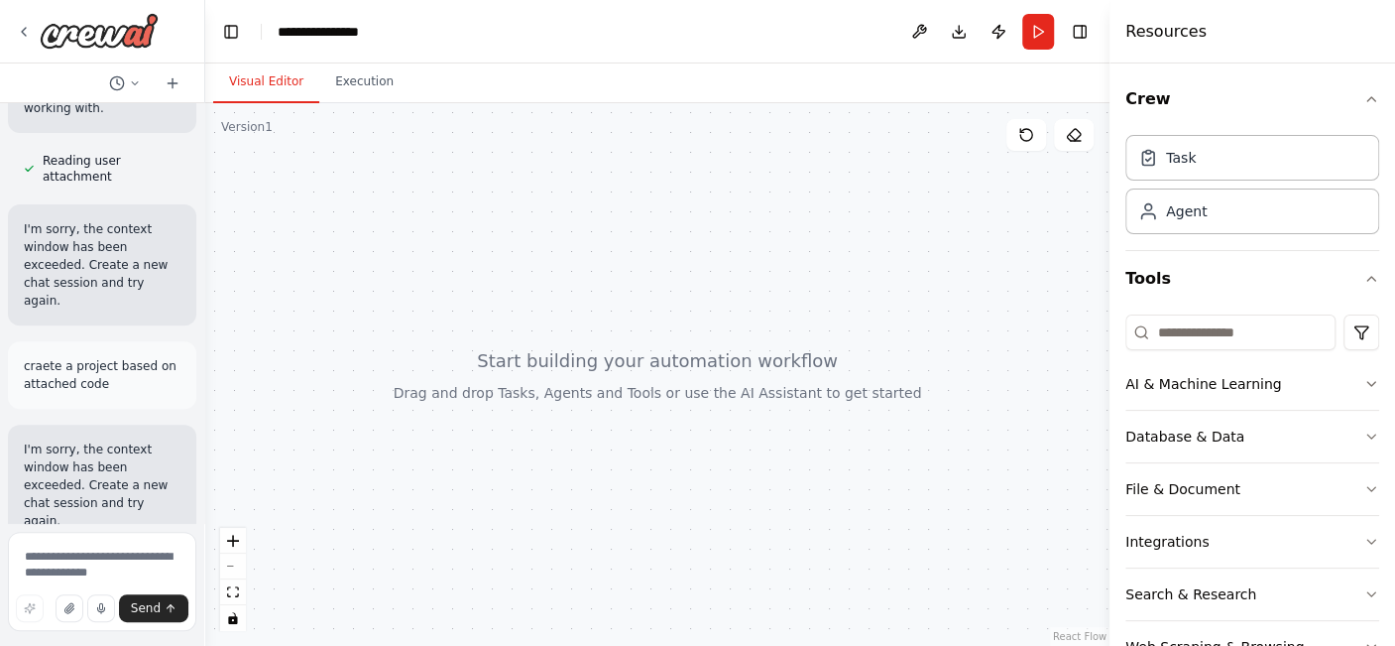
click at [119, 10] on div at bounding box center [102, 31] width 204 height 63
click at [108, 38] on img at bounding box center [99, 31] width 119 height 36
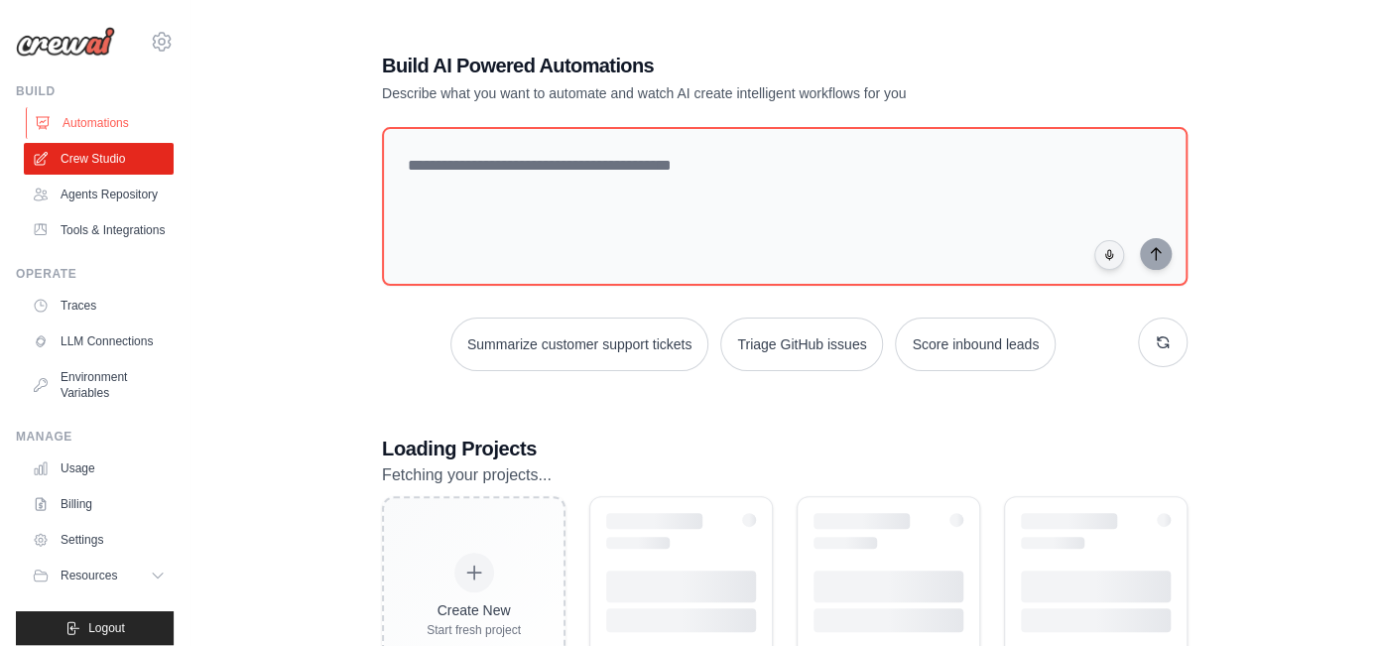
scroll to position [99, 0]
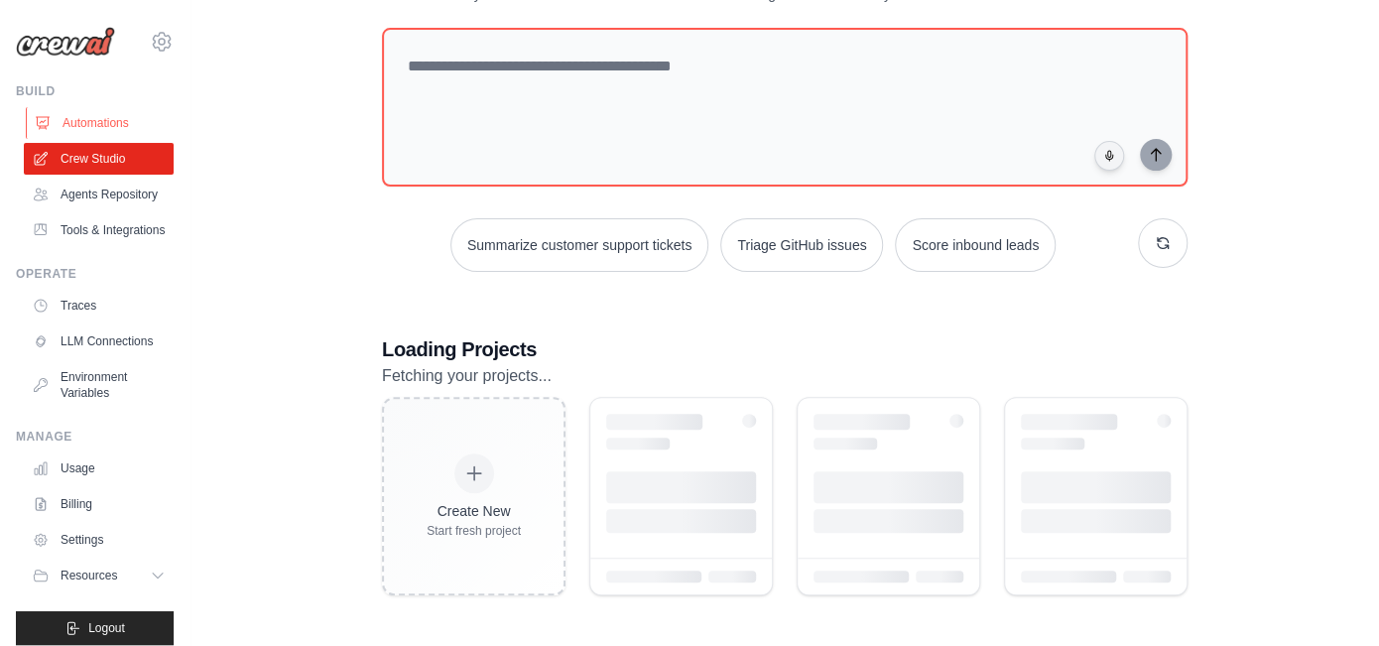
click at [73, 117] on link "Automations" at bounding box center [101, 123] width 150 height 32
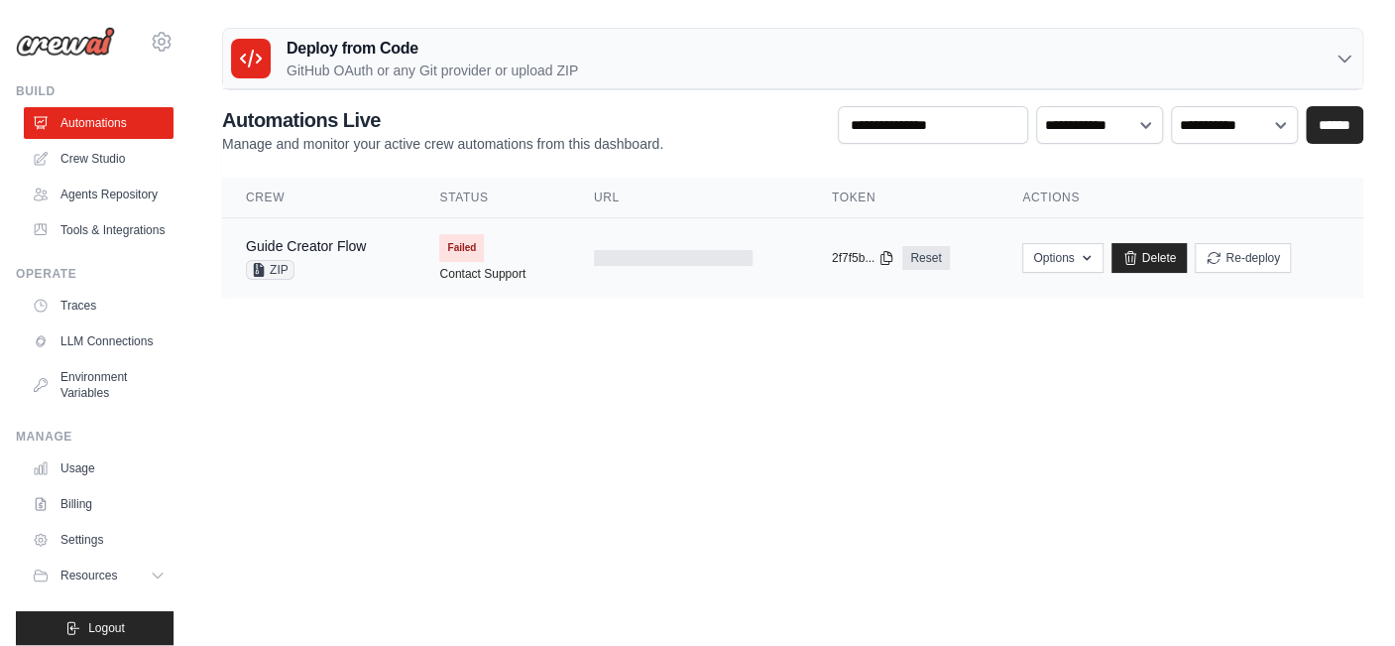
click at [543, 240] on td "Failed Contact Support" at bounding box center [493, 257] width 154 height 79
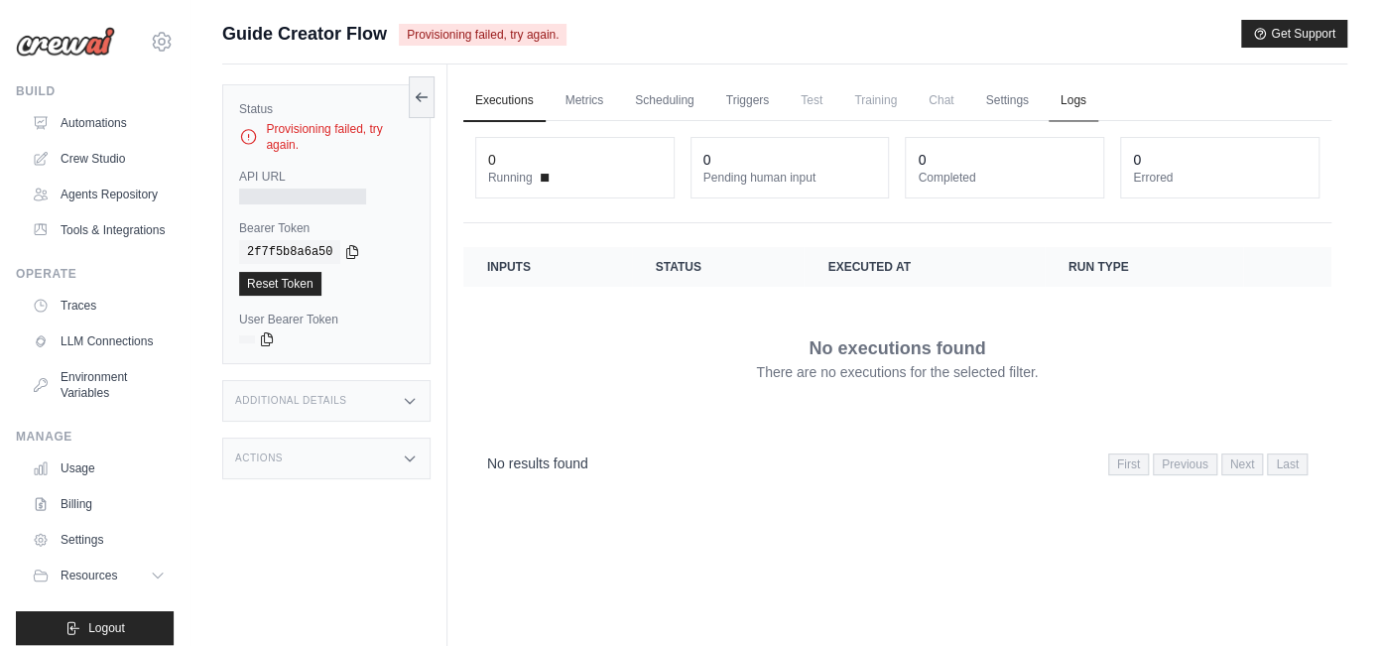
click at [1074, 103] on link "Logs" at bounding box center [1073, 101] width 50 height 42
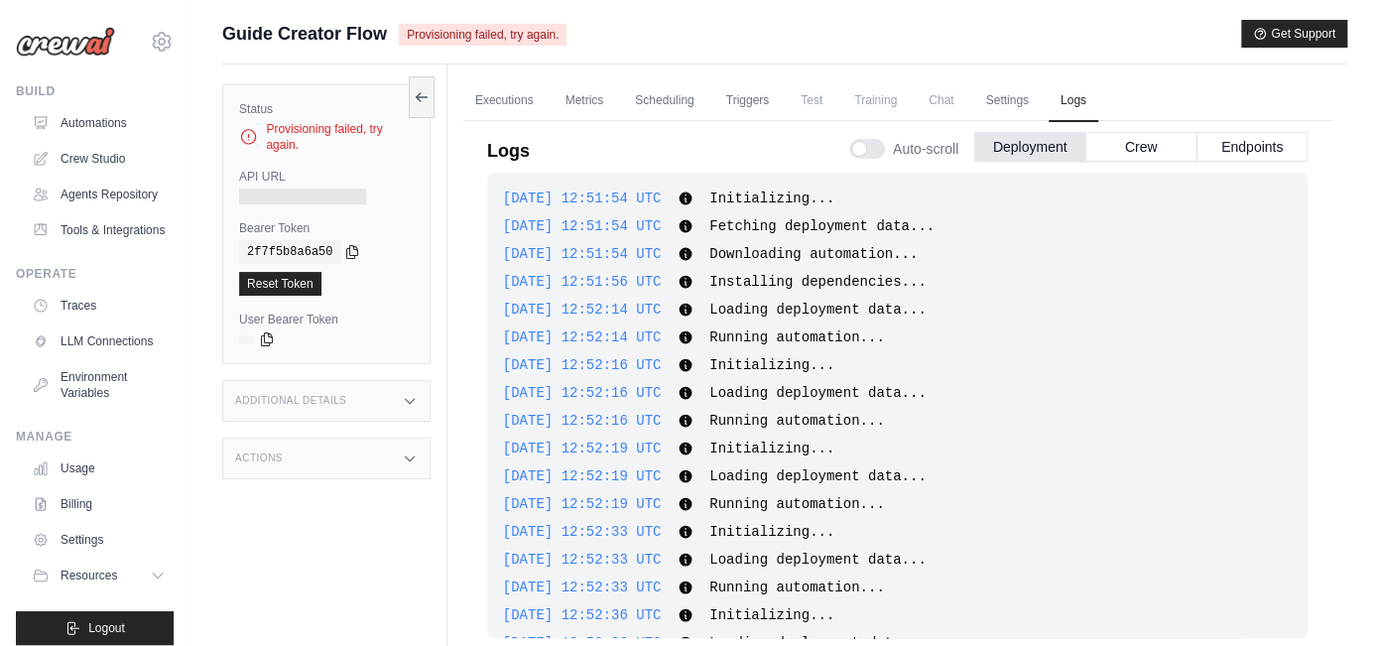
click at [322, 125] on div "Provisioning failed, try again." at bounding box center [326, 137] width 175 height 32
click at [251, 143] on icon at bounding box center [248, 137] width 19 height 20
click at [594, 96] on link "Metrics" at bounding box center [584, 101] width 62 height 42
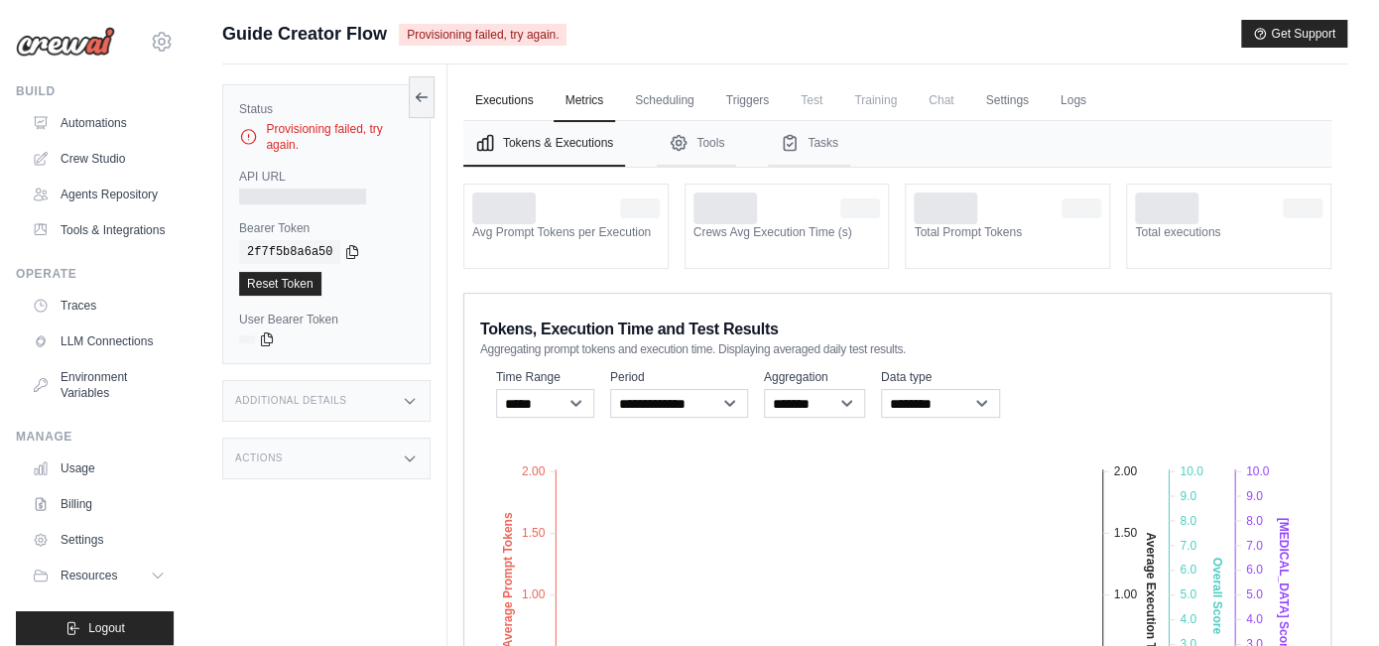
click at [504, 101] on link "Executions" at bounding box center [504, 101] width 82 height 42
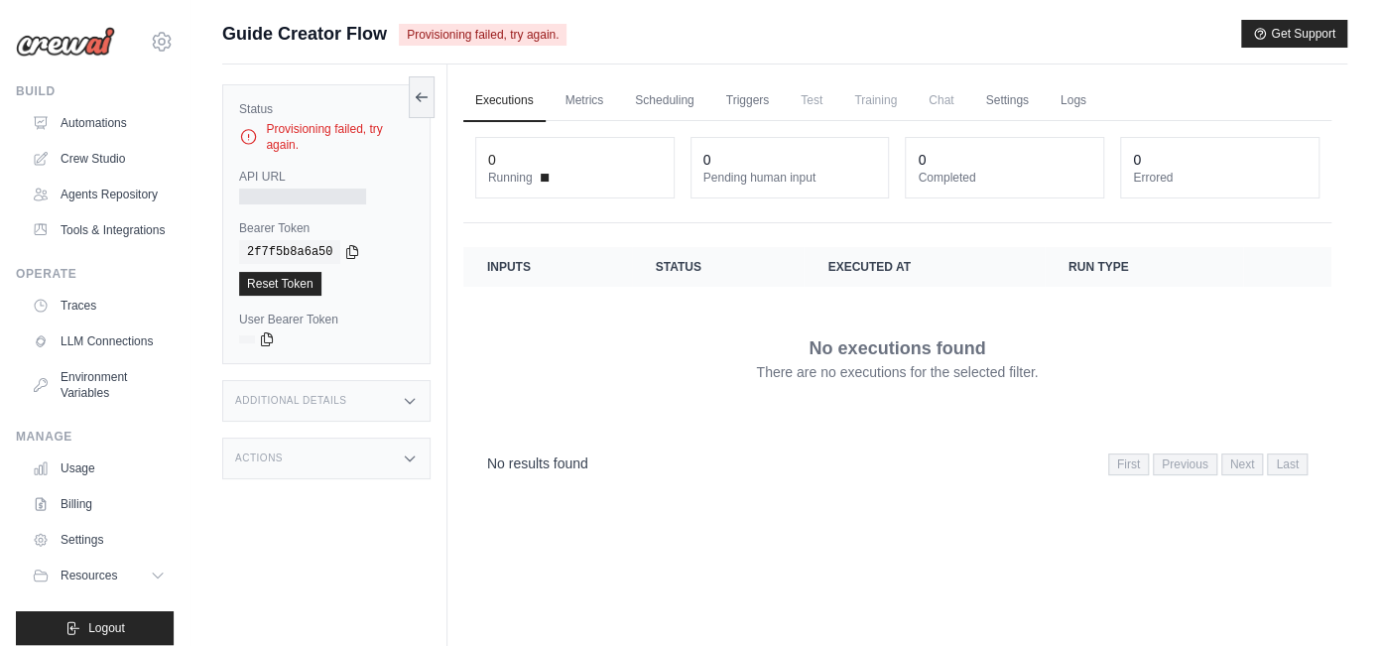
click at [365, 395] on div "Additional Details" at bounding box center [326, 401] width 208 height 42
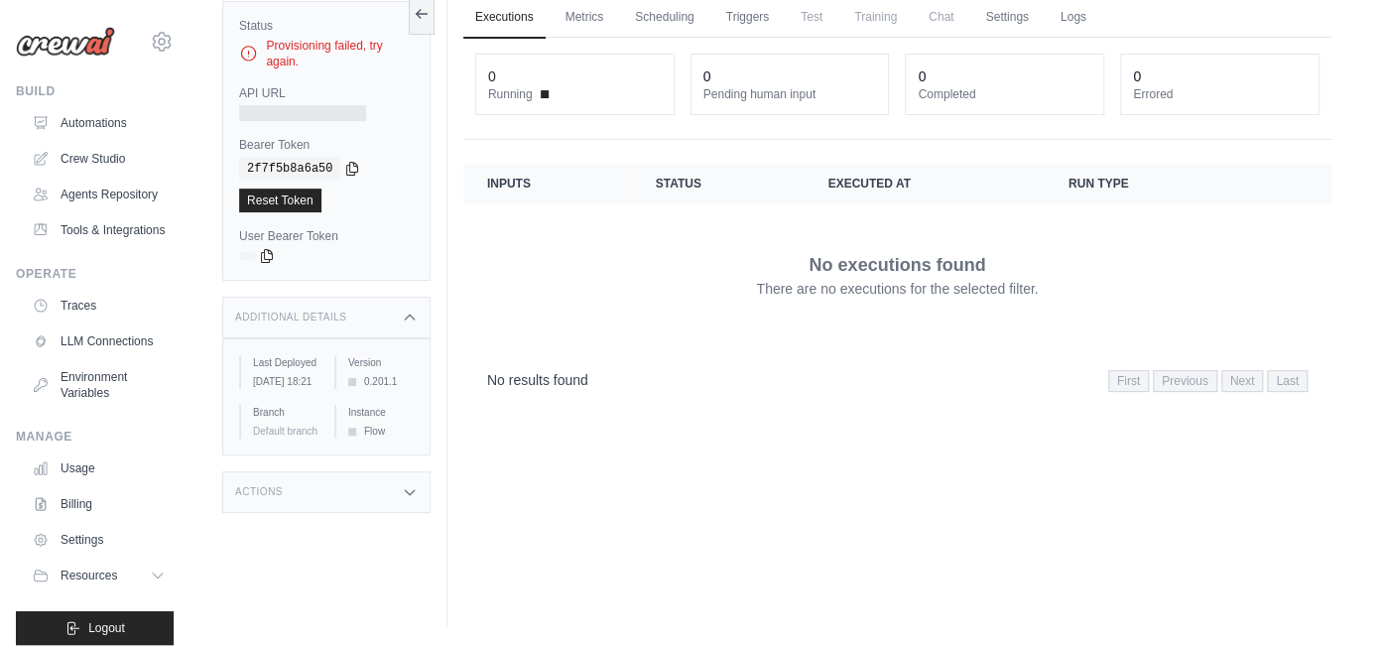
click at [398, 483] on div "Actions" at bounding box center [326, 492] width 208 height 42
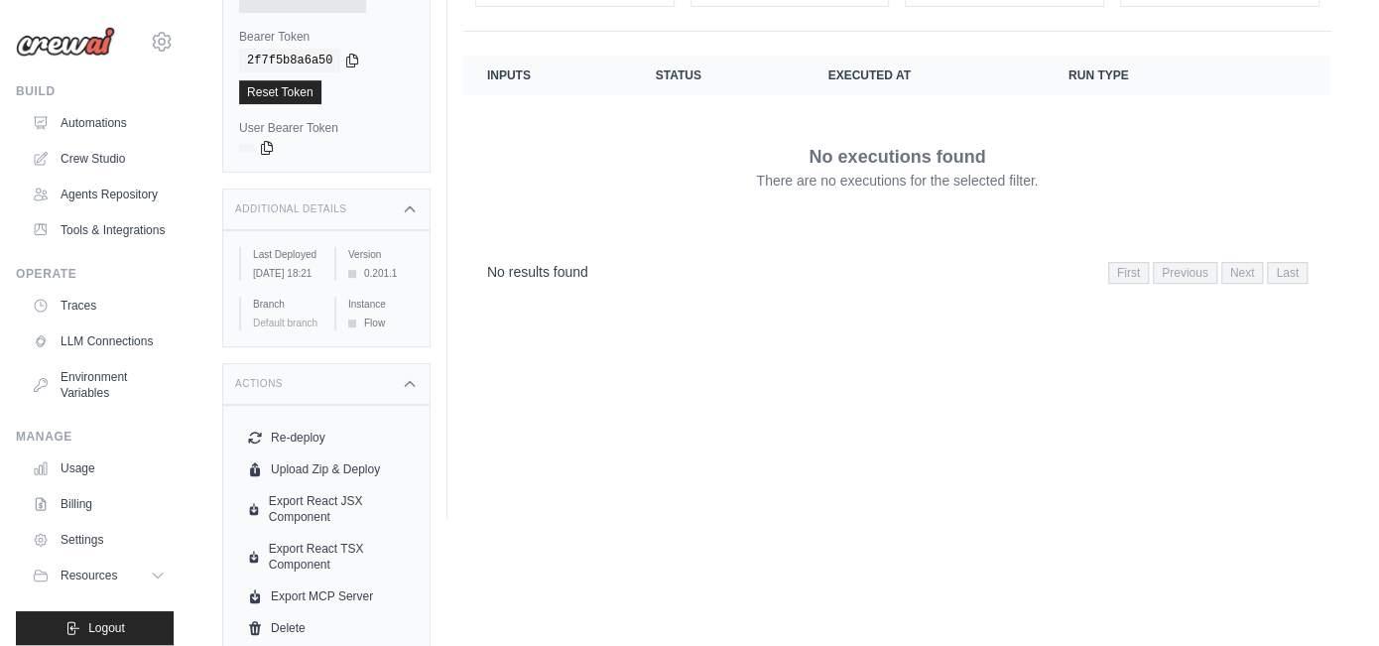
scroll to position [218, 0]
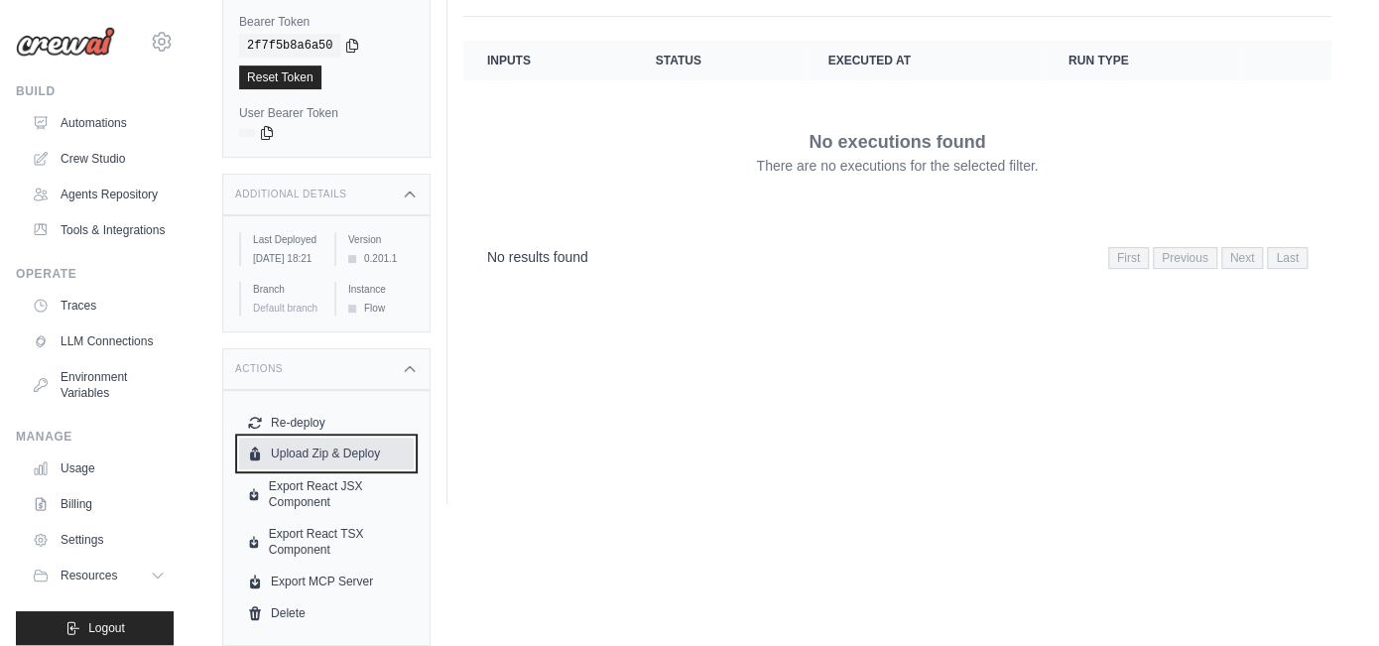
click at [306, 457] on button "Upload Zip & Deploy" at bounding box center [326, 453] width 175 height 32
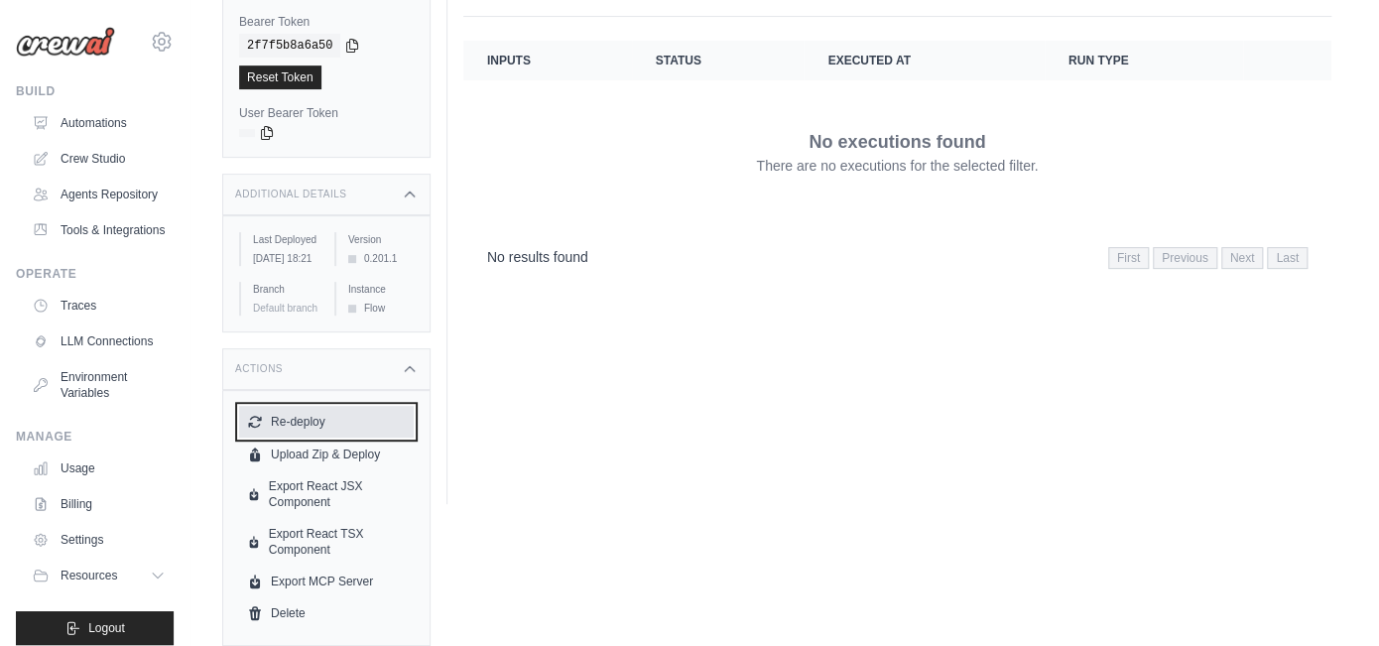
click at [306, 416] on button "Re-deploy" at bounding box center [326, 422] width 175 height 32
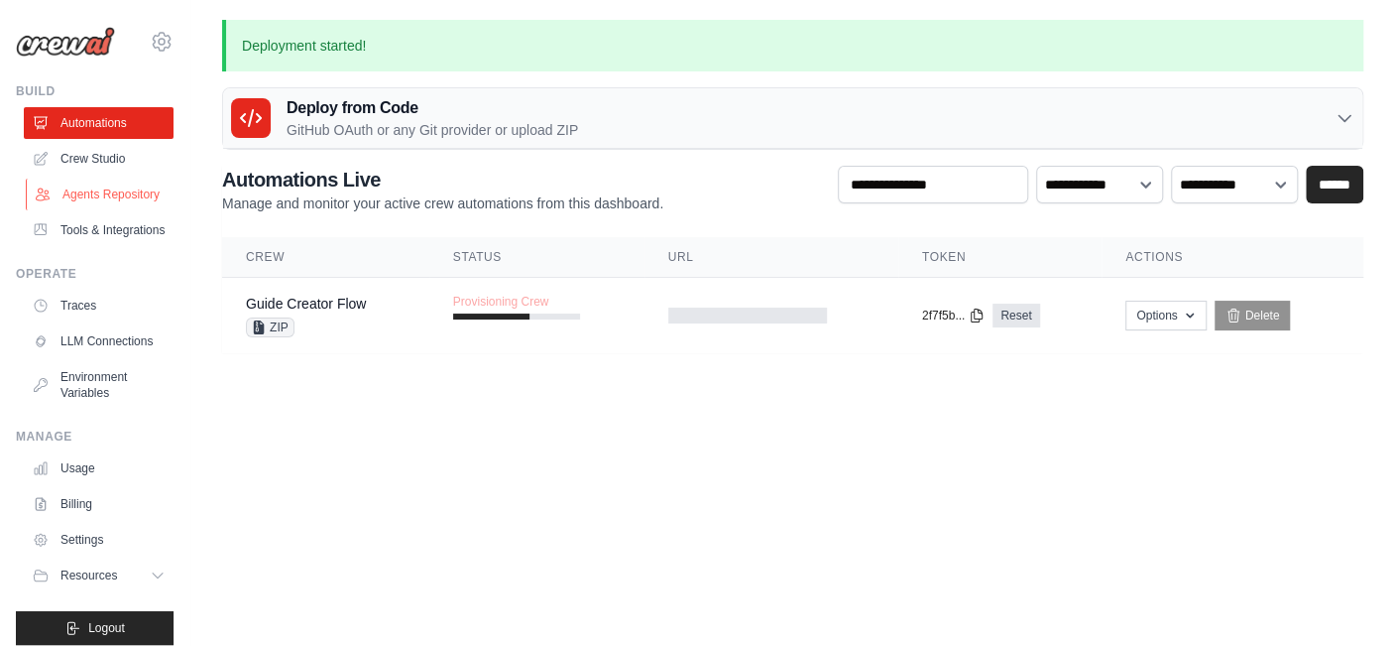
click at [64, 205] on link "Agents Repository" at bounding box center [101, 195] width 150 height 32
